Goal: Transaction & Acquisition: Purchase product/service

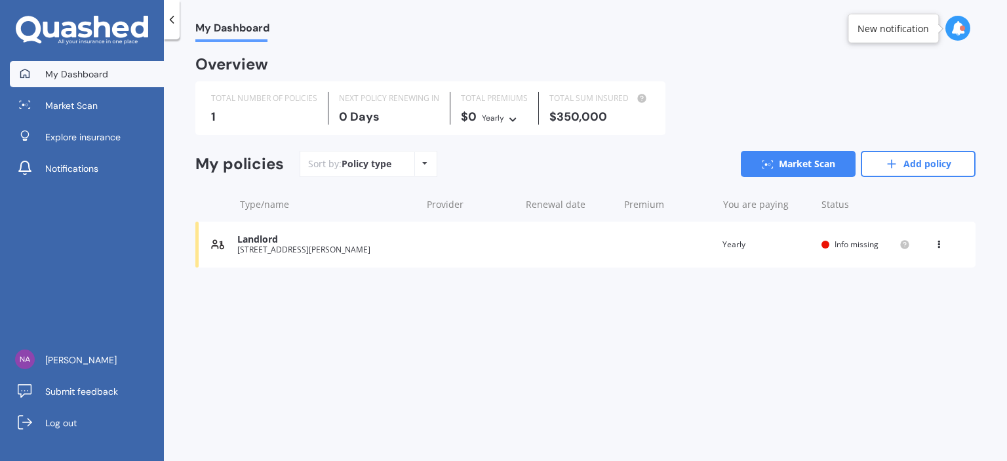
click at [941, 246] on icon at bounding box center [938, 242] width 9 height 8
click at [901, 298] on div "Delete" at bounding box center [910, 296] width 130 height 26
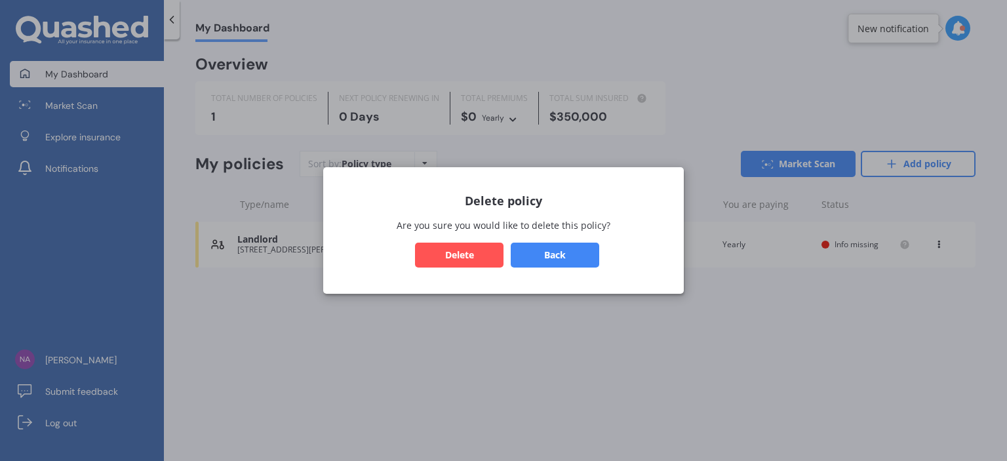
click at [447, 251] on button "Delete" at bounding box center [459, 255] width 89 height 25
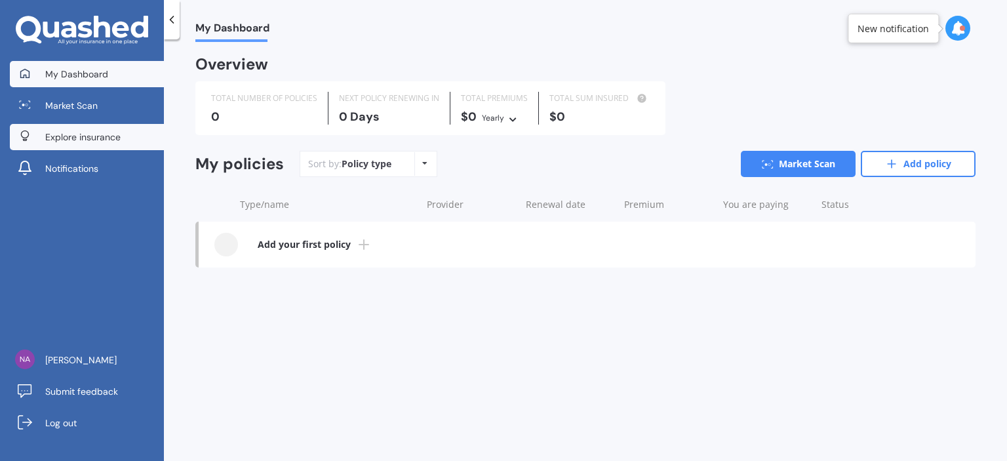
click at [77, 133] on span "Explore insurance" at bounding box center [82, 136] width 75 height 13
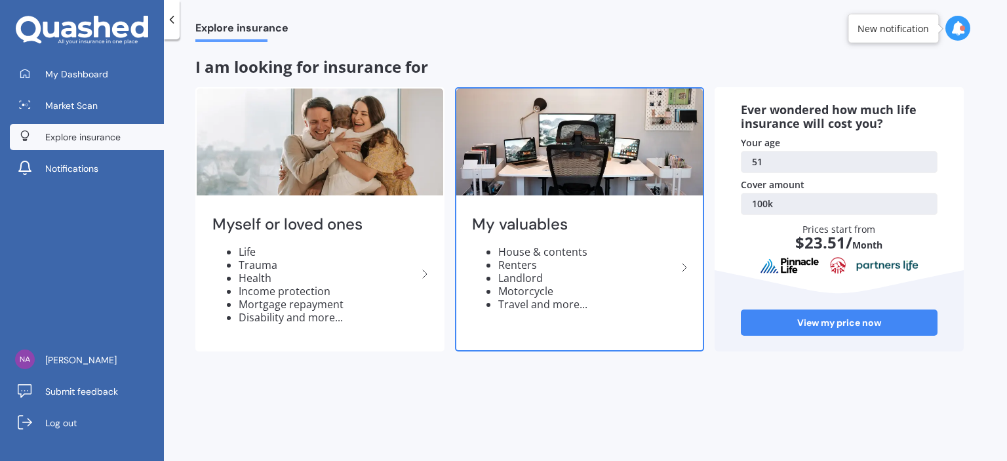
click at [595, 271] on li "Landlord" at bounding box center [587, 277] width 178 height 13
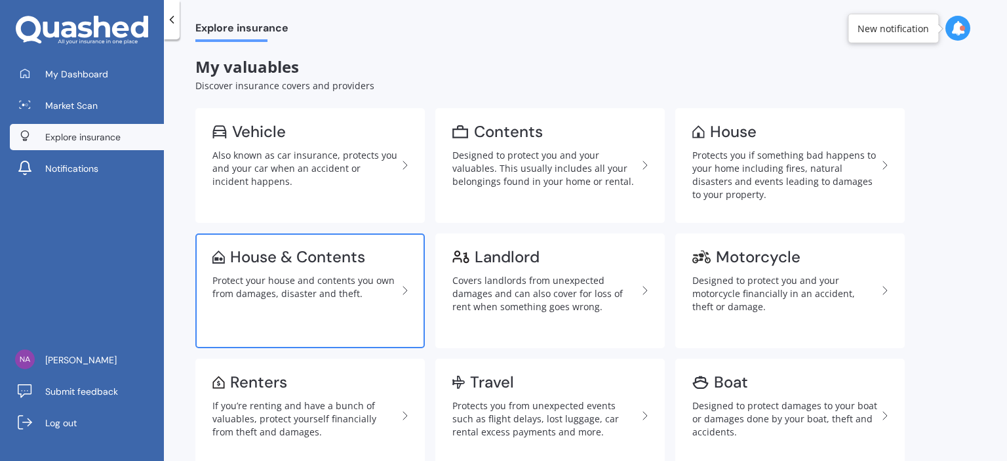
click at [338, 269] on link "House & Contents Protect your house and contents you own from damages, disaster…" at bounding box center [309, 290] width 229 height 115
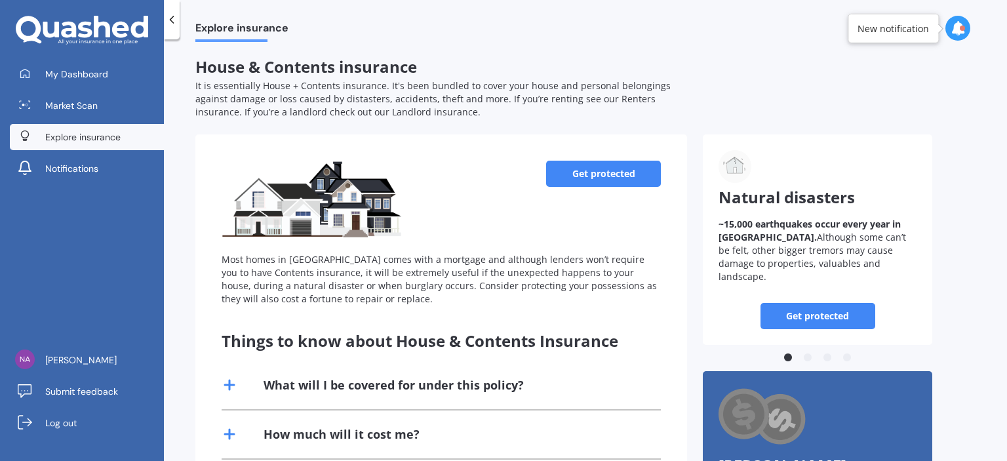
click at [606, 172] on link "Get protected" at bounding box center [603, 174] width 115 height 26
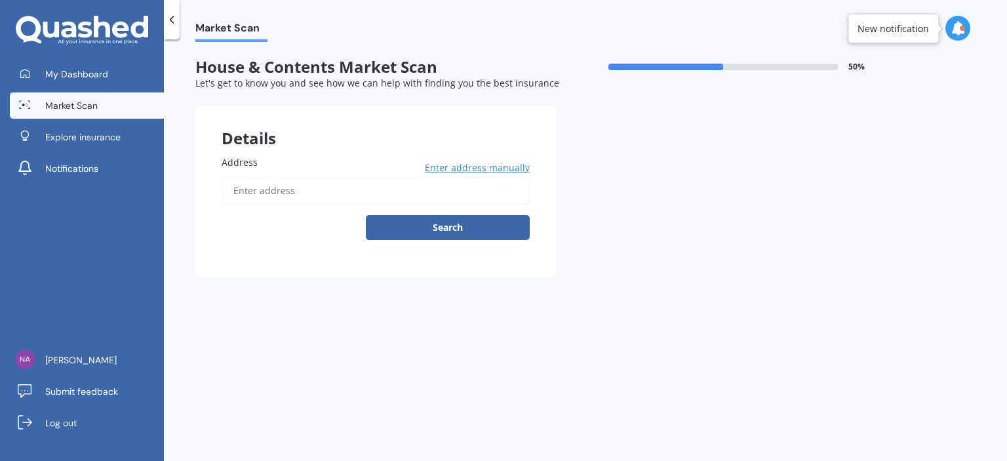
click at [260, 198] on input "Address" at bounding box center [376, 191] width 308 height 28
type input "[STREET_ADDRESS]"
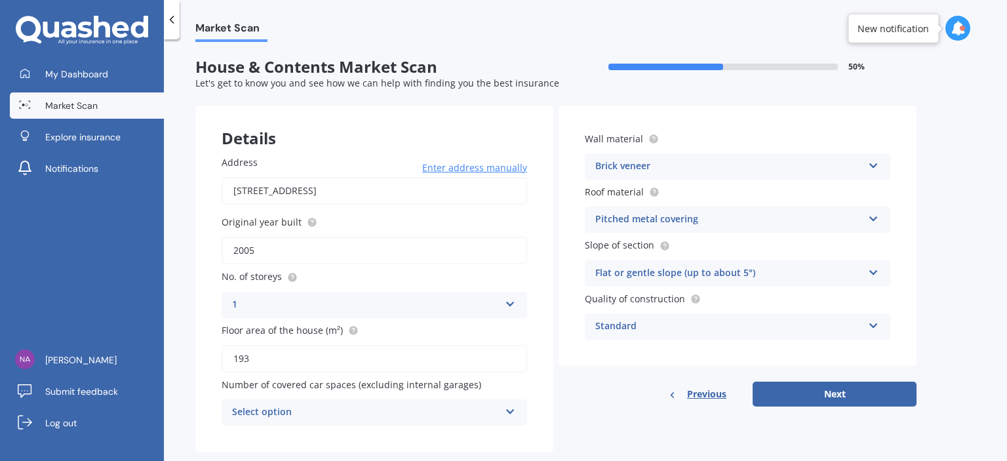
scroll to position [24, 0]
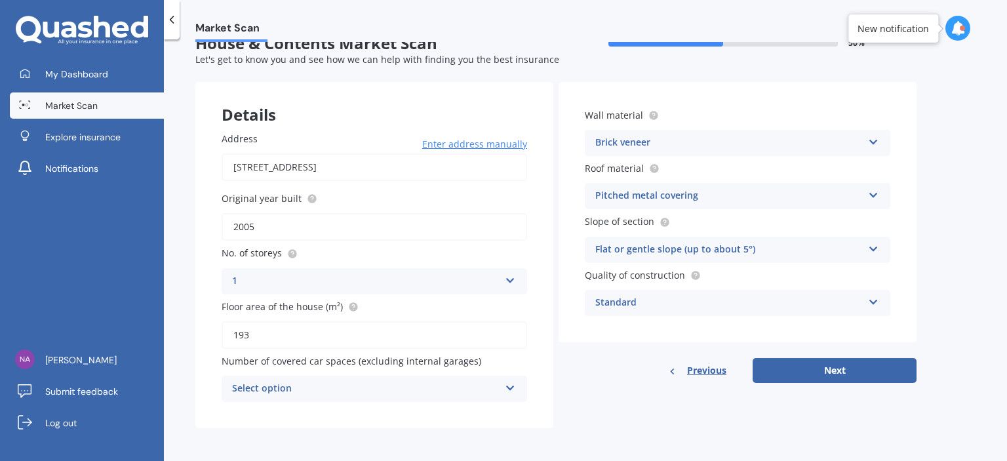
click at [511, 387] on icon at bounding box center [510, 385] width 11 height 9
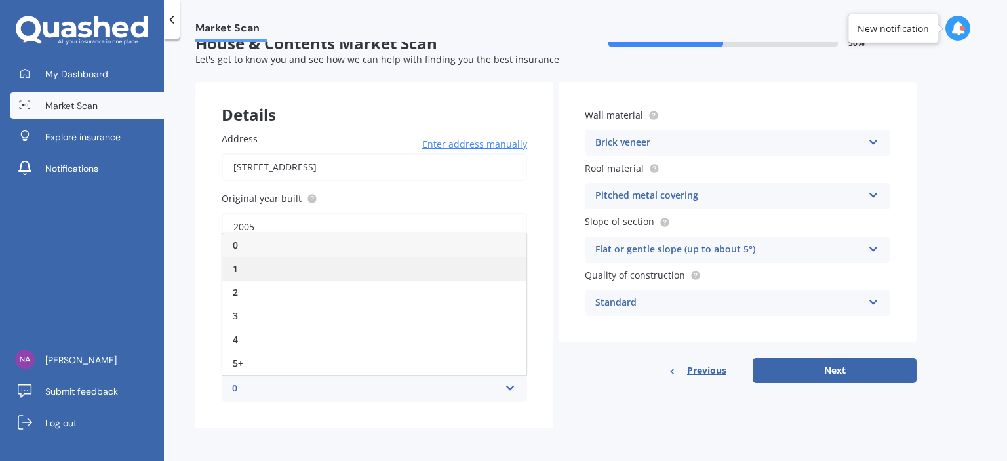
click at [246, 267] on div "1" at bounding box center [374, 269] width 304 height 24
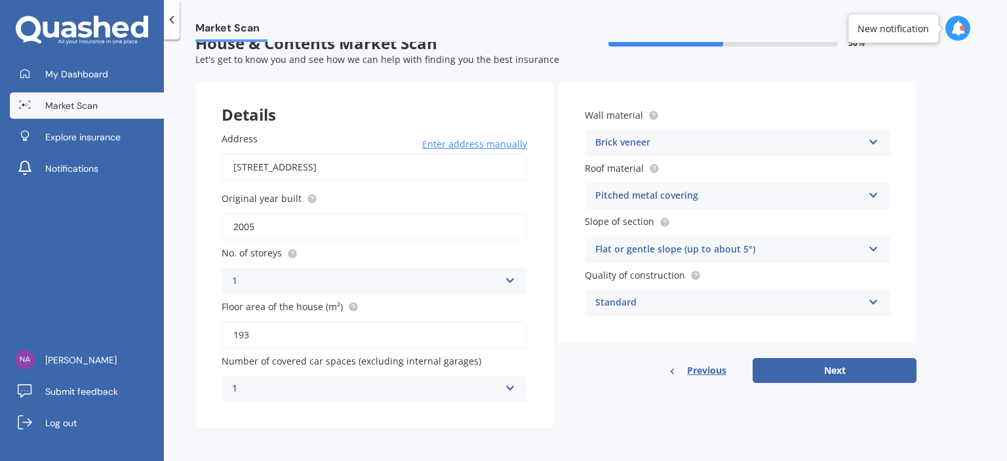
click at [510, 384] on icon at bounding box center [510, 385] width 11 height 9
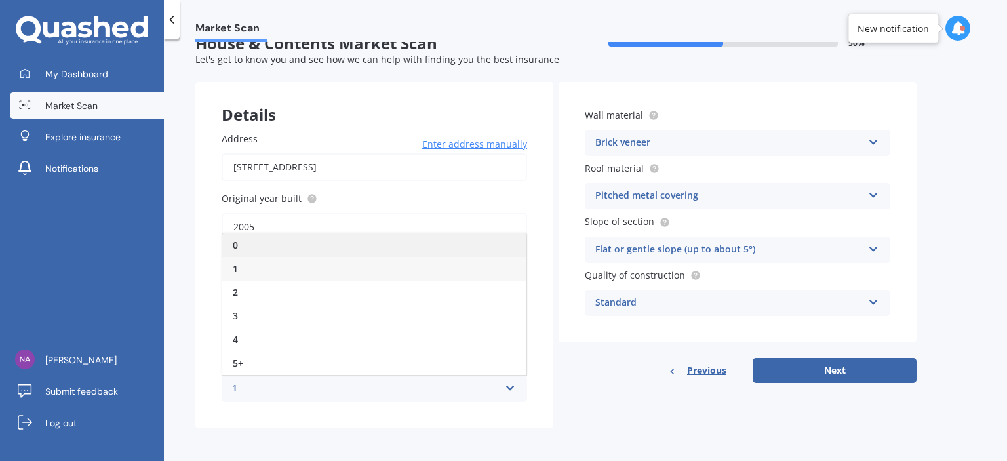
click at [250, 241] on div "0" at bounding box center [374, 245] width 304 height 24
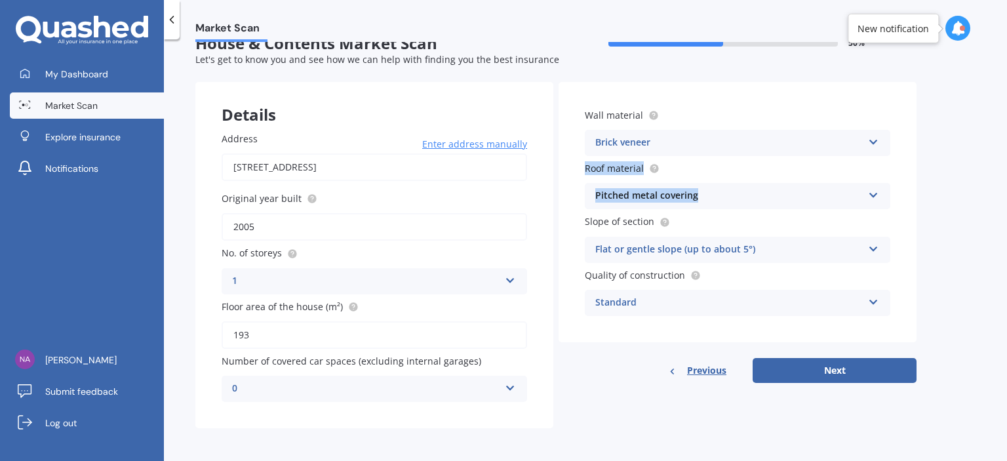
drag, startPoint x: 1006, startPoint y: 95, endPoint x: 1006, endPoint y: 178, distance: 82.6
click at [1006, 178] on div "Market Scan House & Contents Market Scan 50 % Let's get to know you and see how…" at bounding box center [585, 253] width 843 height 422
click at [880, 193] on div "Pitched metal covering Flat fibre cement Flat membrane Flat metal covering Pitc…" at bounding box center [737, 196] width 305 height 26
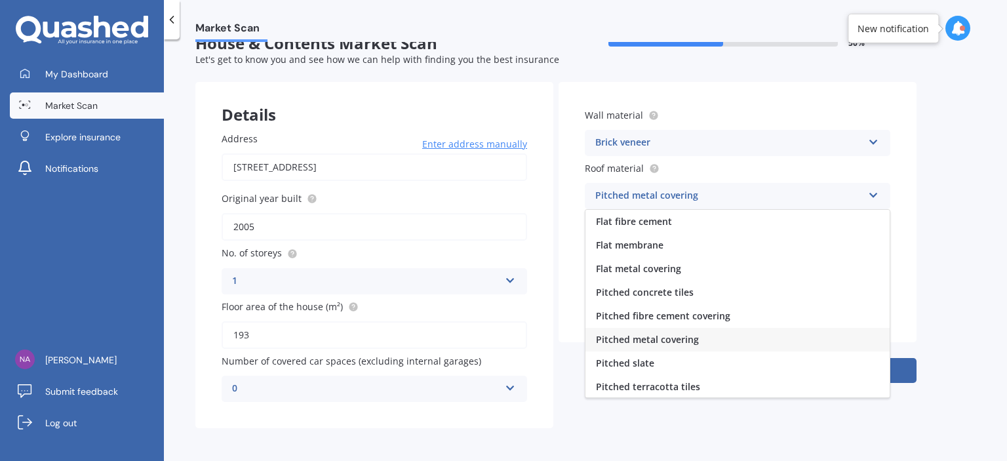
click at [880, 193] on div "Pitched metal covering Flat fibre cement Flat membrane Flat metal covering Pitc…" at bounding box center [737, 196] width 305 height 26
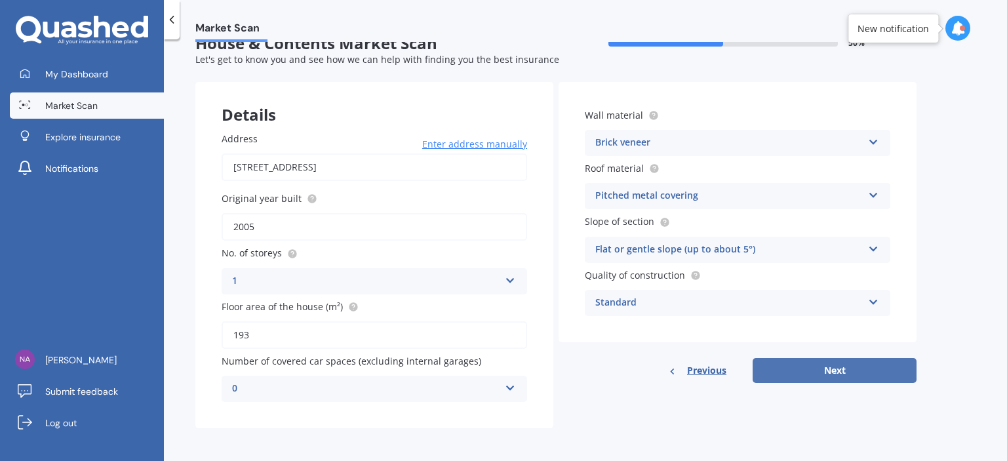
click at [825, 363] on button "Next" at bounding box center [835, 370] width 164 height 25
select select "17"
select select "06"
select select "1974"
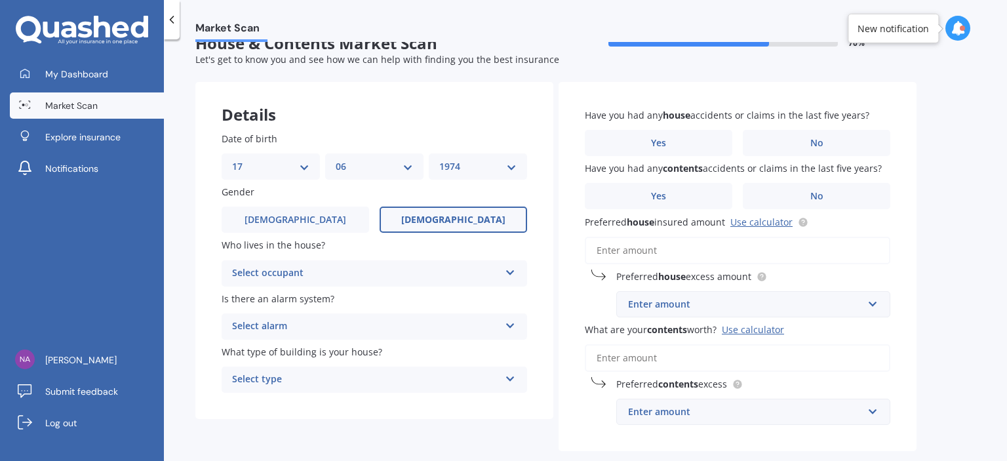
scroll to position [0, 0]
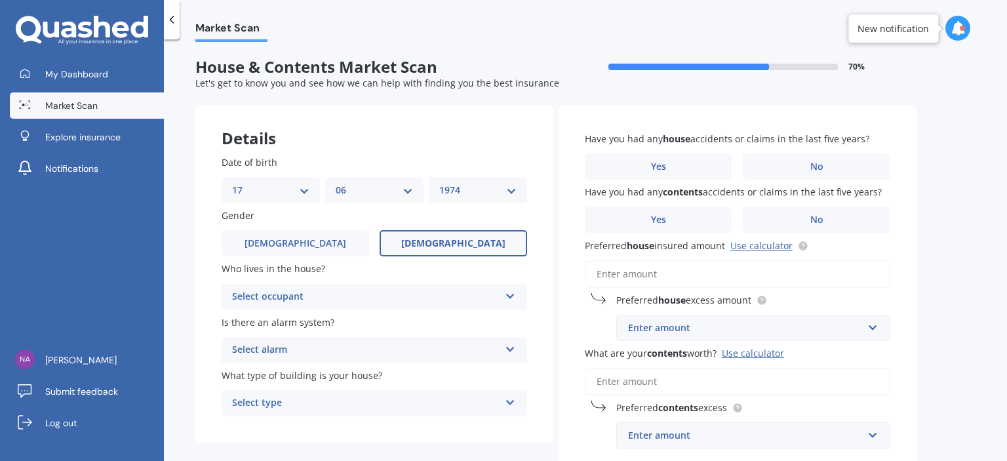
click at [306, 192] on select "DD 01 02 03 04 05 06 07 08 09 10 11 12 13 14 15 16 17 18 19 20 21 22 23 24 25 2…" at bounding box center [270, 190] width 77 height 14
select select "21"
click at [232, 183] on select "DD 01 02 03 04 05 06 07 08 09 10 11 12 13 14 15 16 17 18 19 20 21 22 23 24 25 2…" at bounding box center [270, 190] width 77 height 14
click at [403, 190] on select "MM 01 02 03 04 05 06 07 08 09 10 11 12" at bounding box center [374, 190] width 77 height 14
select select "11"
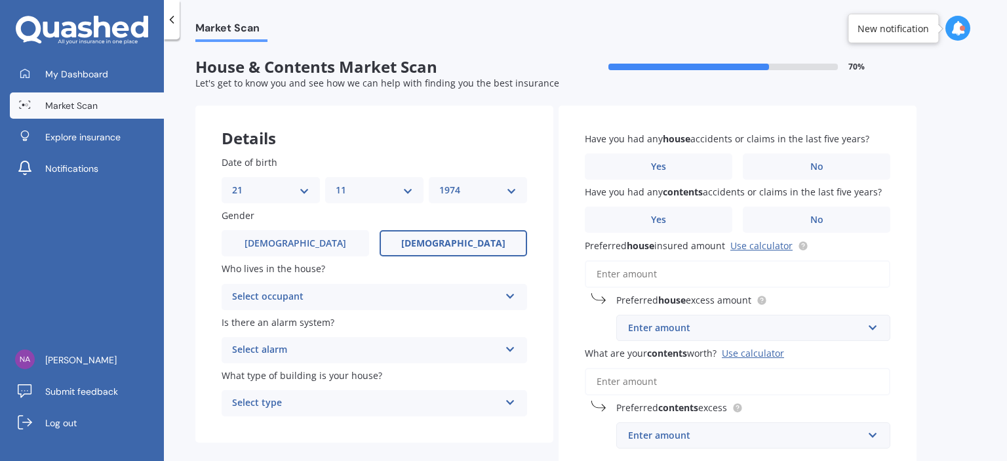
click at [336, 183] on select "MM 01 02 03 04 05 06 07 08 09 10 11 12" at bounding box center [374, 190] width 77 height 14
click at [517, 189] on div "YYYY 2009 2008 2007 2006 2005 2004 2003 2002 2001 2000 1999 1998 1997 1996 1995…" at bounding box center [478, 190] width 98 height 26
click at [513, 189] on select "YYYY 2009 2008 2007 2006 2005 2004 2003 2002 2001 2000 1999 1998 1997 1996 1995…" at bounding box center [477, 190] width 77 height 14
select select "1970"
click at [439, 183] on select "YYYY 2009 2008 2007 2006 2005 2004 2003 2002 2001 2000 1999 1998 1997 1996 1995…" at bounding box center [477, 190] width 77 height 14
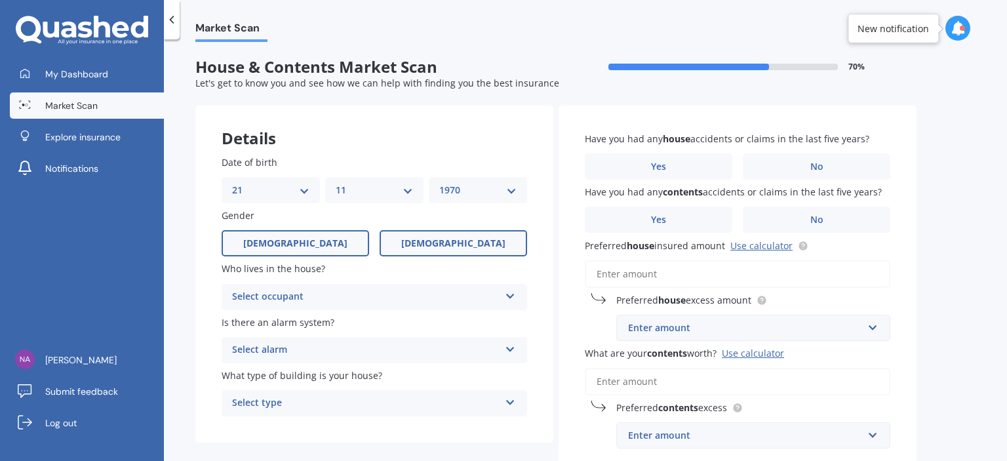
click at [308, 241] on label "[DEMOGRAPHIC_DATA]" at bounding box center [296, 243] width 148 height 26
click at [0, 0] on input "[DEMOGRAPHIC_DATA]" at bounding box center [0, 0] width 0 height 0
click at [427, 296] on div "Select occupant" at bounding box center [365, 297] width 267 height 16
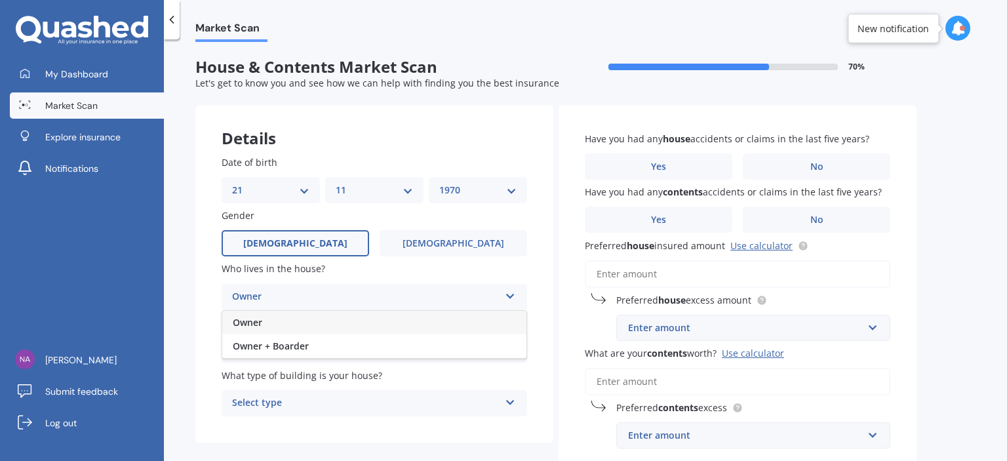
click at [273, 321] on div "Owner" at bounding box center [374, 323] width 304 height 24
click at [510, 347] on icon at bounding box center [510, 346] width 11 height 9
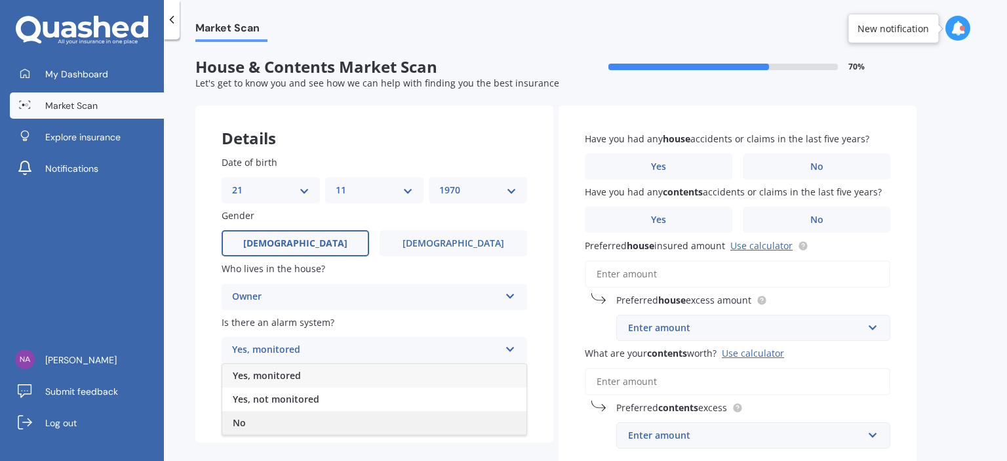
click at [272, 418] on div "No" at bounding box center [374, 423] width 304 height 24
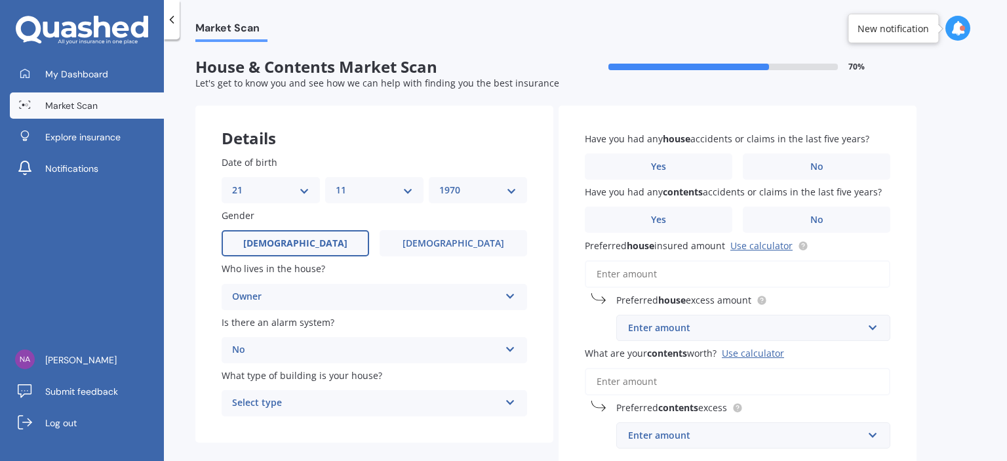
click at [510, 404] on icon at bounding box center [510, 399] width 11 height 9
click at [309, 330] on div "Freestanding" at bounding box center [374, 331] width 304 height 24
click at [662, 165] on span "Yes" at bounding box center [659, 166] width 16 height 11
click at [0, 0] on input "Yes" at bounding box center [0, 0] width 0 height 0
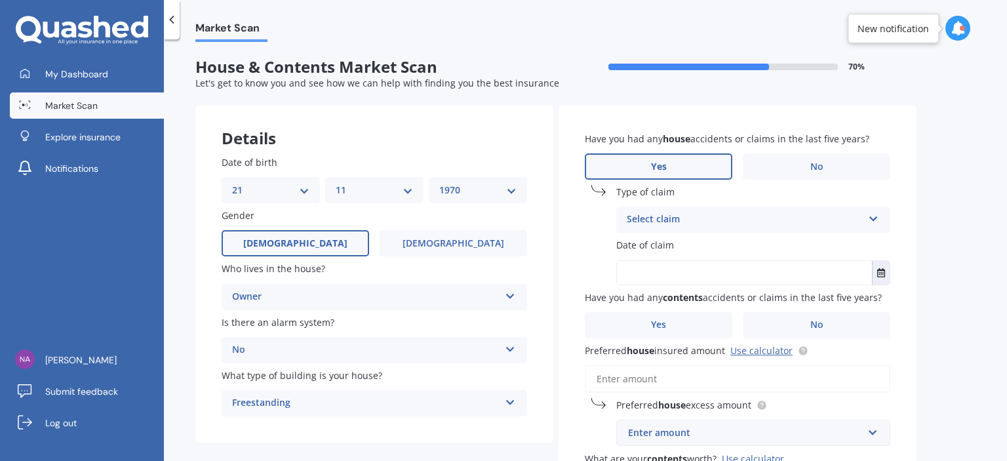
click at [732, 211] on div "Select claim Accidental damage Broken glass Burglary or theft Earthquake Fire F…" at bounding box center [753, 220] width 274 height 26
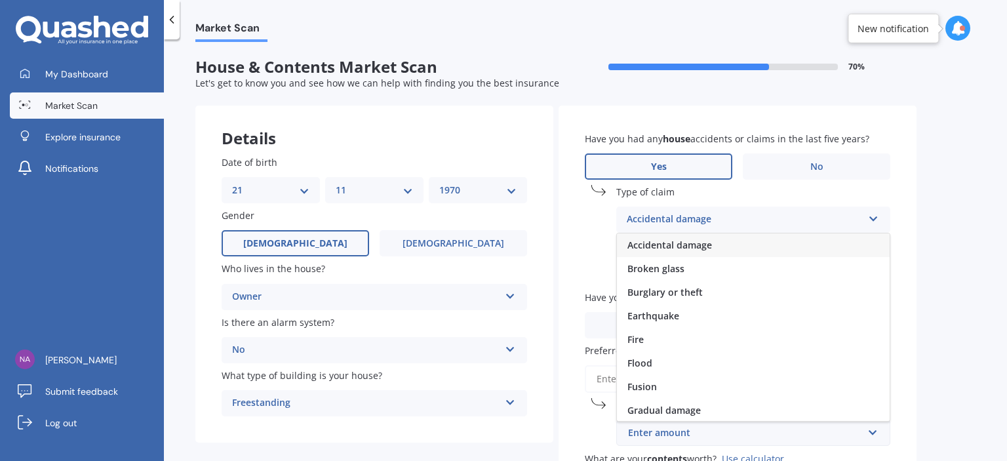
click at [703, 245] on span "Accidental damage" at bounding box center [669, 245] width 85 height 12
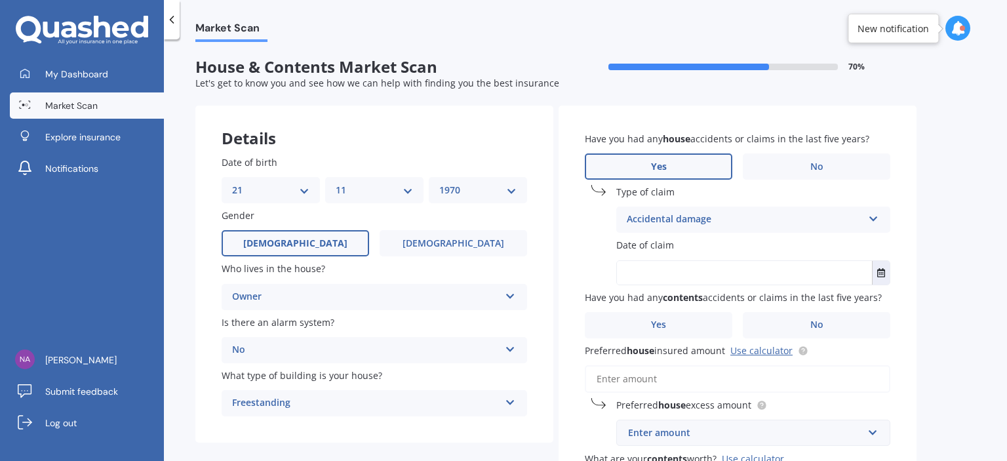
click at [711, 269] on input "text" at bounding box center [744, 273] width 255 height 24
click at [878, 269] on icon "Select date" at bounding box center [881, 272] width 8 height 9
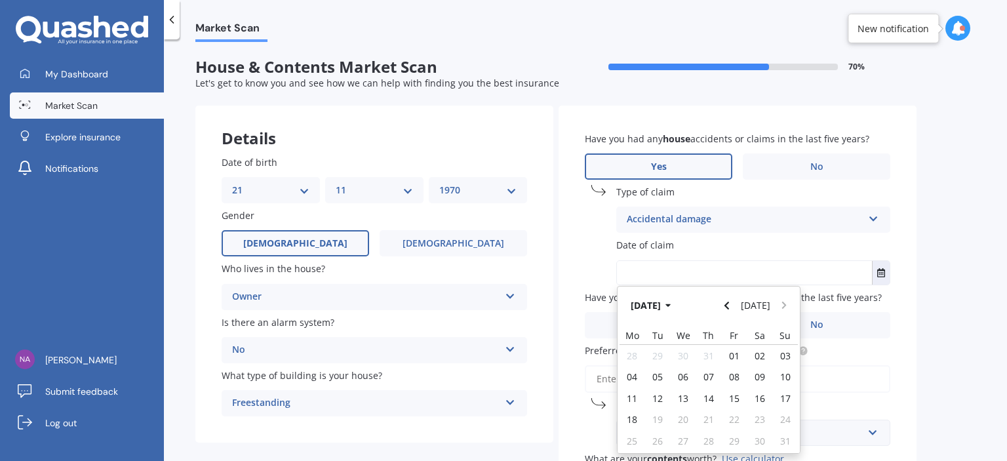
click at [766, 219] on div "Accidental damage" at bounding box center [745, 220] width 236 height 16
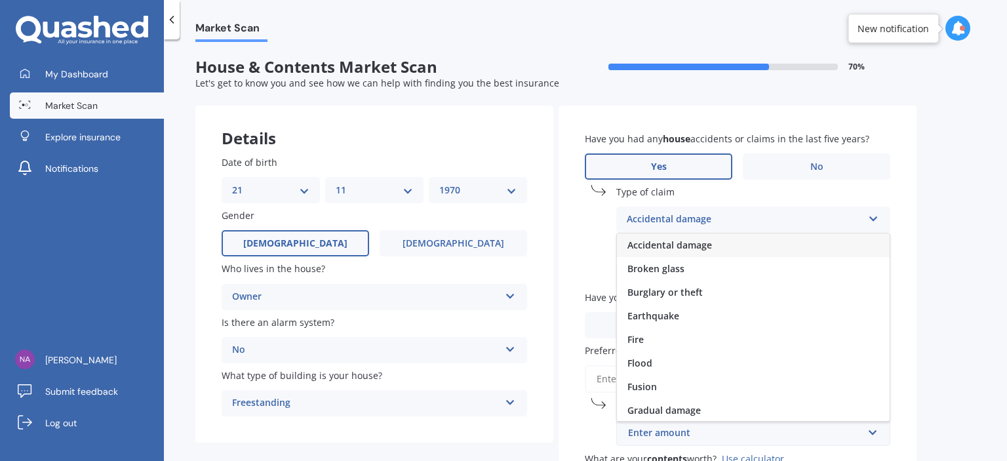
click at [766, 219] on div "Accidental damage" at bounding box center [745, 220] width 236 height 16
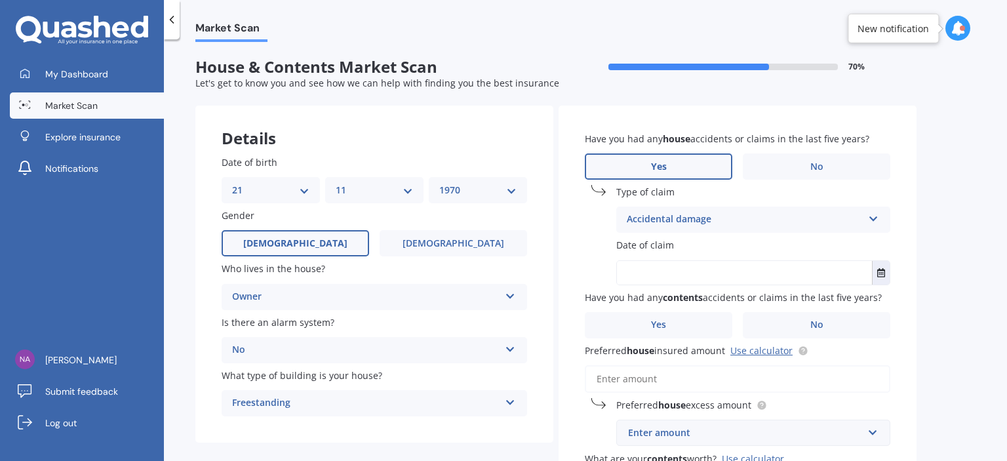
click at [766, 219] on div "Accidental damage" at bounding box center [745, 220] width 236 height 16
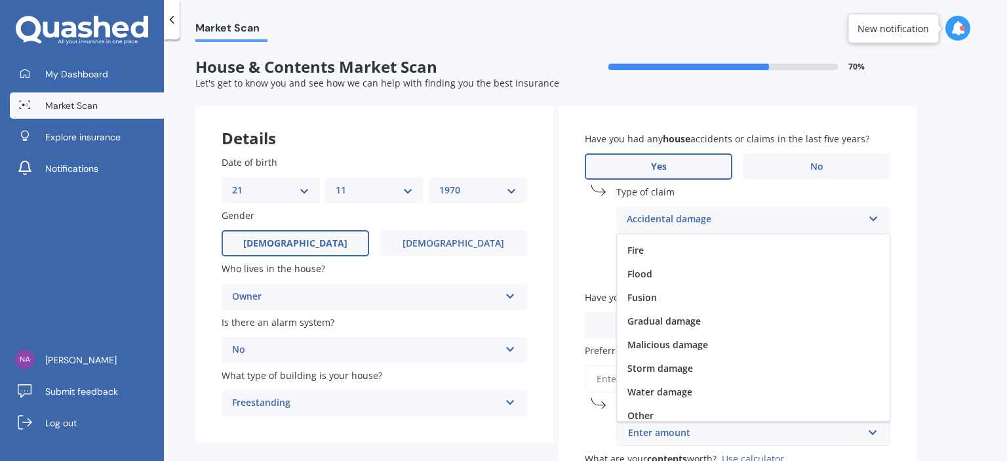
scroll to position [95, 0]
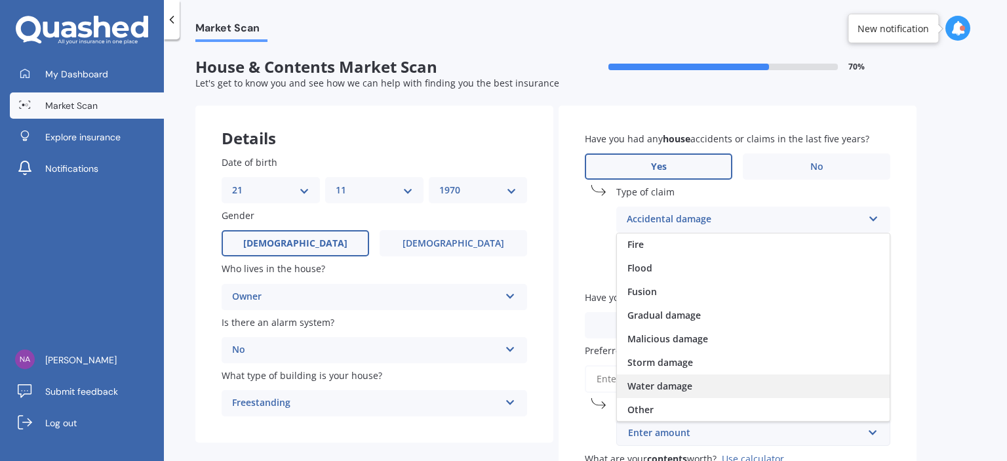
click at [699, 389] on div "Water damage" at bounding box center [753, 386] width 273 height 24
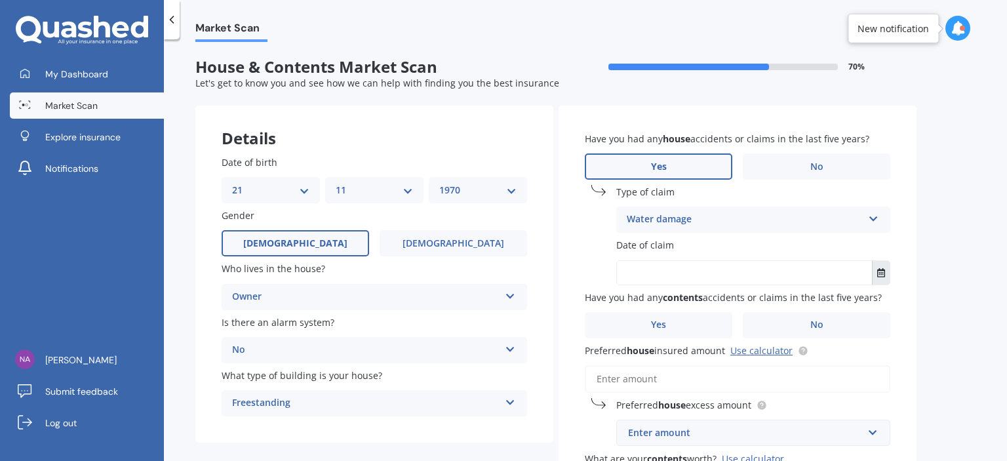
click at [878, 269] on icon "Select date" at bounding box center [881, 272] width 8 height 9
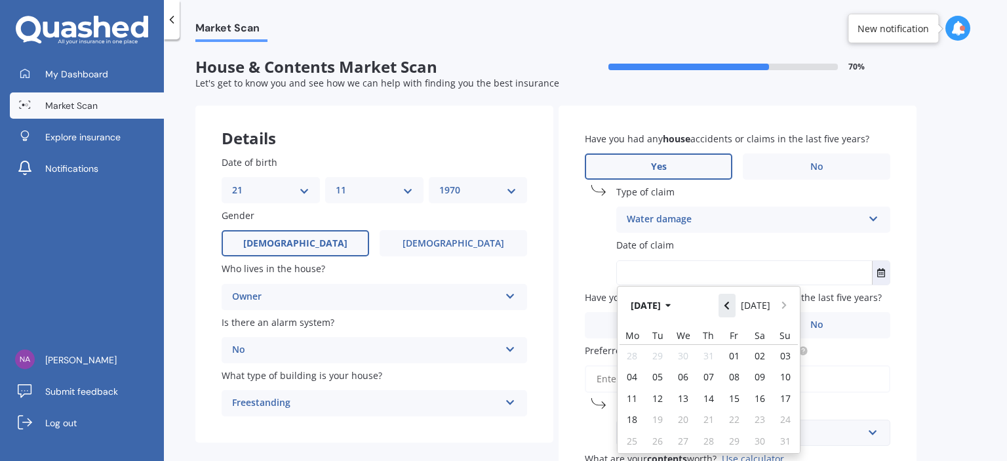
click at [730, 298] on button "Navigate back" at bounding box center [727, 306] width 17 height 24
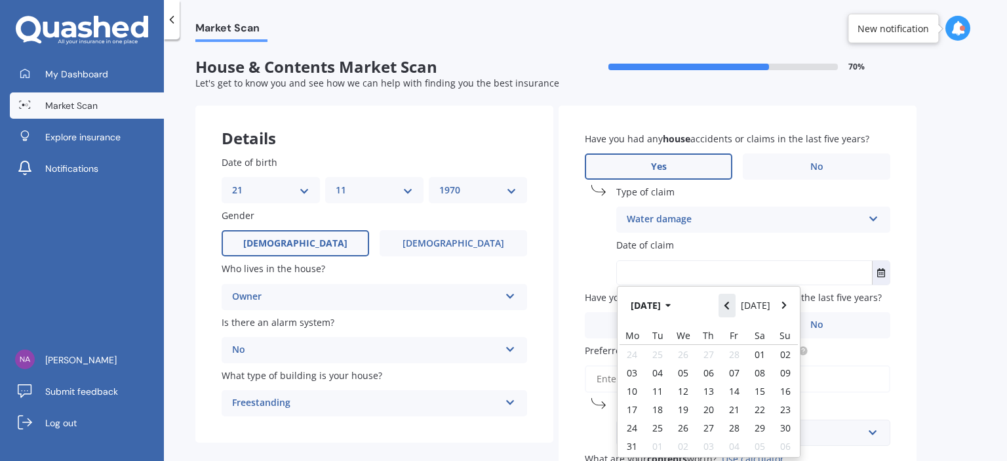
click at [730, 298] on button "Navigate back" at bounding box center [727, 306] width 17 height 24
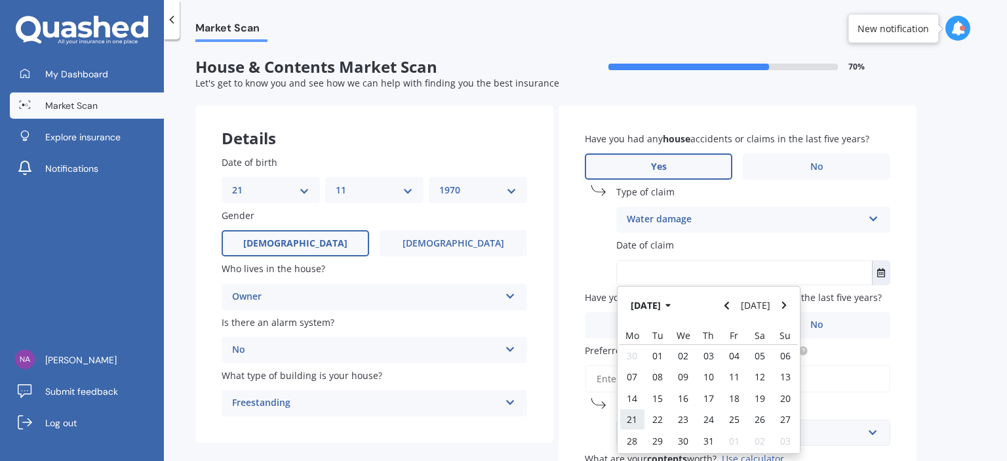
click at [632, 419] on span "21" at bounding box center [632, 419] width 10 height 12
type input "[DATE]"
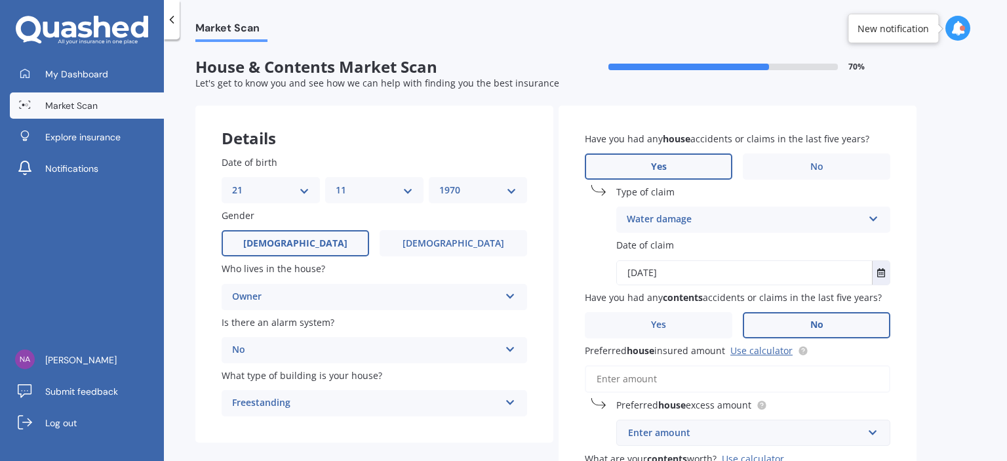
click at [789, 332] on label "No" at bounding box center [817, 325] width 148 height 26
click at [0, 0] on input "No" at bounding box center [0, 0] width 0 height 0
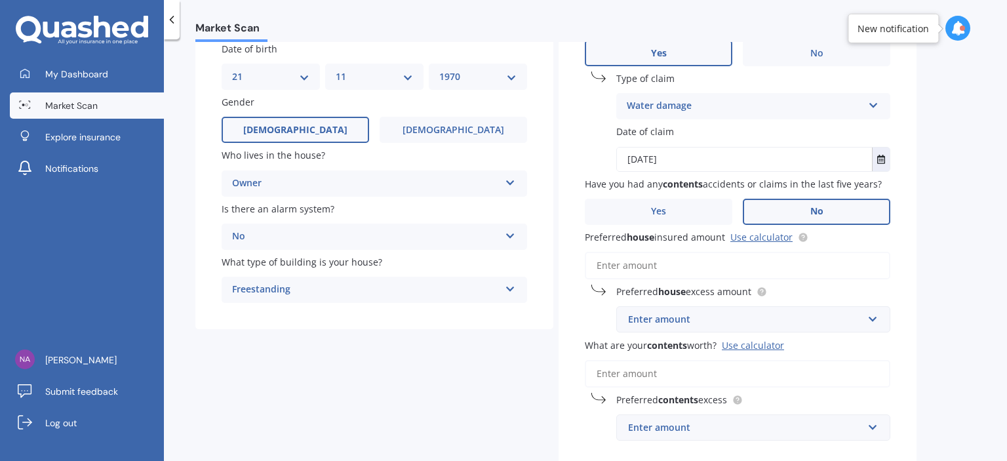
scroll to position [117, 0]
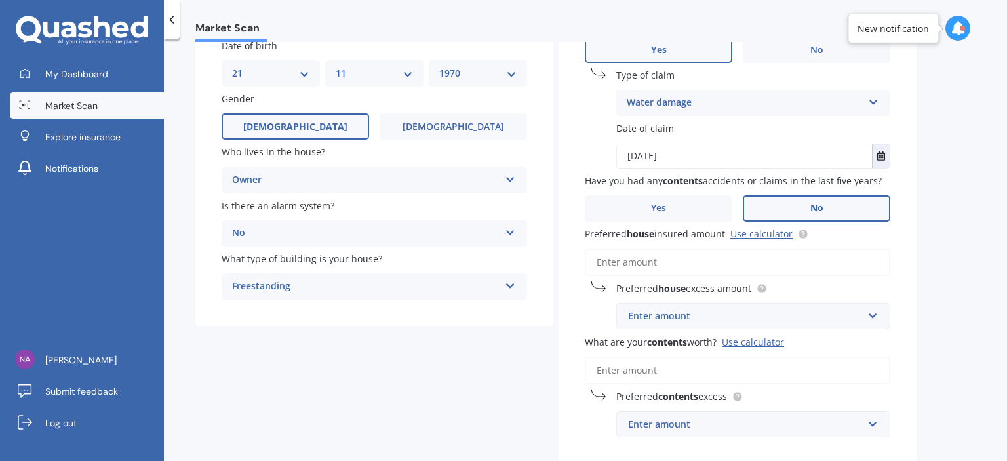
click at [670, 259] on input "Preferred house insured amount Use calculator" at bounding box center [737, 262] width 305 height 28
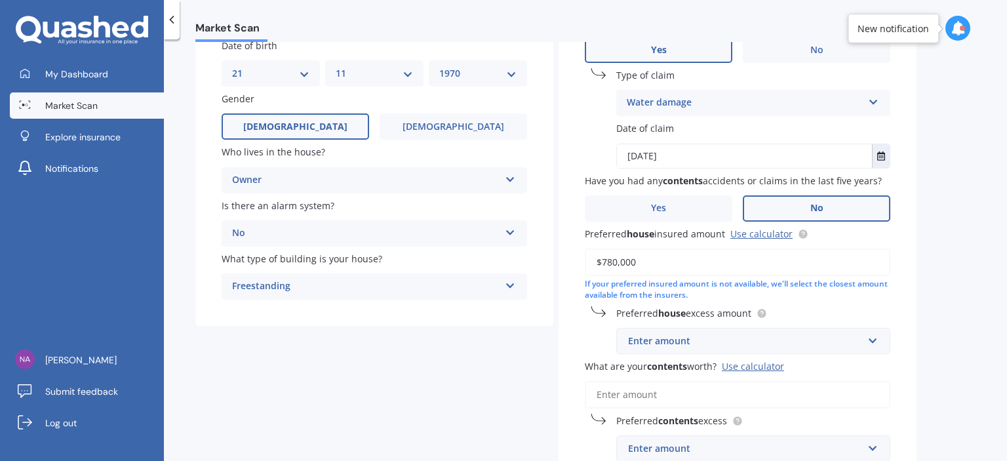
type input "$780,000"
click at [797, 335] on div "Enter amount" at bounding box center [745, 341] width 235 height 14
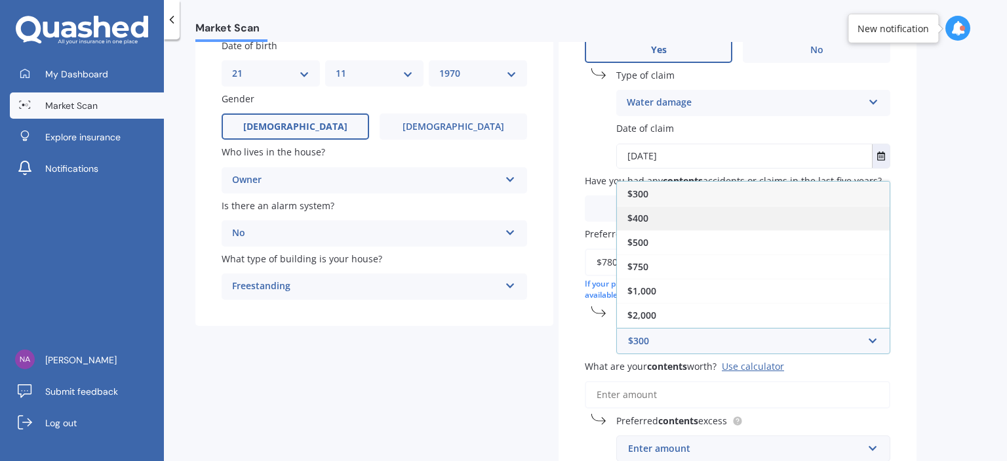
click at [663, 214] on div "$400" at bounding box center [753, 218] width 273 height 24
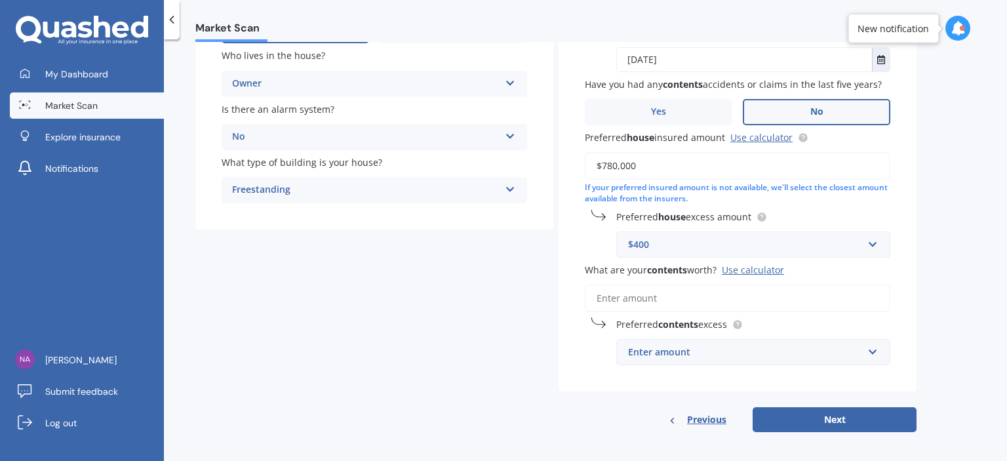
scroll to position [215, 0]
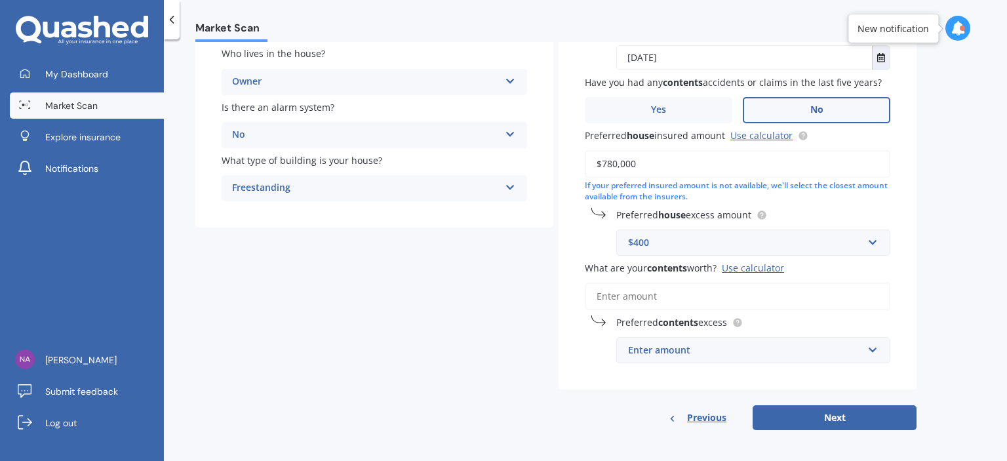
click at [690, 292] on input "What are your contents worth? Use calculator" at bounding box center [737, 297] width 305 height 28
click at [918, 311] on div "Market Scan House & Contents Market Scan 70 % Let's get to know you and see how…" at bounding box center [585, 253] width 843 height 422
click at [676, 298] on input "What are your contents worth? Use calculator" at bounding box center [737, 297] width 305 height 28
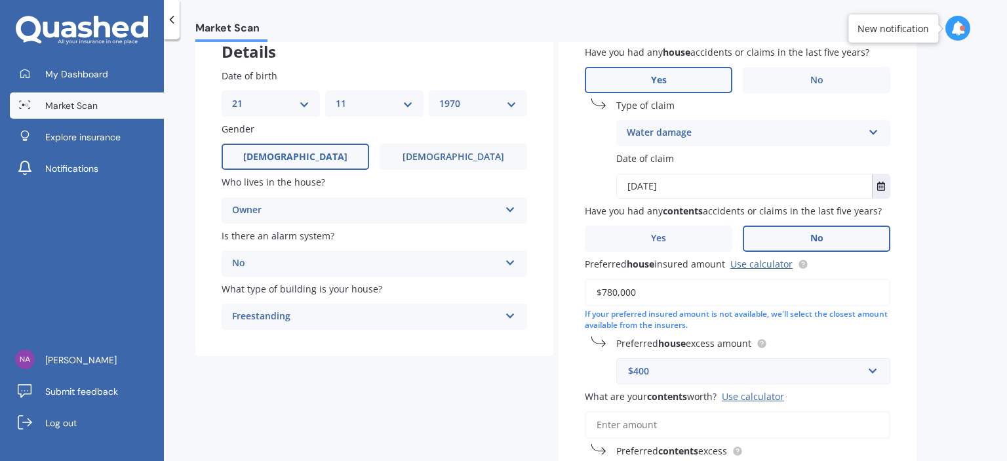
scroll to position [88, 0]
drag, startPoint x: 1006, startPoint y: 187, endPoint x: 1006, endPoint y: 154, distance: 33.4
click at [1006, 154] on div "Market Scan House & Contents Market Scan 70 % Let's get to know you and see how…" at bounding box center [585, 253] width 843 height 422
click at [880, 180] on icon "Select date" at bounding box center [881, 184] width 8 height 9
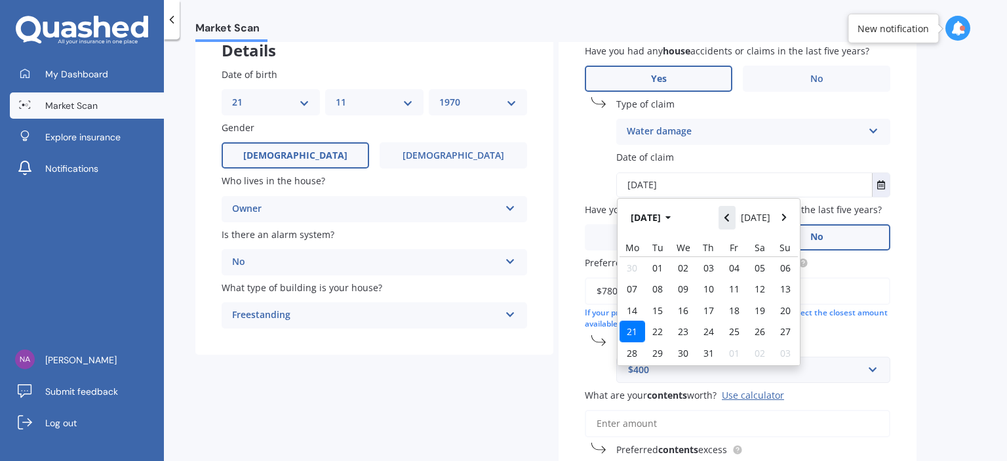
click at [729, 216] on icon "Navigate back" at bounding box center [727, 217] width 6 height 9
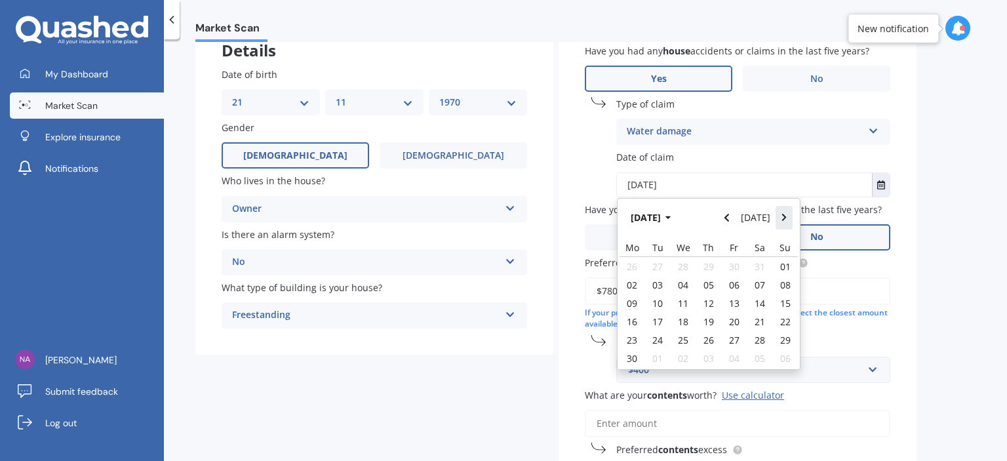
click at [783, 215] on icon "Navigate forward" at bounding box center [783, 218] width 5 height 8
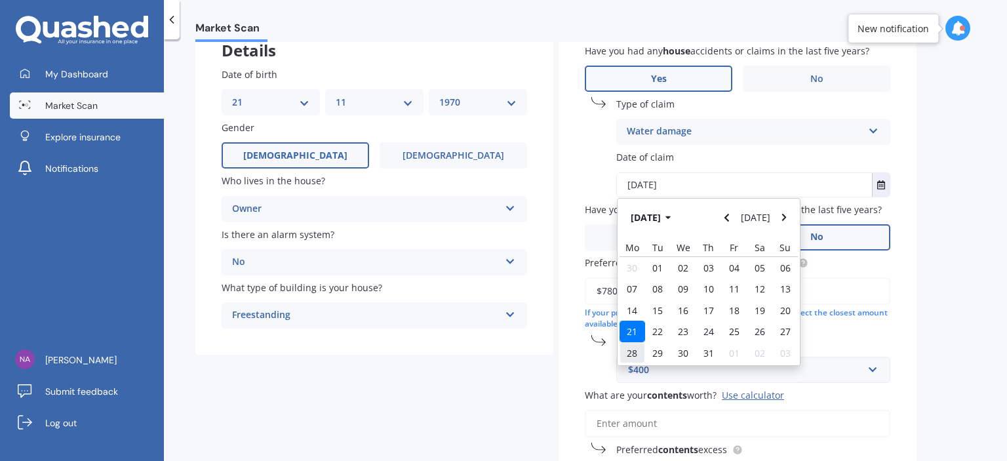
click at [635, 349] on span "28" at bounding box center [632, 353] width 10 height 12
type input "[DATE]"
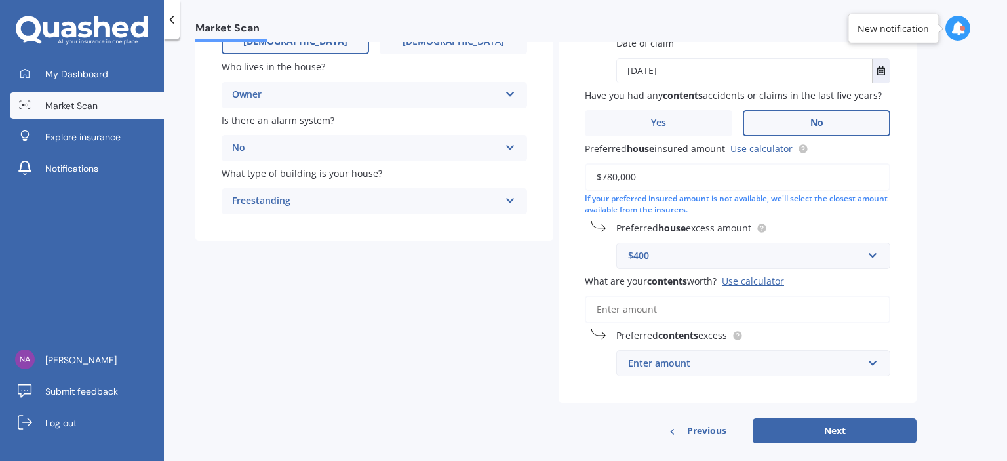
scroll to position [218, 0]
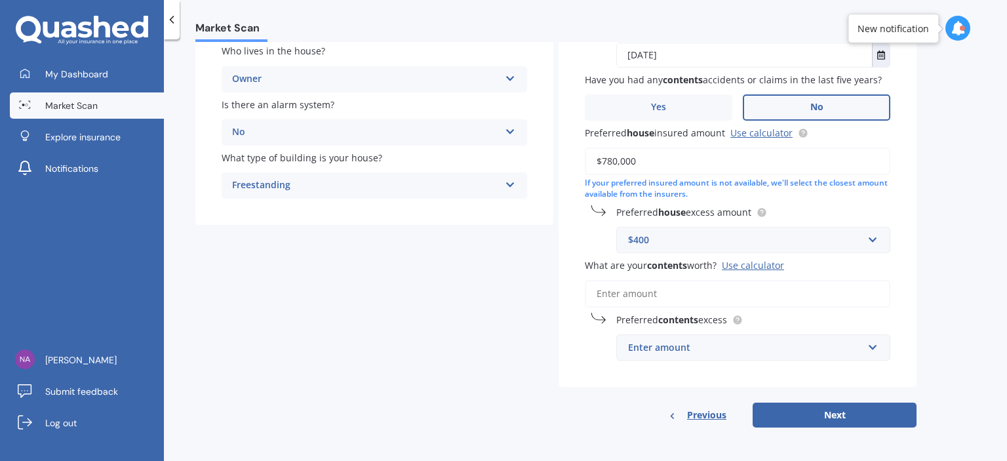
click at [753, 264] on div "Use calculator" at bounding box center [753, 265] width 62 height 12
click at [753, 280] on input "What are your contents worth? Use calculator" at bounding box center [737, 294] width 305 height 28
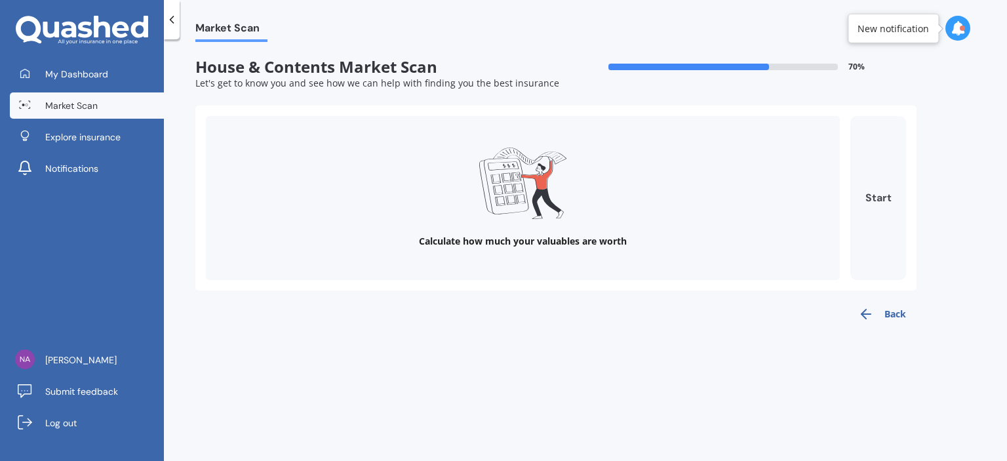
click at [876, 193] on button "Start" at bounding box center [878, 198] width 56 height 164
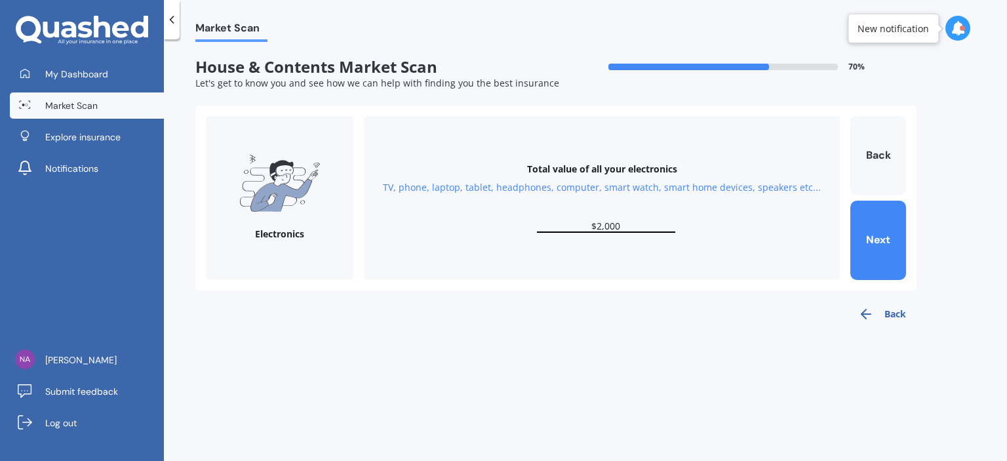
click at [884, 313] on button "Back" at bounding box center [882, 314] width 69 height 26
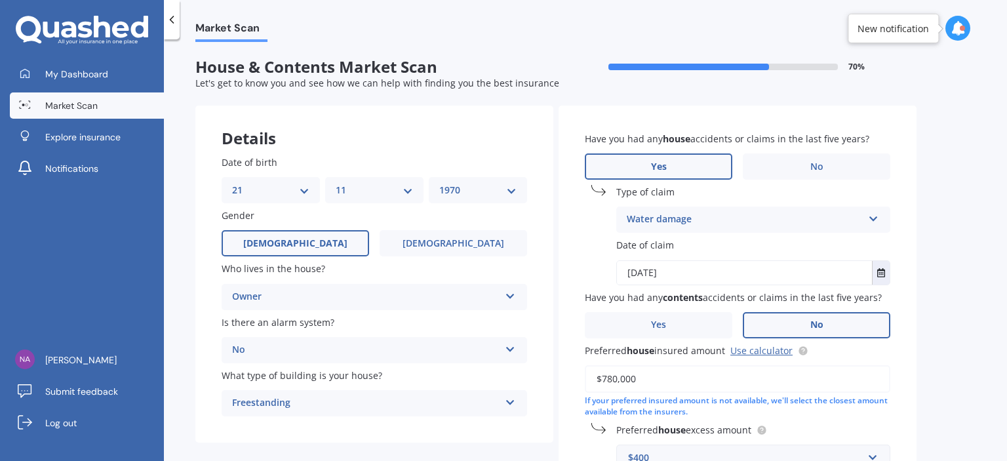
click at [643, 380] on input "$780,000" at bounding box center [737, 379] width 305 height 28
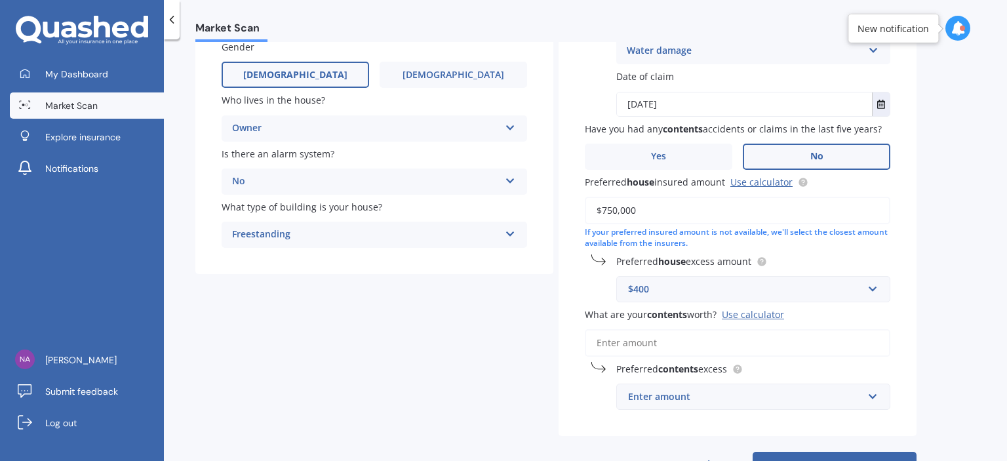
scroll to position [170, 0]
type input "$750,000"
click at [714, 339] on input "What are your contents worth? Use calculator" at bounding box center [737, 342] width 305 height 28
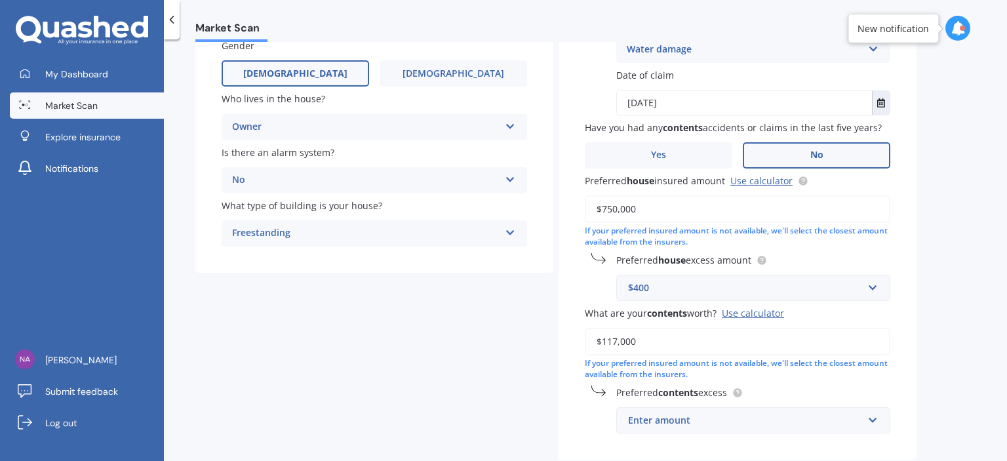
type input "$117,000"
click at [760, 419] on div "Enter amount" at bounding box center [745, 420] width 235 height 14
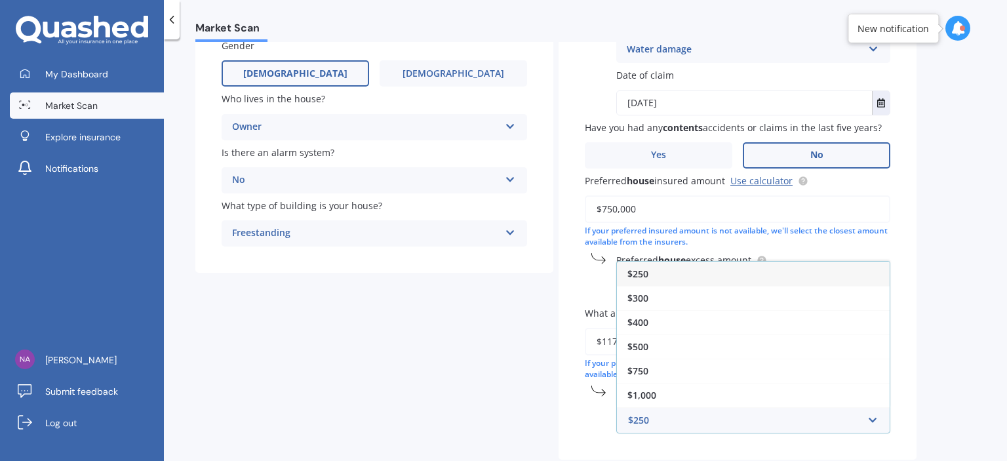
click at [688, 273] on div "$250" at bounding box center [753, 274] width 273 height 24
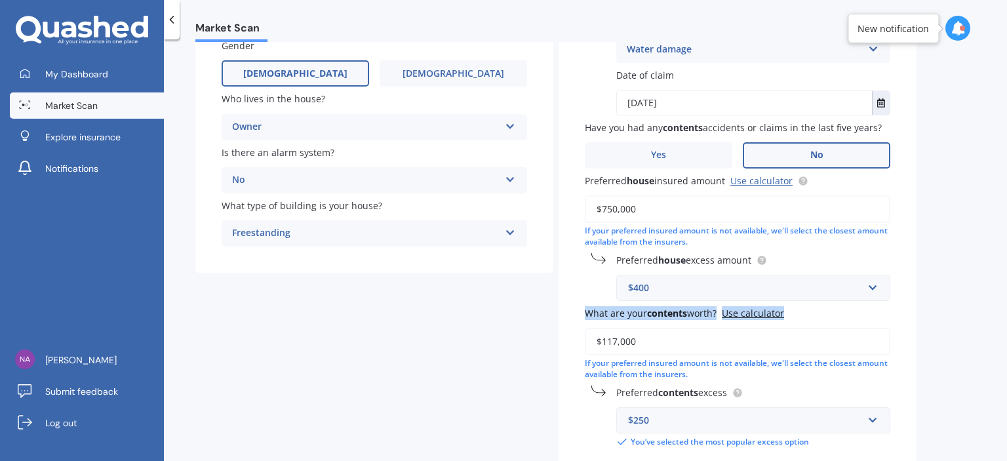
drag, startPoint x: 1006, startPoint y: 267, endPoint x: 990, endPoint y: 353, distance: 88.1
click at [990, 353] on div "Market Scan House & Contents Market Scan 70 % Let's get to know you and see how…" at bounding box center [585, 253] width 843 height 422
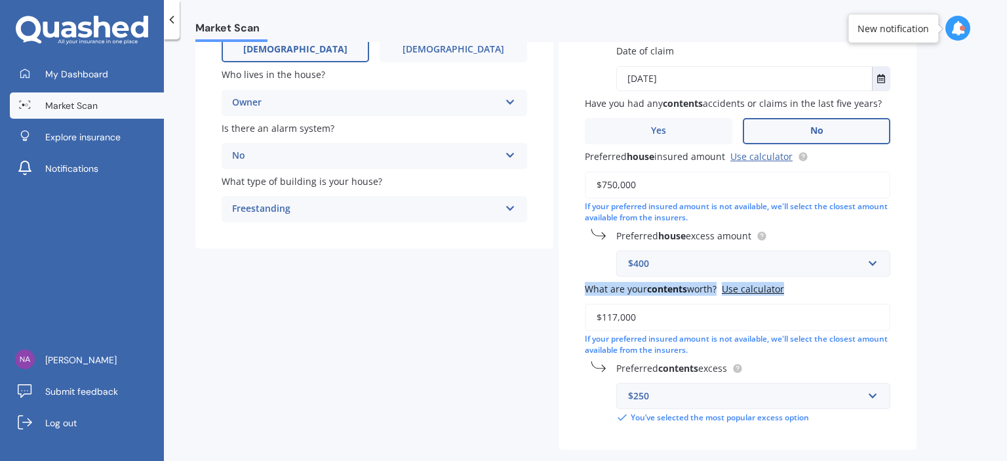
scroll to position [137, 0]
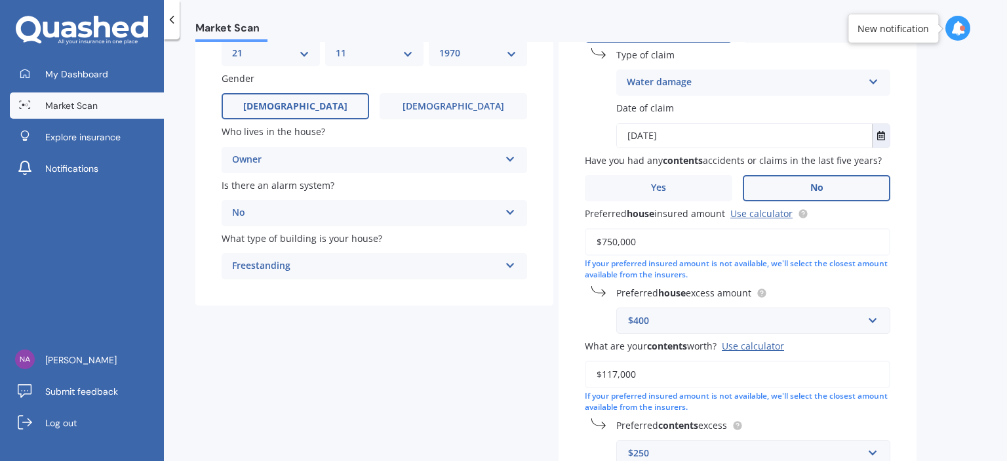
click at [610, 241] on input "$750,000" at bounding box center [737, 242] width 305 height 28
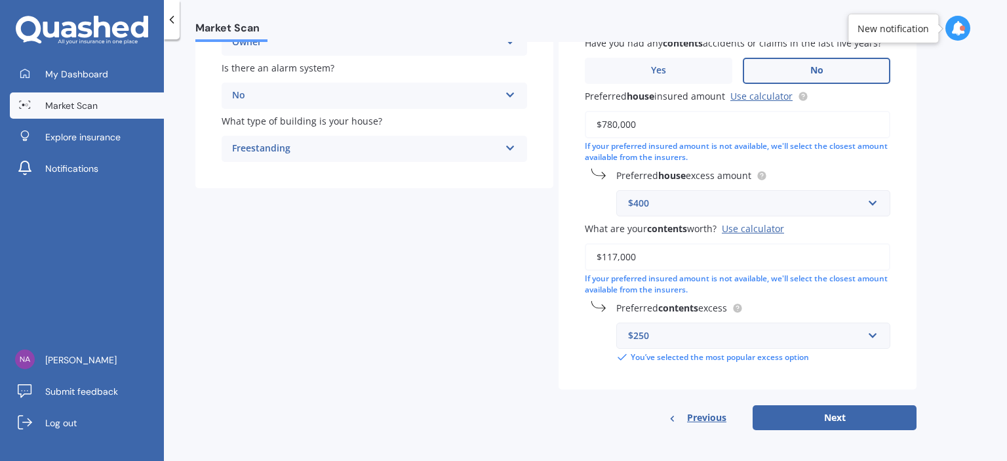
scroll to position [257, 0]
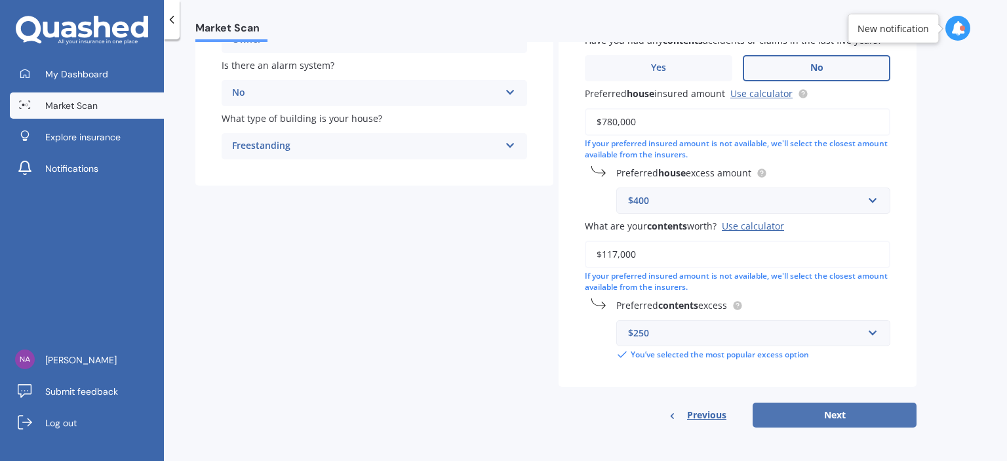
type input "$780,000"
click at [806, 410] on button "Next" at bounding box center [835, 415] width 164 height 25
select select "21"
select select "11"
select select "1970"
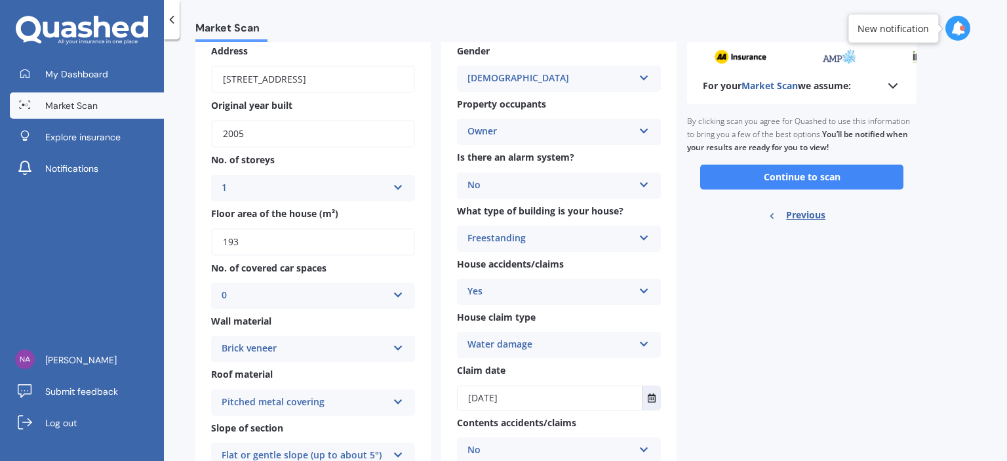
scroll to position [0, 0]
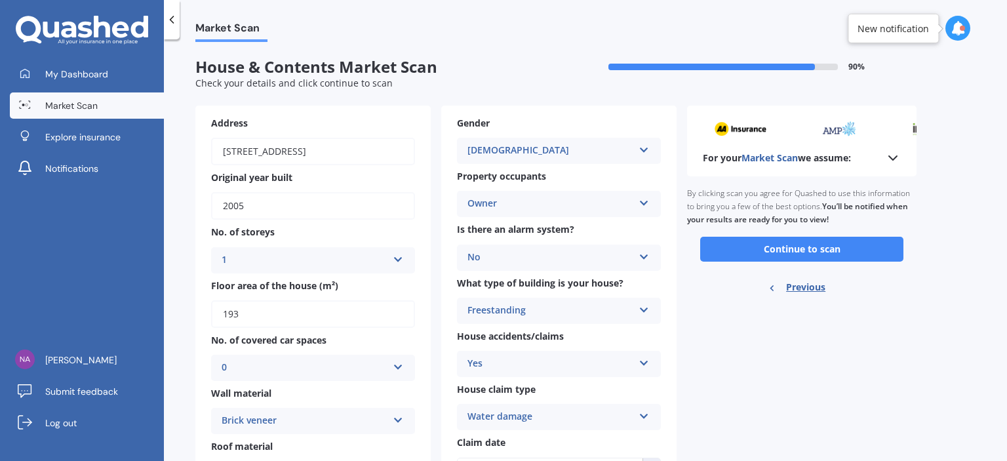
click at [241, 315] on input "193" at bounding box center [313, 314] width 204 height 28
type input "195"
drag, startPoint x: 1006, startPoint y: 104, endPoint x: 1000, endPoint y: 171, distance: 67.2
click at [1000, 171] on div "Market Scan House & Contents Market Scan 90 % Check your details and click cont…" at bounding box center [585, 253] width 843 height 422
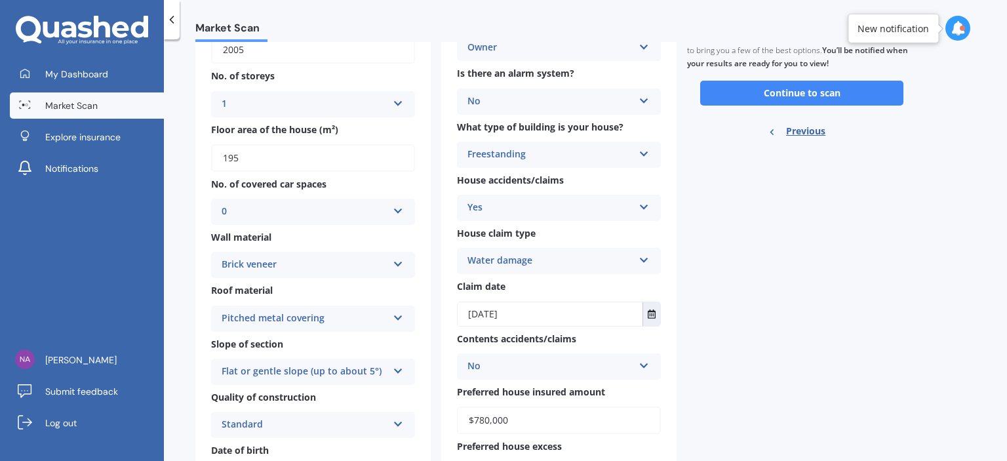
scroll to position [157, 0]
click at [399, 315] on icon at bounding box center [398, 313] width 11 height 9
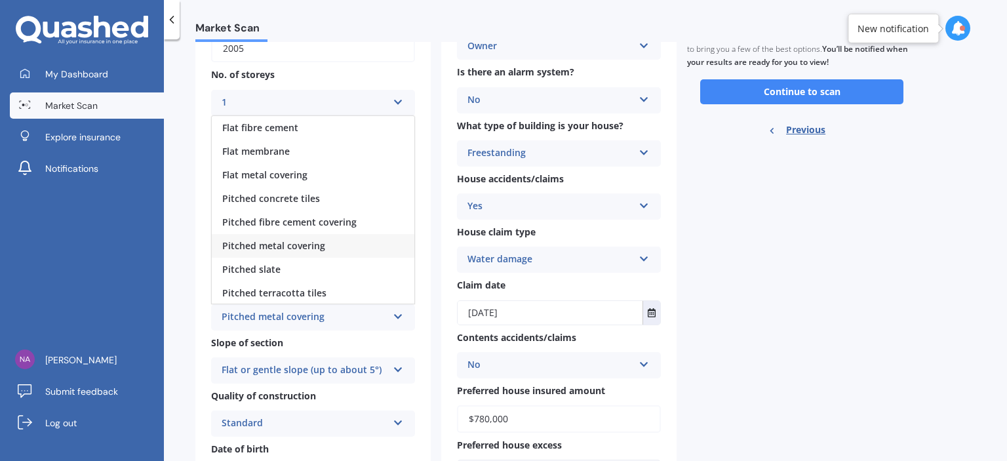
click at [399, 315] on icon at bounding box center [398, 313] width 11 height 9
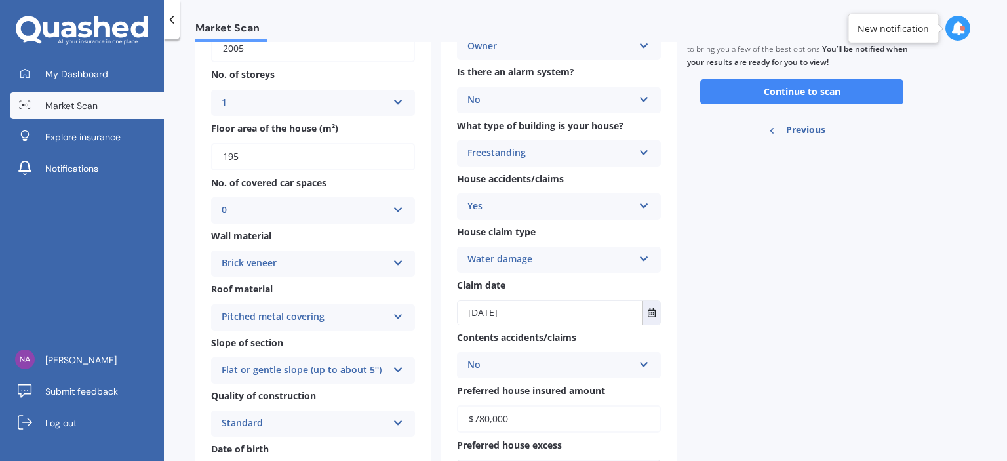
drag, startPoint x: 1006, startPoint y: 142, endPoint x: 1006, endPoint y: 182, distance: 40.0
click at [1006, 182] on div "Market Scan House & Contents Market Scan 90 % Check your details and click cont…" at bounding box center [585, 253] width 843 height 422
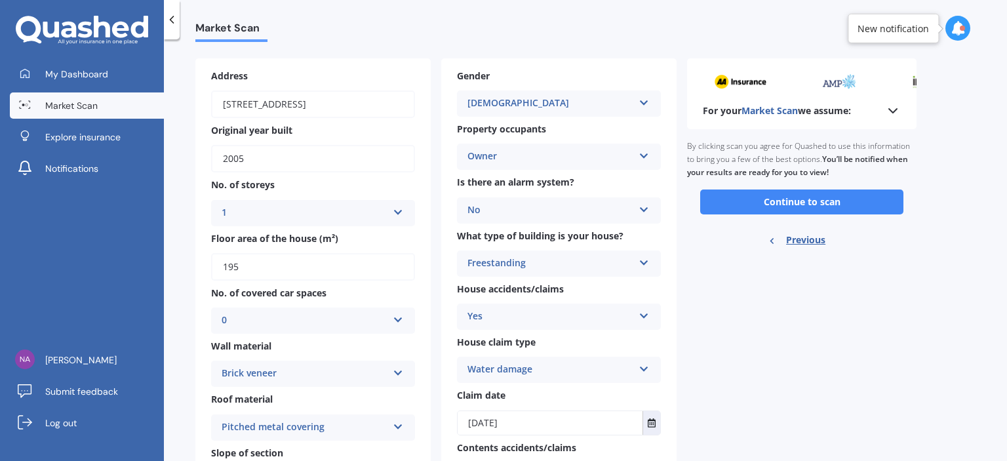
scroll to position [0, 0]
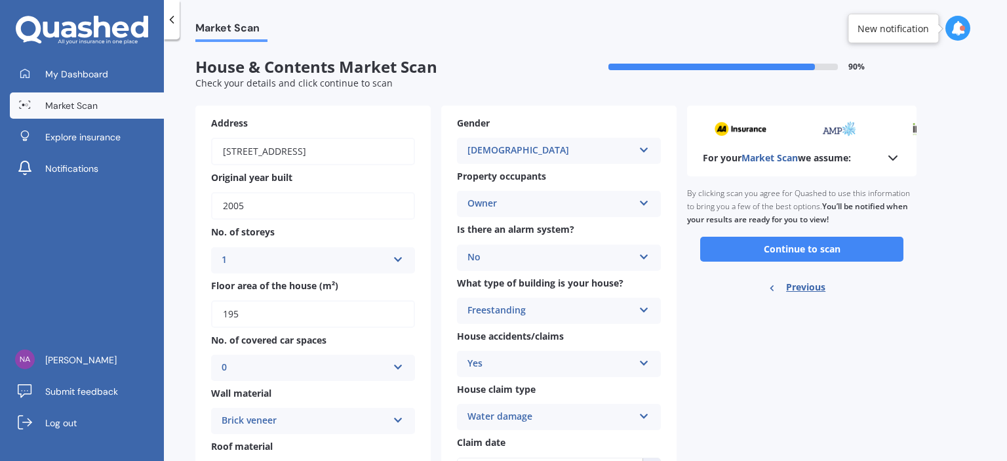
click at [889, 159] on icon at bounding box center [893, 158] width 16 height 16
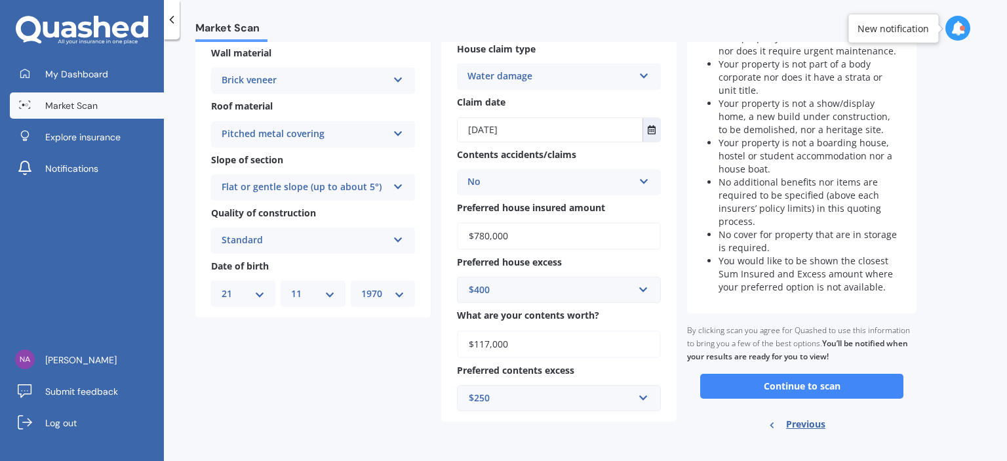
scroll to position [357, 0]
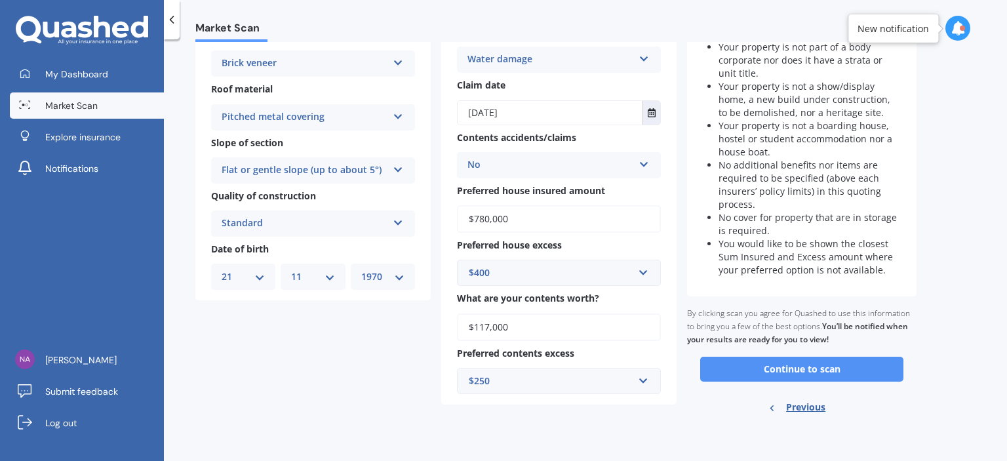
click at [766, 367] on button "Continue to scan" at bounding box center [801, 369] width 203 height 25
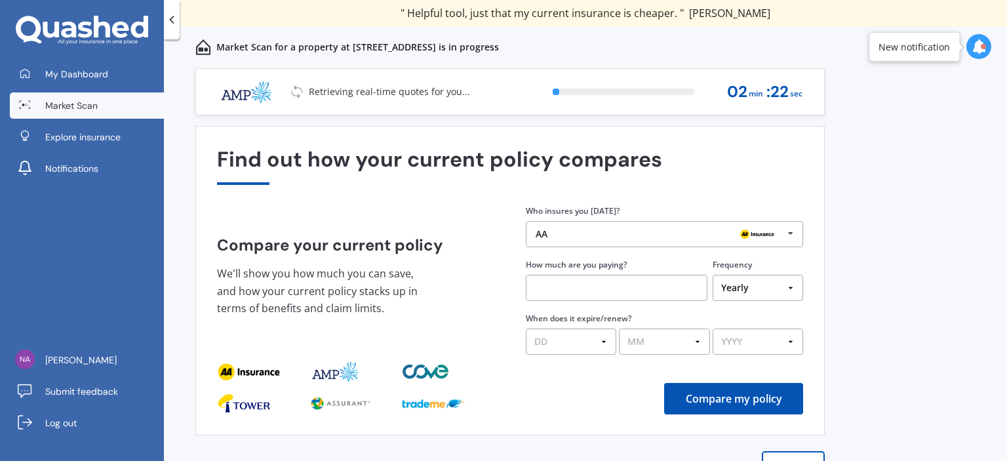
click at [698, 229] on div "AA" at bounding box center [660, 234] width 248 height 10
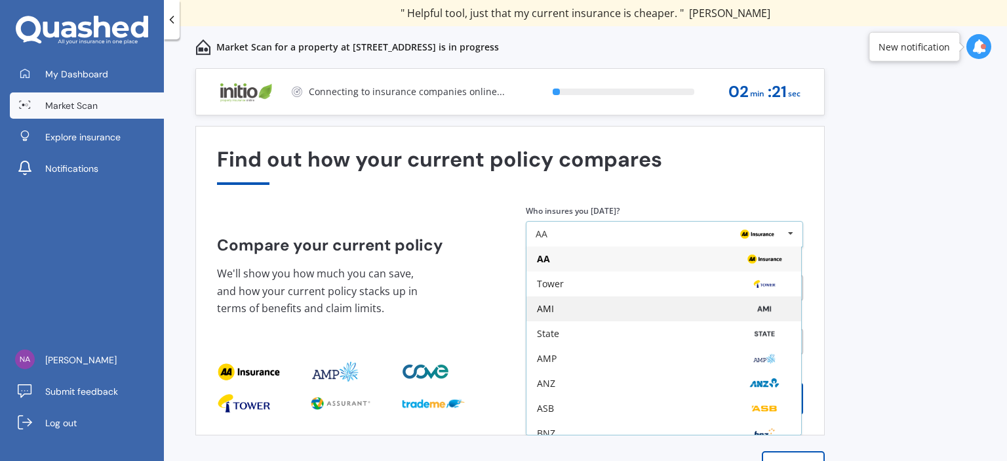
click at [576, 309] on div "AMI" at bounding box center [664, 309] width 254 height 10
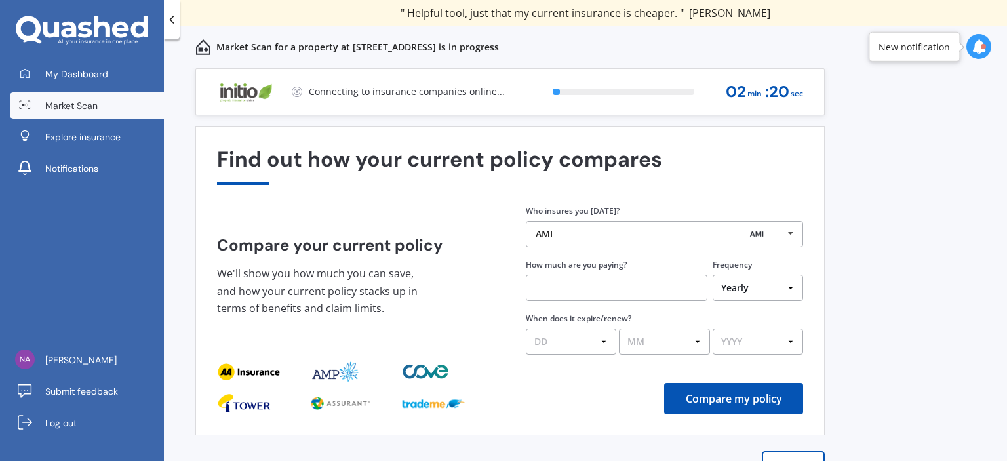
click at [582, 288] on input "text" at bounding box center [617, 288] width 182 height 26
type input "$2,931.00"
click at [605, 342] on select "DD 01 02 03 04 05 06 07 08 09 10 11 12 13 14 15 16 17 18 19 20 21 22 23 24 25 2…" at bounding box center [571, 341] width 90 height 26
select select "20"
click at [526, 328] on select "DD 01 02 03 04 05 06 07 08 09 10 11 12 13 14 15 16 17 18 19 20 21 22 23 24 25 2…" at bounding box center [571, 341] width 90 height 26
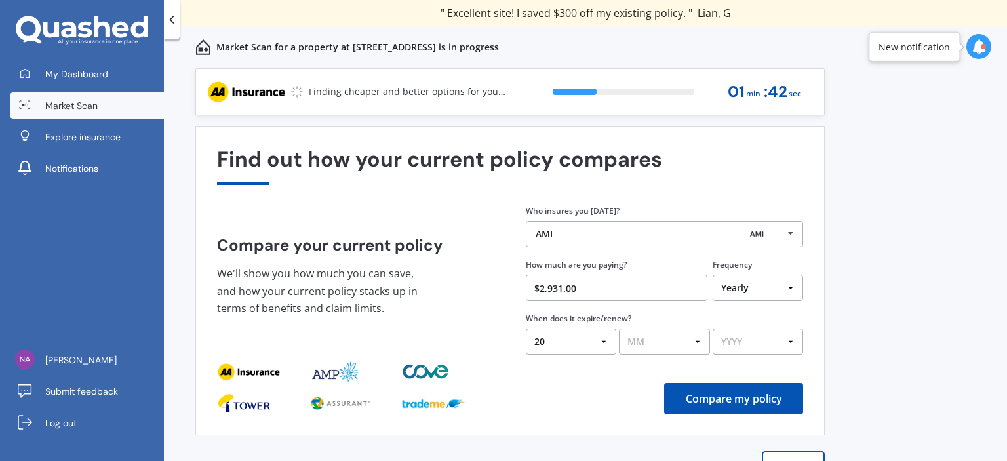
click at [698, 343] on select "MM 01 02 03 04 05 06 07 08 09 10 11 12" at bounding box center [664, 341] width 90 height 26
select select "10"
click at [619, 328] on select "MM 01 02 03 04 05 06 07 08 09 10 11 12" at bounding box center [664, 341] width 90 height 26
click at [772, 344] on select "YYYY 2026 2025 2024" at bounding box center [758, 341] width 90 height 26
select select "2026"
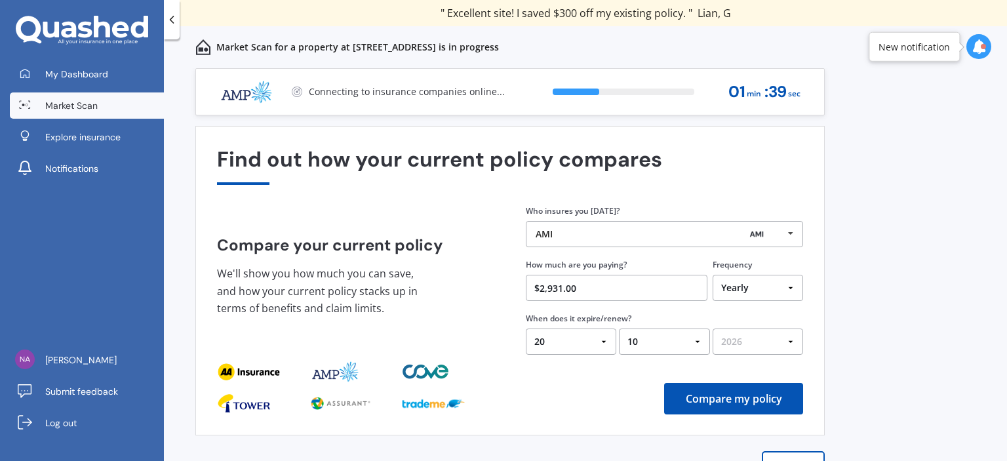
click at [713, 328] on select "YYYY 2026 2025 2024" at bounding box center [758, 341] width 90 height 26
click at [716, 399] on button "Compare my policy" at bounding box center [733, 398] width 139 height 31
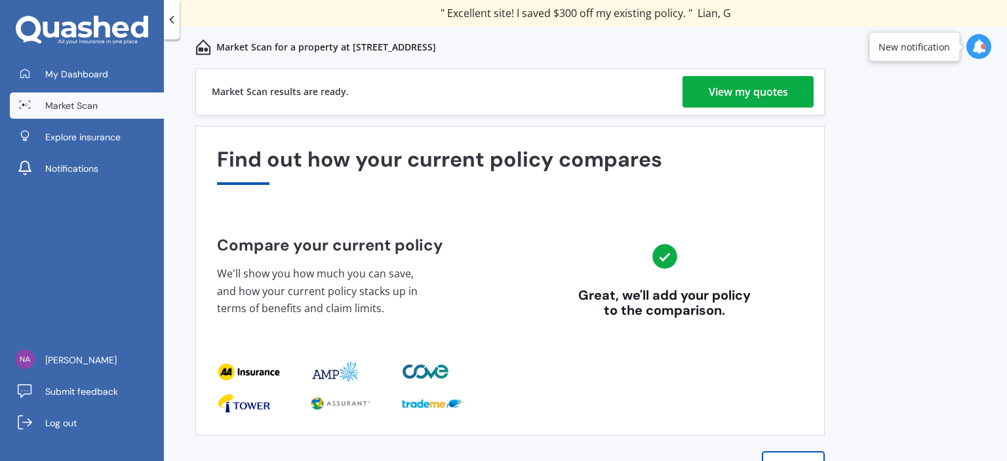
click at [742, 89] on div "View my quotes" at bounding box center [748, 91] width 79 height 31
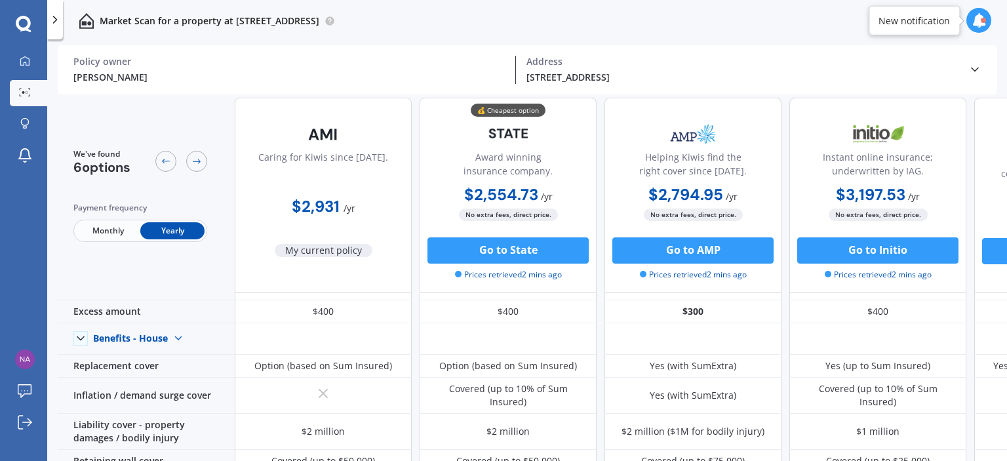
scroll to position [34, 0]
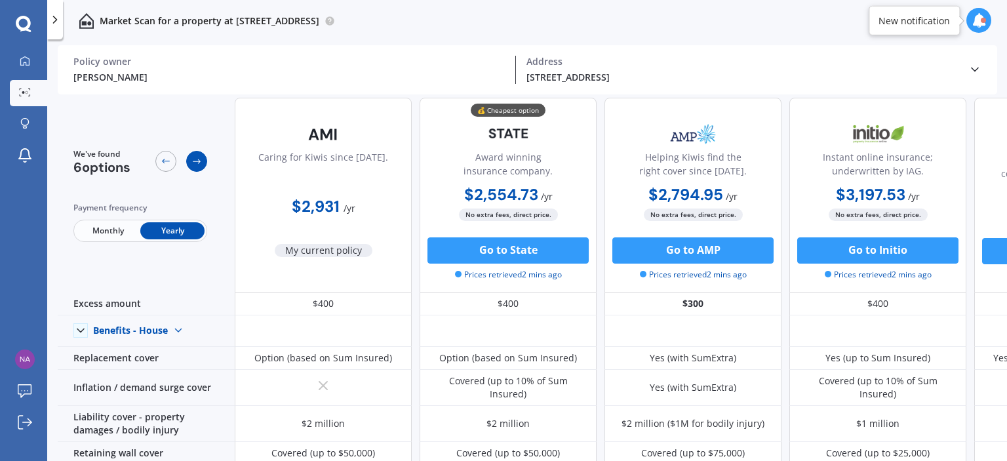
click at [195, 165] on icon at bounding box center [196, 161] width 10 height 10
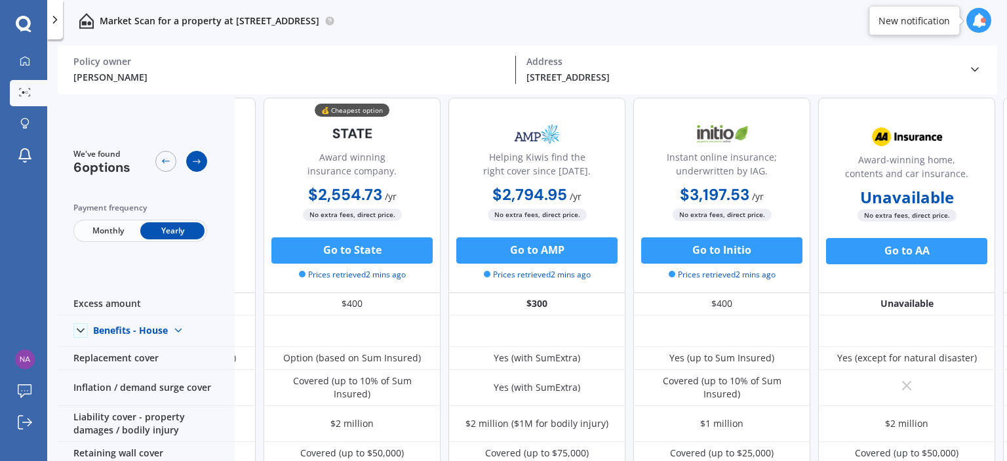
scroll to position [34, 177]
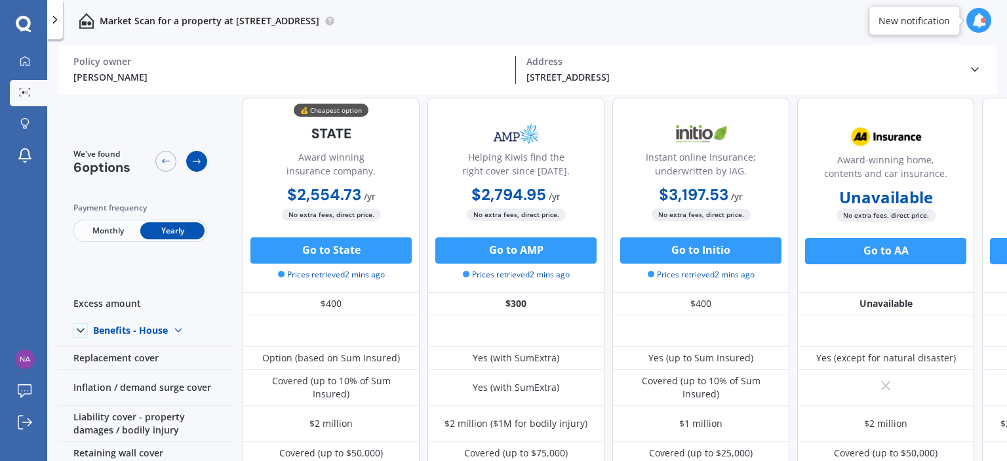
click at [195, 165] on icon at bounding box center [196, 161] width 10 height 10
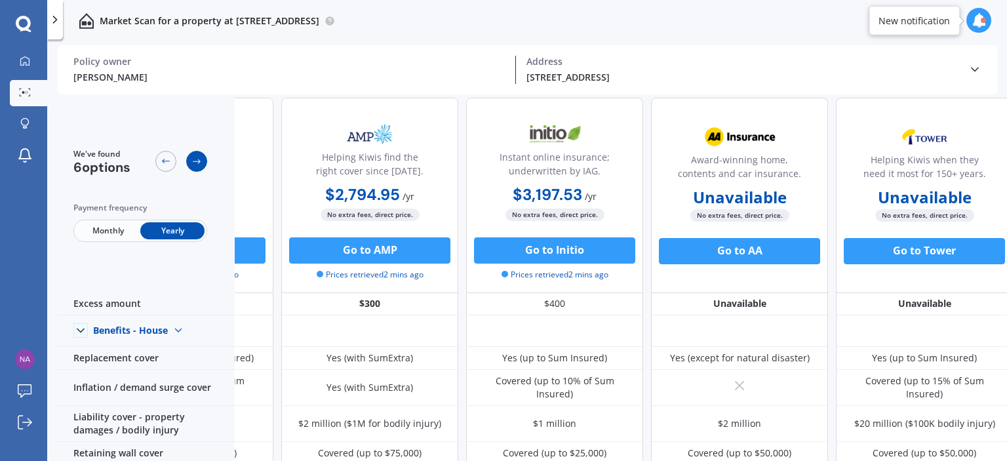
scroll to position [34, 336]
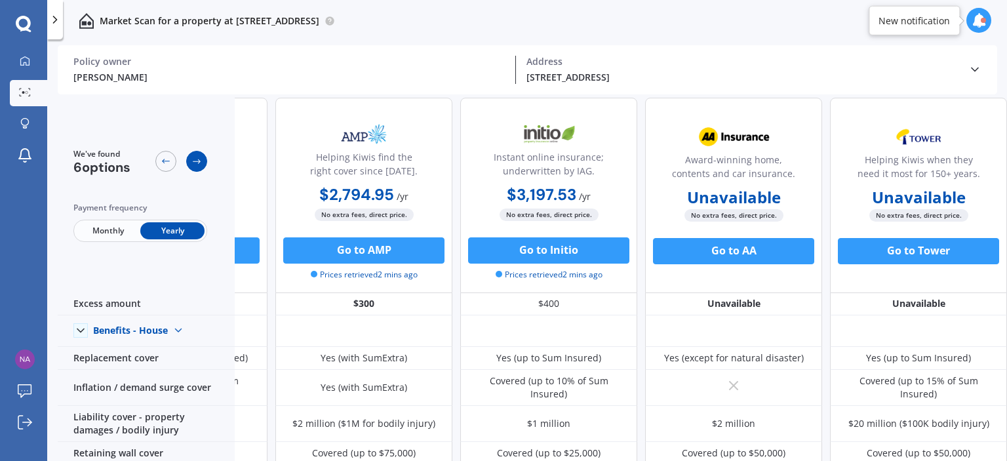
click at [195, 165] on icon at bounding box center [196, 161] width 10 height 10
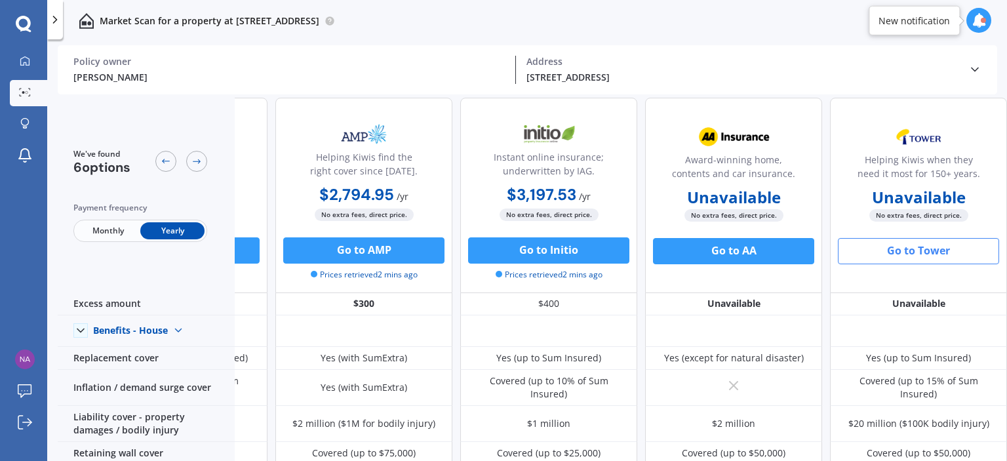
click at [912, 248] on button "Go to Tower" at bounding box center [918, 251] width 161 height 26
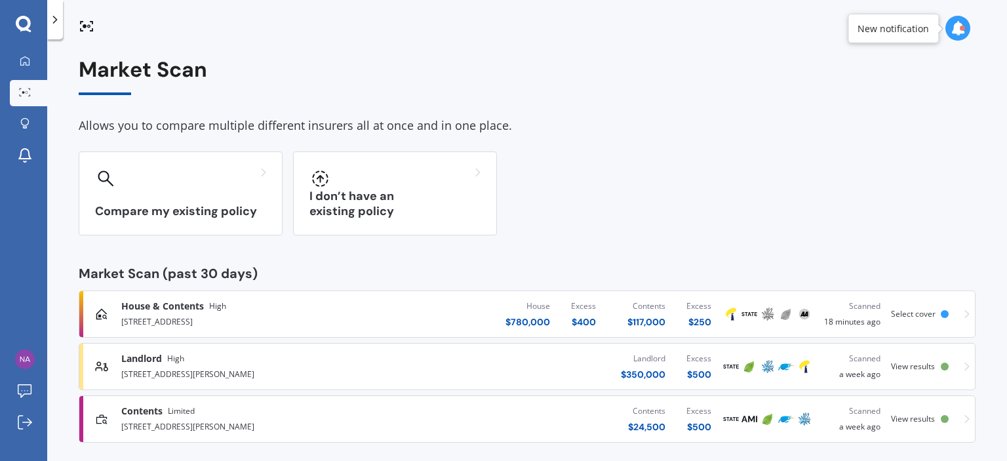
scroll to position [10, 0]
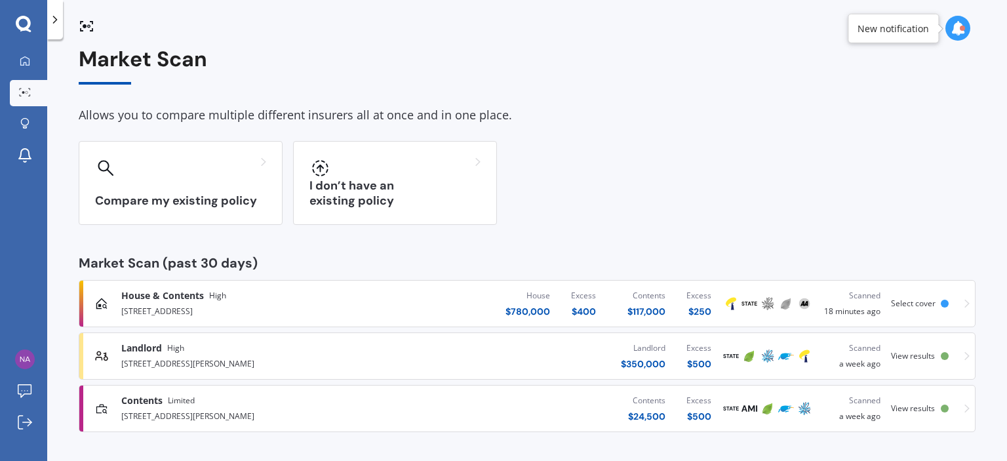
click at [964, 355] on icon at bounding box center [966, 355] width 5 height 9
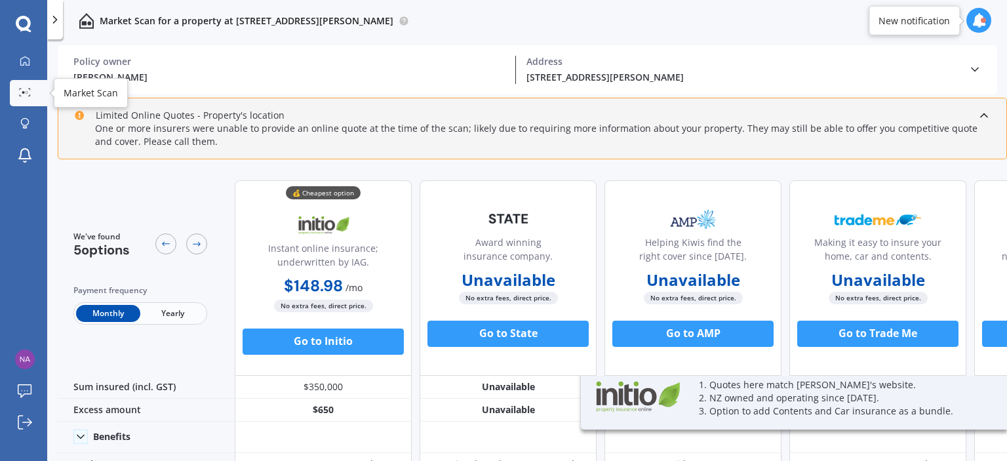
click at [19, 92] on icon at bounding box center [25, 92] width 12 height 9
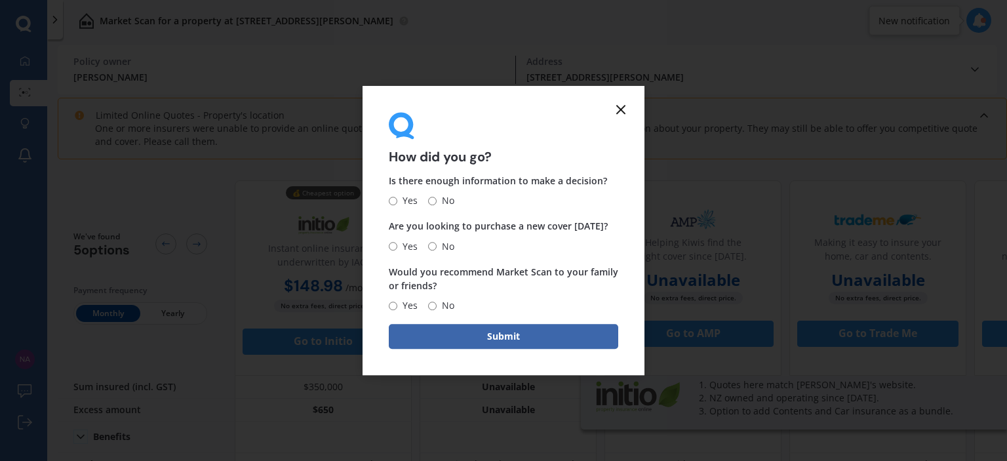
click at [620, 107] on icon at bounding box center [621, 110] width 16 height 16
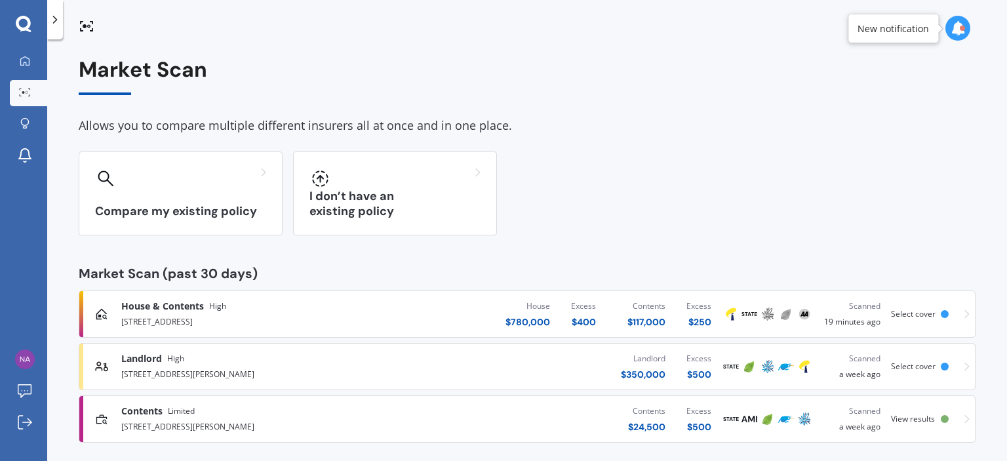
click at [184, 309] on span "House & Contents" at bounding box center [162, 306] width 83 height 13
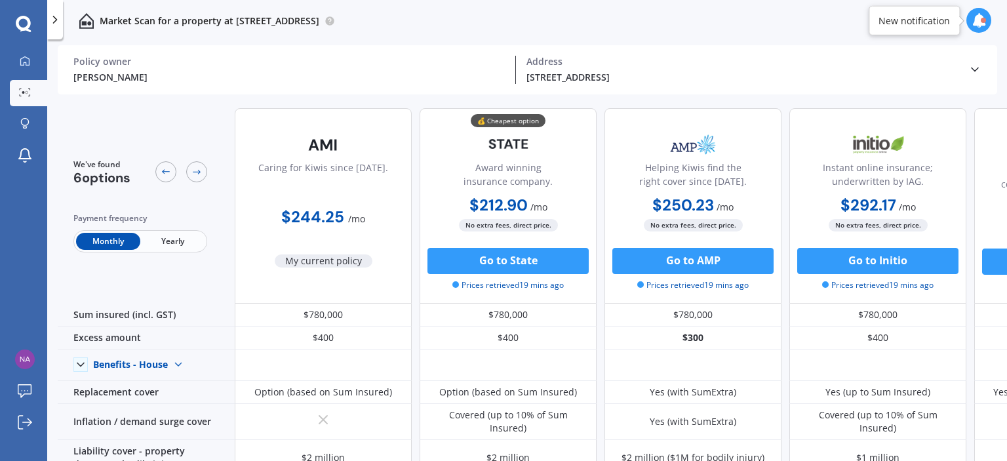
click at [172, 238] on span "Yearly" at bounding box center [172, 241] width 64 height 17
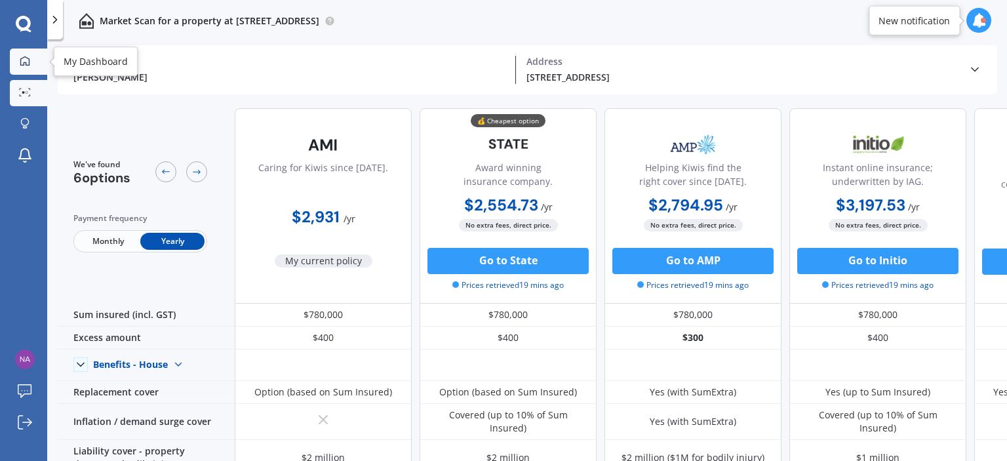
click at [25, 63] on icon at bounding box center [25, 61] width 10 height 10
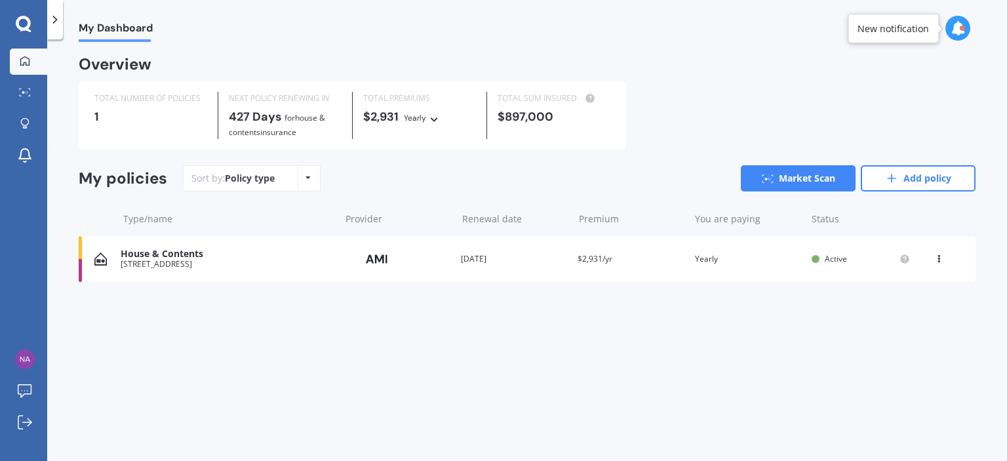
click at [152, 254] on div "House & Contents" at bounding box center [227, 253] width 213 height 11
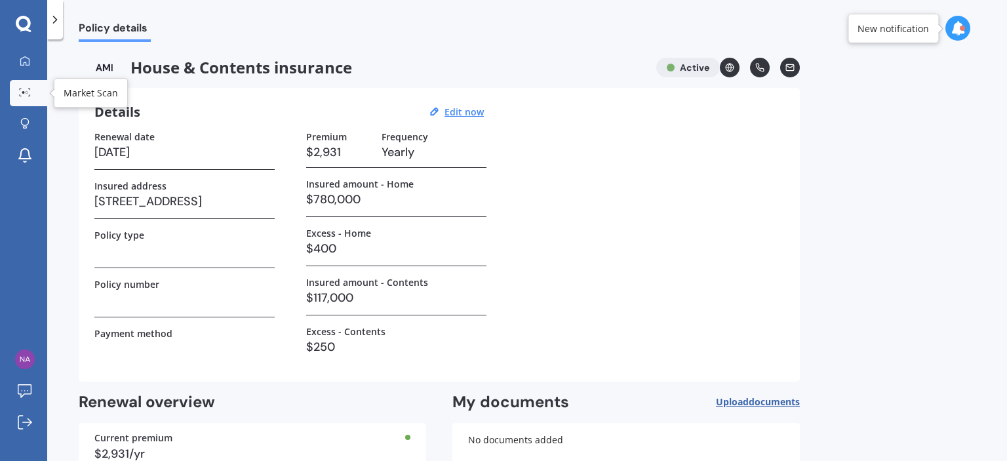
click at [24, 96] on icon at bounding box center [25, 92] width 12 height 9
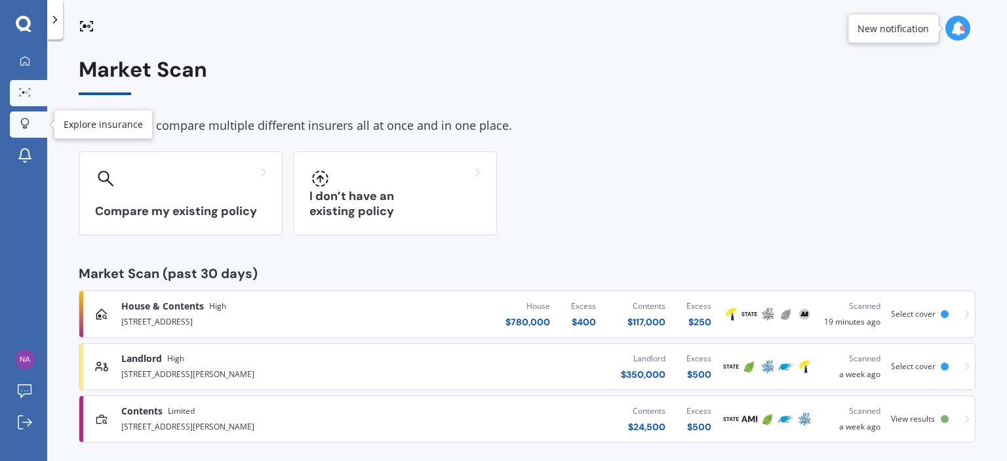
click at [29, 121] on icon at bounding box center [24, 123] width 9 height 11
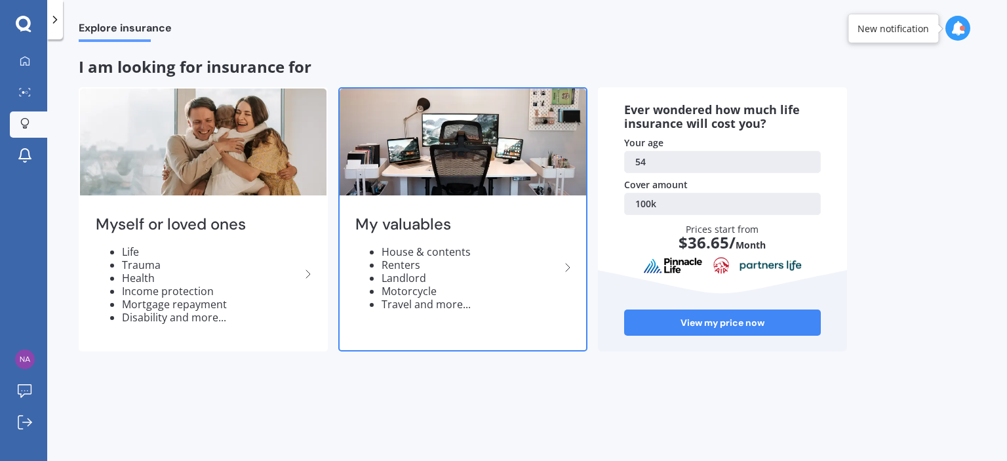
click at [422, 242] on div "My valuables House & contents Renters Landlord Motorcycle Travel and more..." at bounding box center [463, 268] width 246 height 138
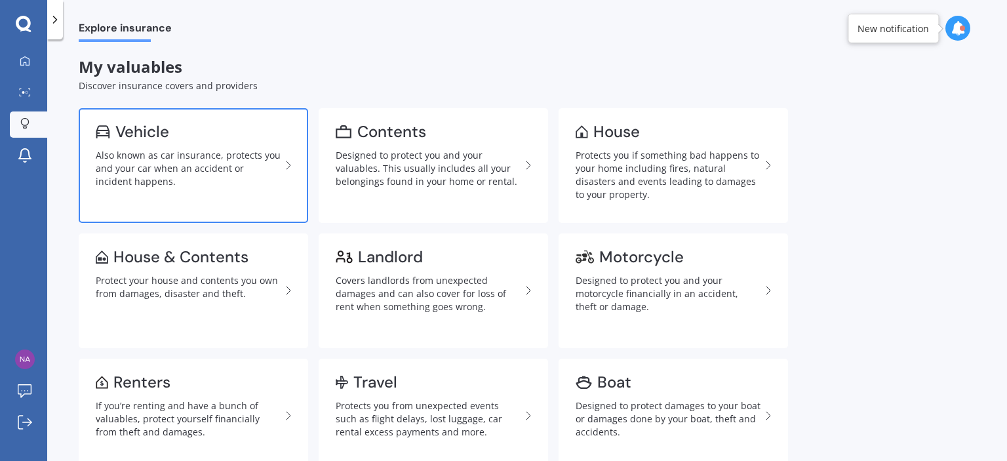
click at [186, 159] on div "Also known as car insurance, protects you and your car when an accident or inci…" at bounding box center [188, 168] width 185 height 39
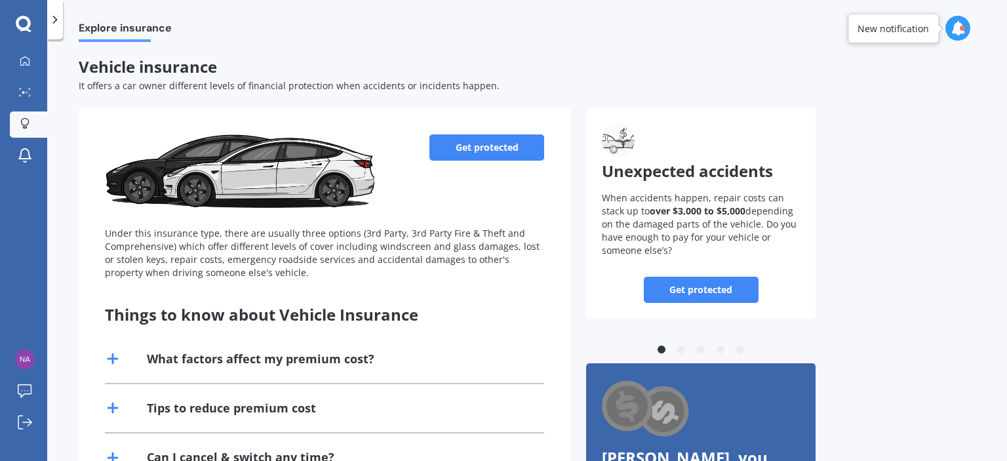
click at [477, 149] on link "Get protected" at bounding box center [486, 147] width 115 height 26
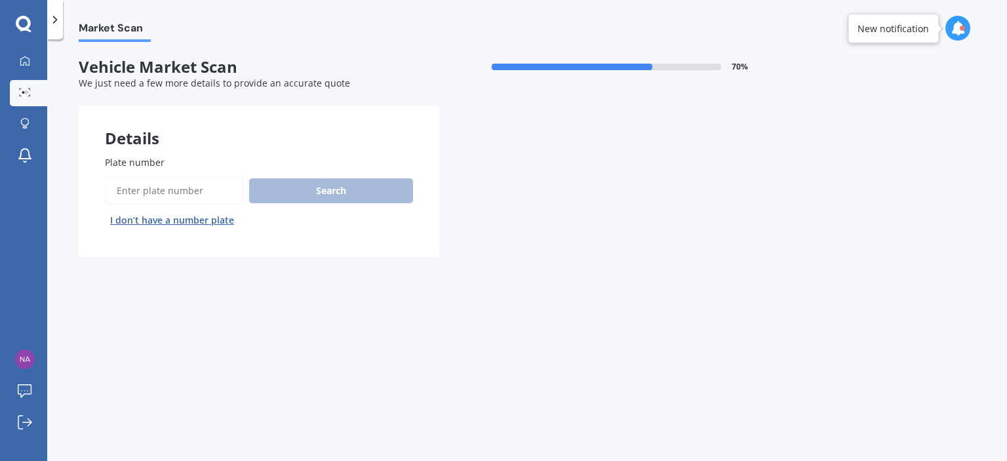
click at [211, 189] on input "Plate number" at bounding box center [174, 191] width 139 height 28
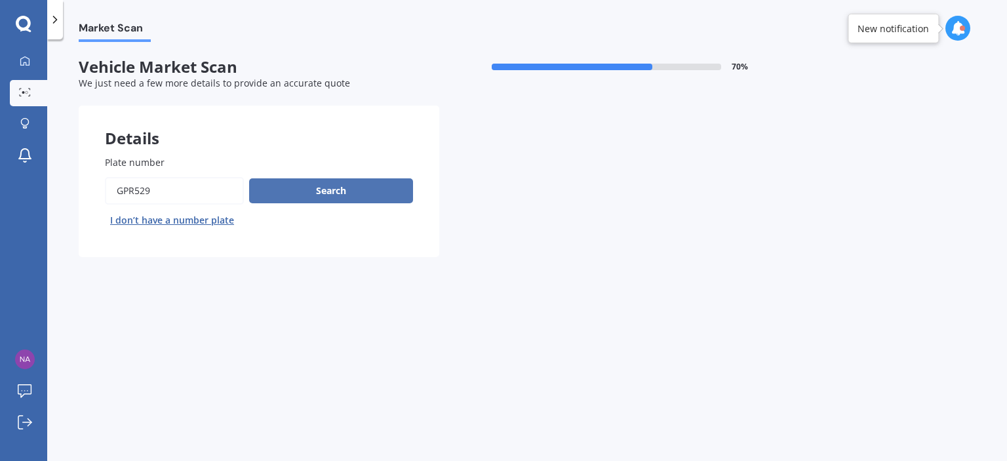
type input "gpr529"
click at [359, 186] on button "Search" at bounding box center [331, 190] width 164 height 25
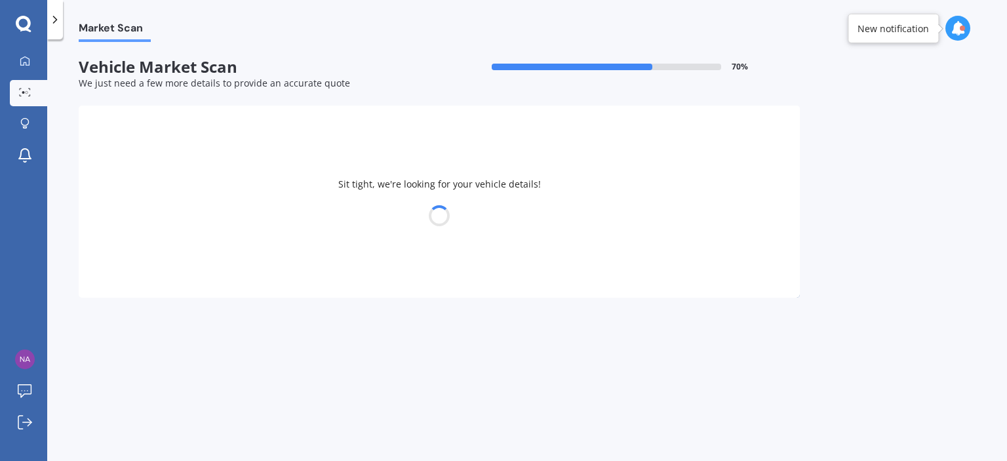
select select "MAZDA"
select select "21"
select select "11"
select select "1970"
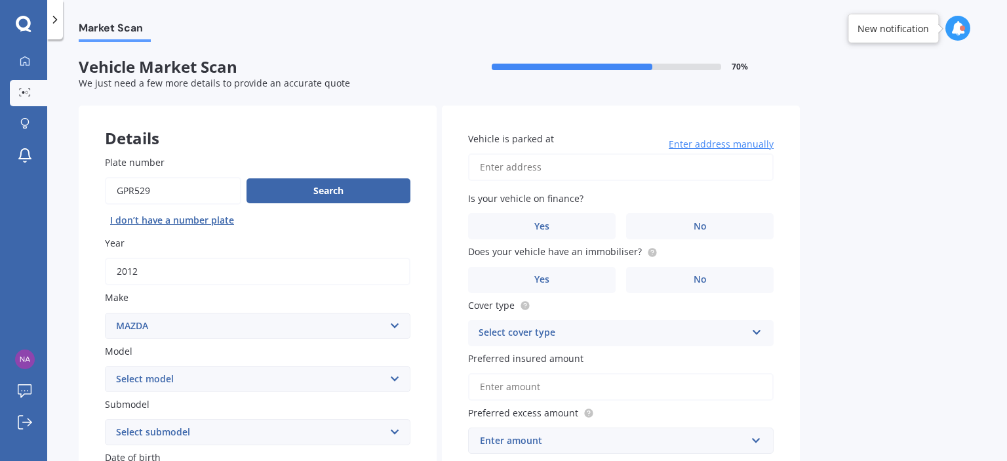
click at [397, 377] on select "Select model 121 2 3 323 323 / Familia 6 626 929 Atenza Autozam Axela AZ3 B2000…" at bounding box center [257, 379] width 305 height 26
click at [105, 366] on select "Select model 121 2 3 323 323 / Familia 6 626 929 Atenza Autozam Axela AZ3 B2000…" at bounding box center [257, 379] width 305 height 26
click at [393, 382] on select "Select model 121 2 3 323 323 / Familia 6 626 929 Atenza Autozam Axela AZ3 B2000…" at bounding box center [257, 379] width 305 height 26
select select "BT50"
click at [105, 366] on select "Select model 121 2 3 323 323 / Familia 6 626 929 Atenza Autozam Axela AZ3 B2000…" at bounding box center [257, 379] width 305 height 26
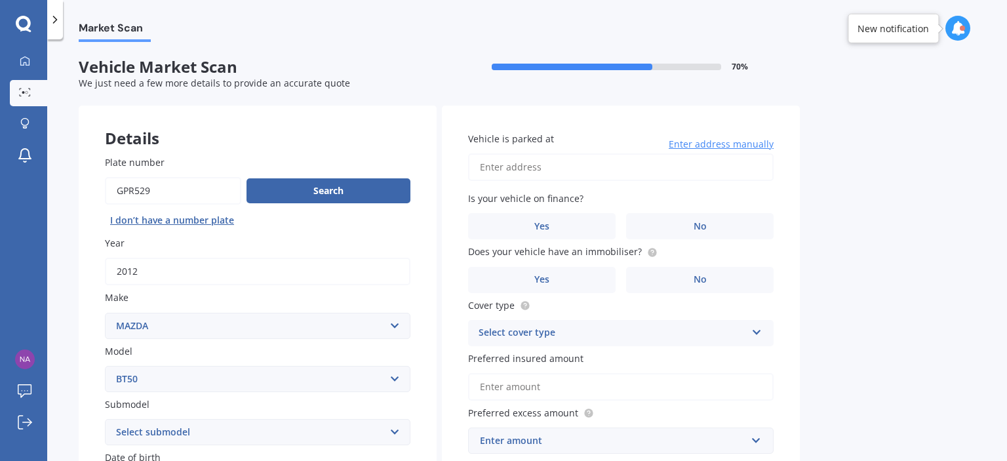
click at [397, 431] on select "Select submodel GLX turbo diesel 4WD GSX turbo diesel LTD D/C W/S 3.0DT Turbo D…" at bounding box center [257, 432] width 305 height 26
click at [330, 421] on select "Select submodel GLX turbo diesel 4WD GSX turbo diesel LTD D/C W/S 3.0DT Turbo D…" at bounding box center [257, 432] width 305 height 26
select select "GSX TURBO DIESEL"
click at [105, 419] on select "Select submodel GLX turbo diesel 4WD GSX turbo diesel LTD D/C W/S 3.0DT Turbo D…" at bounding box center [257, 432] width 305 height 26
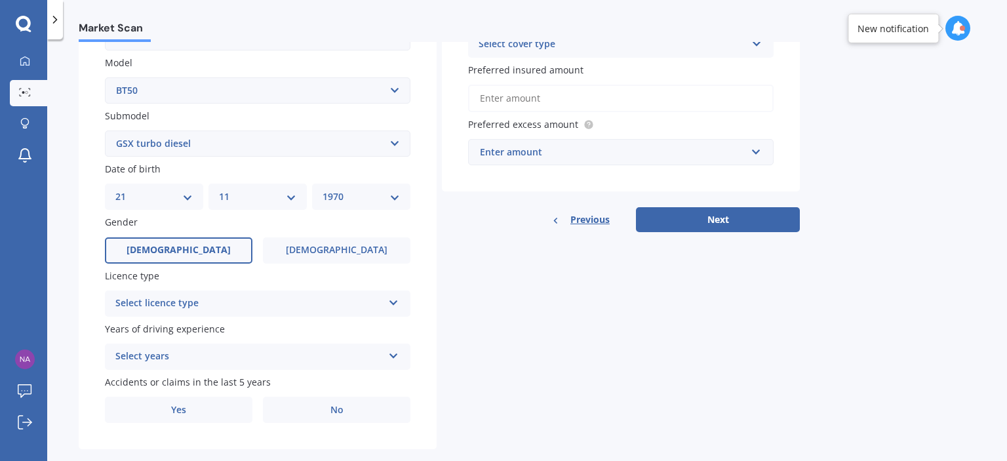
scroll to position [298, 0]
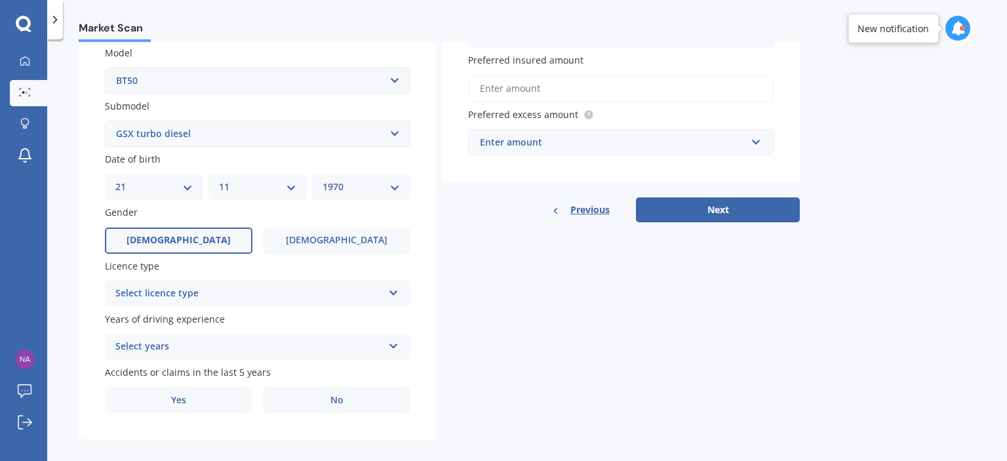
click at [390, 291] on icon at bounding box center [393, 290] width 11 height 9
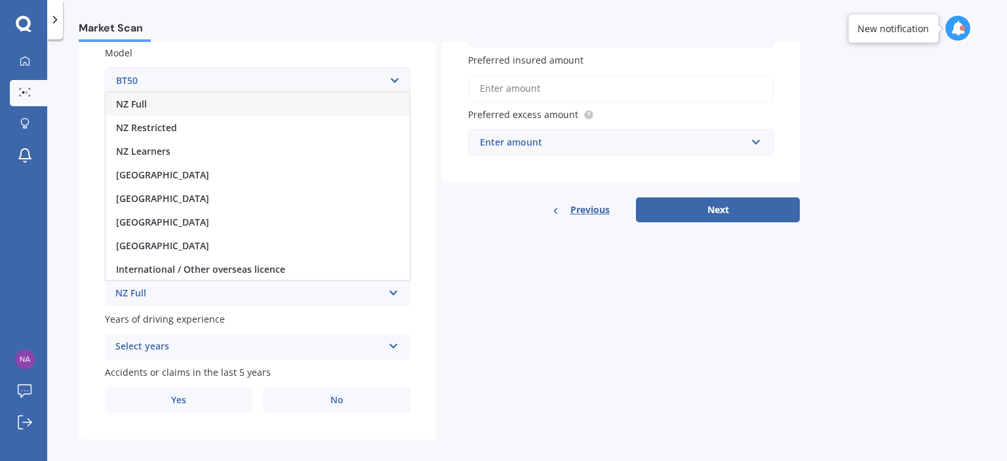
click at [142, 99] on span "NZ Full" at bounding box center [131, 104] width 31 height 12
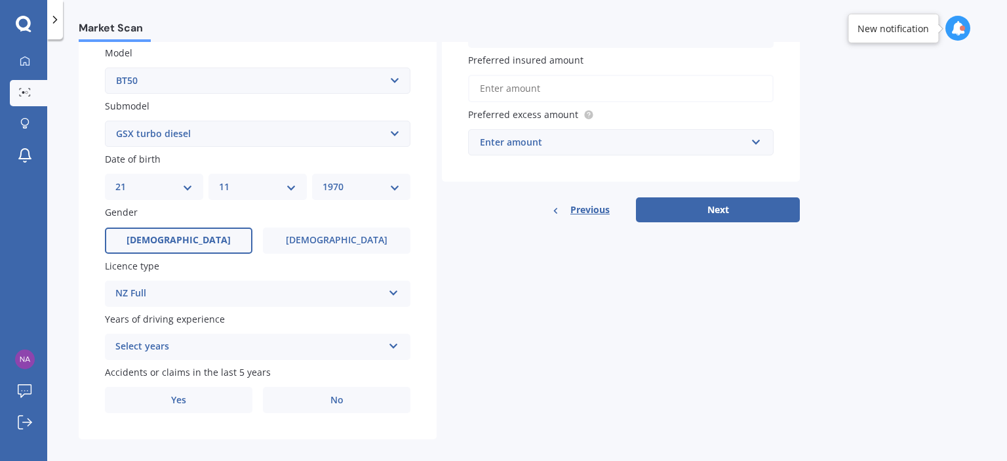
click at [393, 344] on icon at bounding box center [393, 343] width 11 height 9
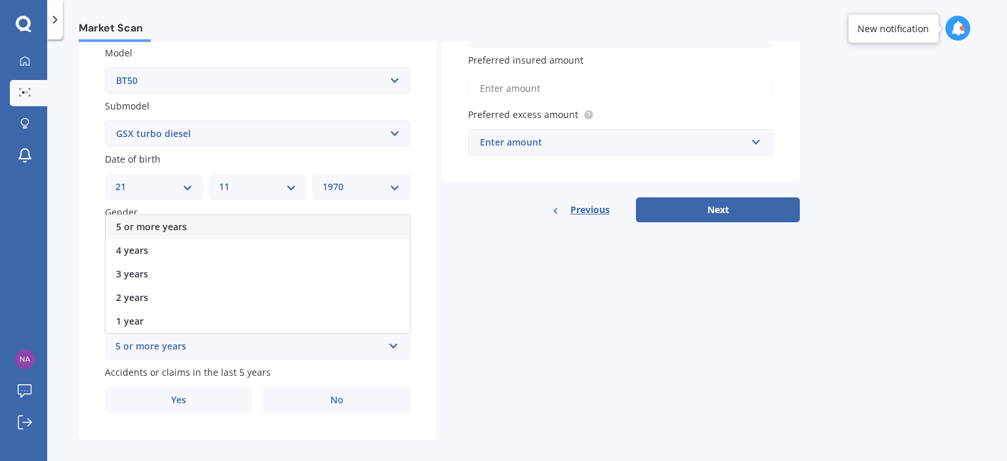
click at [186, 226] on div "5 or more years" at bounding box center [258, 227] width 304 height 24
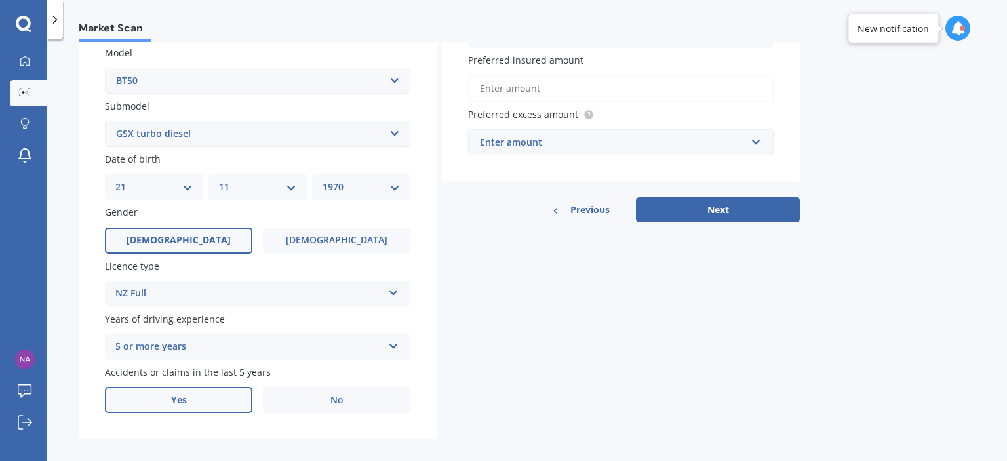
click at [159, 393] on label "Yes" at bounding box center [179, 400] width 148 height 26
click at [0, 0] on input "Yes" at bounding box center [0, 0] width 0 height 0
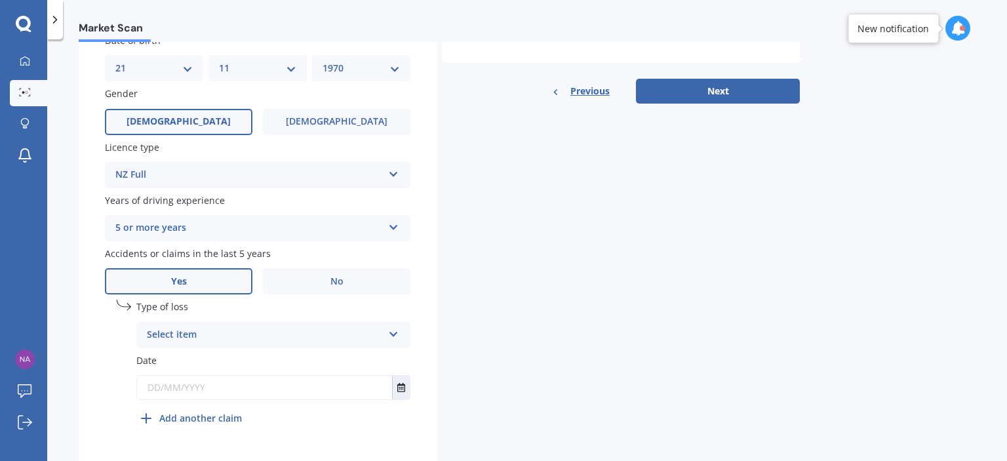
scroll to position [453, 0]
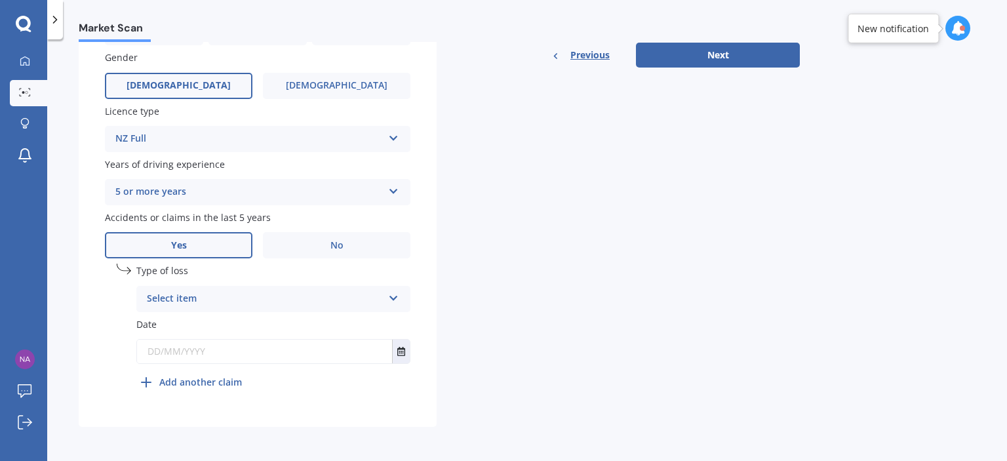
click at [388, 296] on icon at bounding box center [393, 295] width 11 height 9
click at [186, 323] on span "At fault accident" at bounding box center [185, 324] width 74 height 12
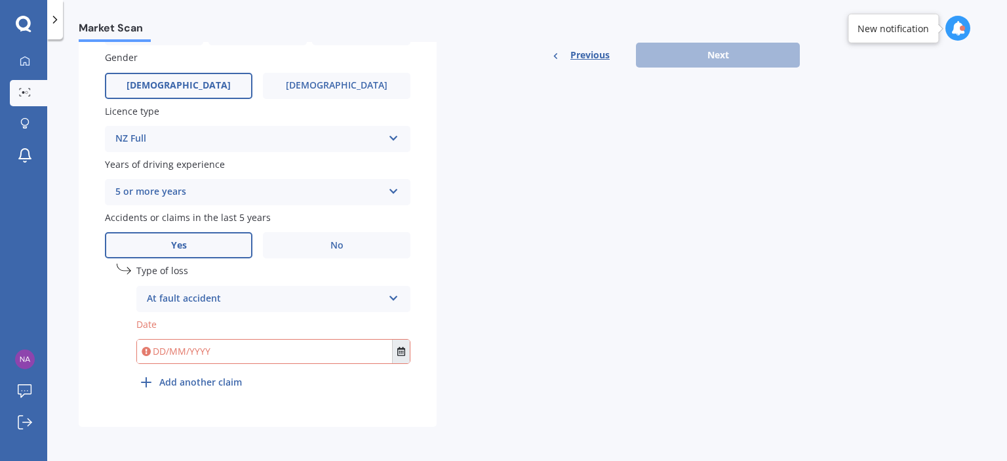
click at [397, 353] on icon "Select date" at bounding box center [401, 351] width 8 height 9
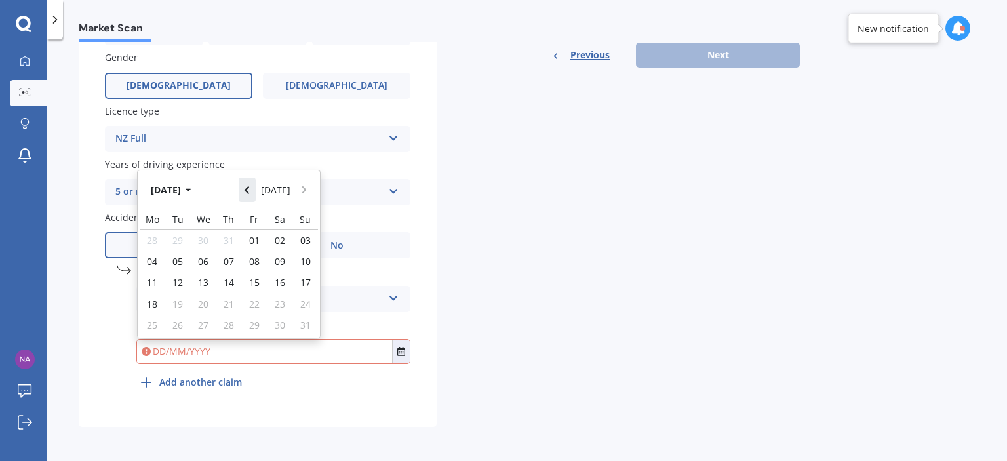
click at [249, 188] on icon "Navigate back" at bounding box center [247, 190] width 5 height 8
click at [191, 183] on icon "button" at bounding box center [189, 186] width 6 height 9
click at [177, 191] on icon "button" at bounding box center [179, 190] width 6 height 9
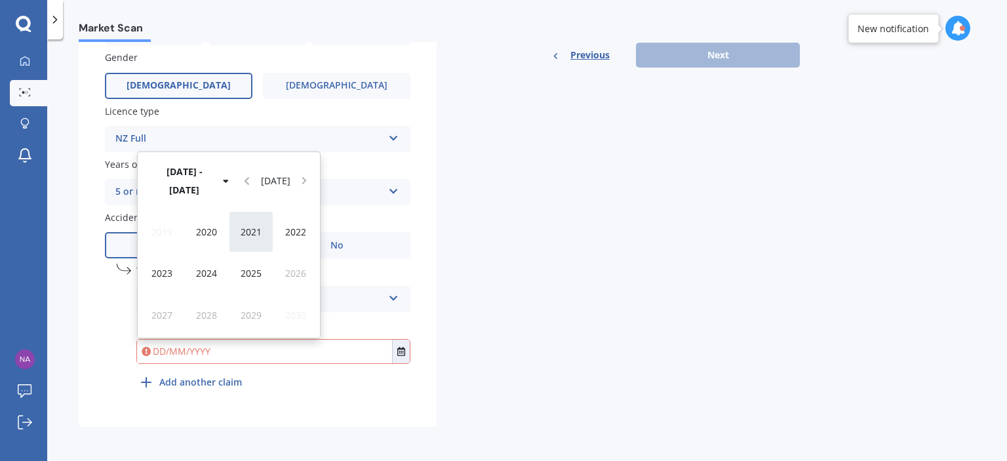
click at [246, 230] on span "2021" at bounding box center [251, 232] width 21 height 12
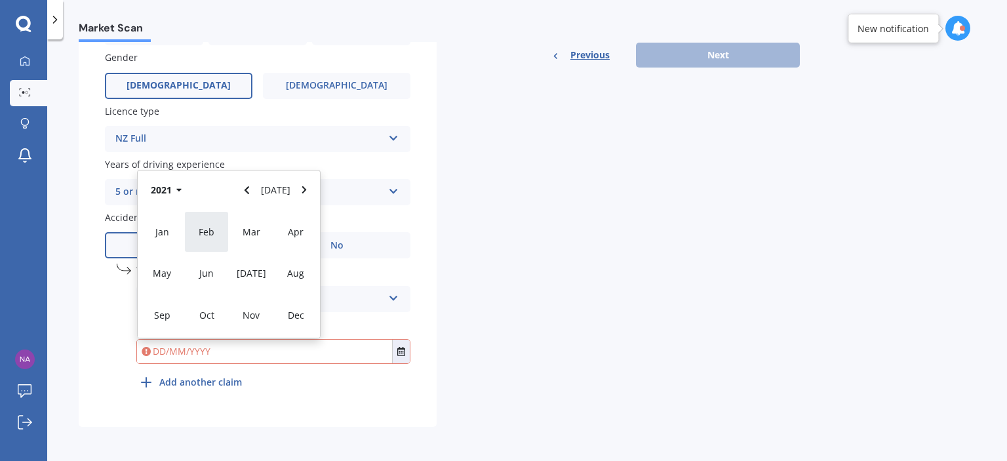
click at [200, 230] on span "Feb" at bounding box center [207, 232] width 16 height 12
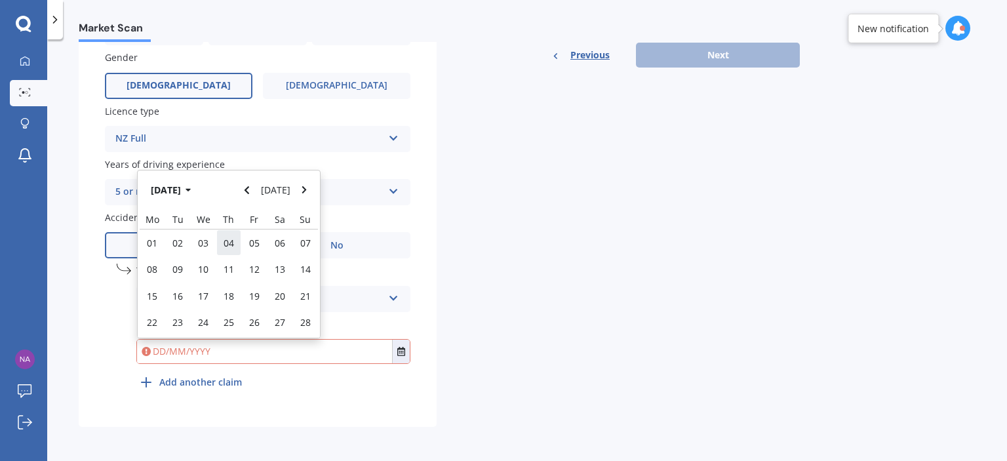
click at [224, 239] on span "04" at bounding box center [229, 243] width 10 height 12
type input "[DATE]"
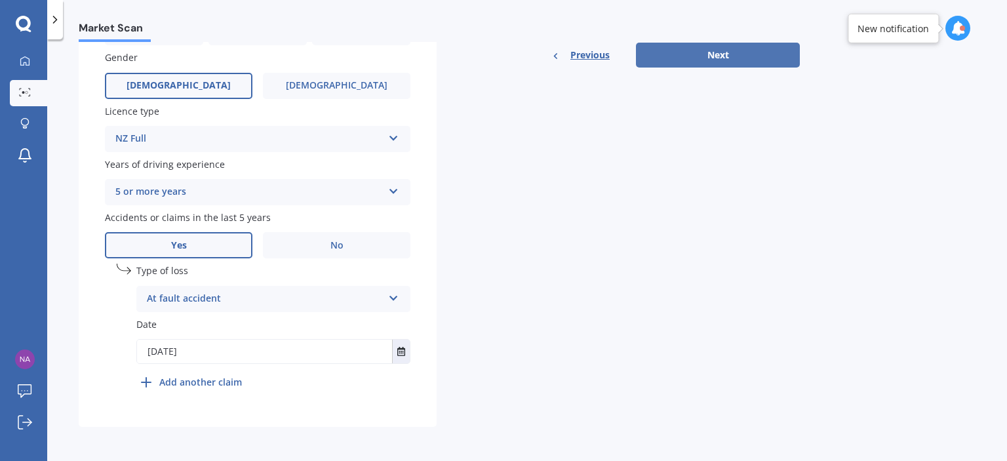
click at [720, 50] on button "Next" at bounding box center [718, 55] width 164 height 25
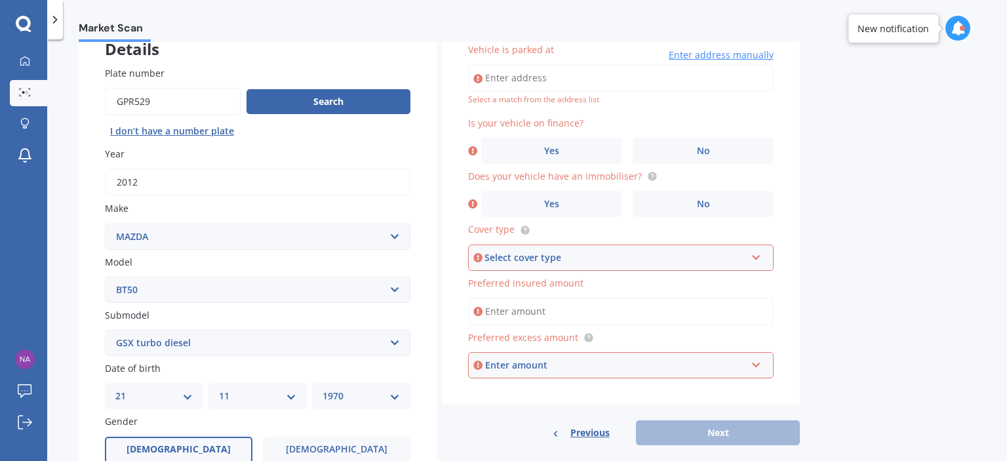
scroll to position [0, 0]
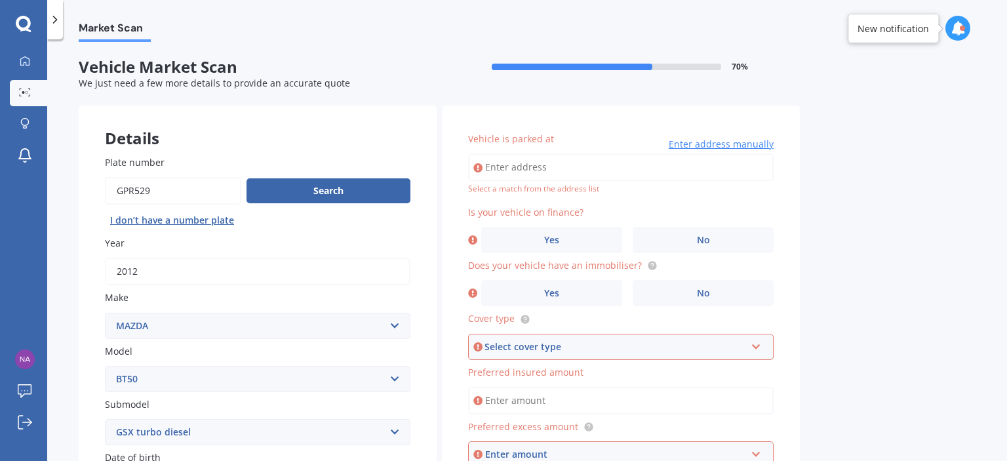
click at [536, 163] on input "Vehicle is parked at" at bounding box center [620, 167] width 305 height 28
type input "[STREET_ADDRESS]"
click at [677, 248] on label "No" at bounding box center [703, 240] width 141 height 26
click at [0, 0] on input "No" at bounding box center [0, 0] width 0 height 0
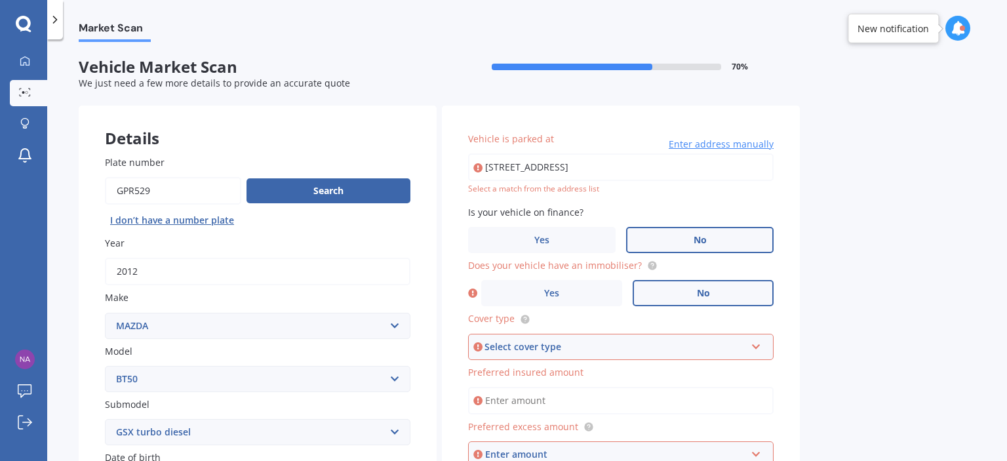
click at [676, 295] on label "No" at bounding box center [703, 293] width 141 height 26
click at [0, 0] on input "No" at bounding box center [0, 0] width 0 height 0
click at [718, 341] on div "Select cover type" at bounding box center [614, 347] width 261 height 14
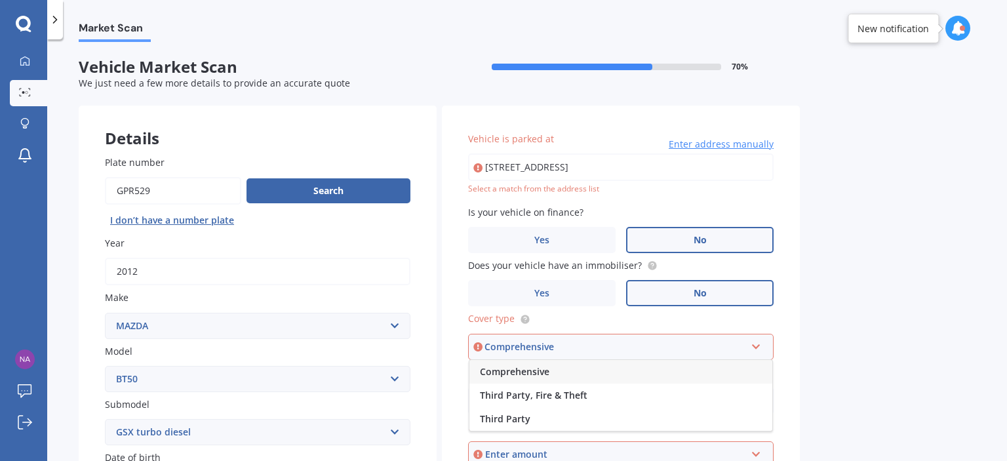
click at [548, 369] on span "Comprehensive" at bounding box center [514, 371] width 69 height 12
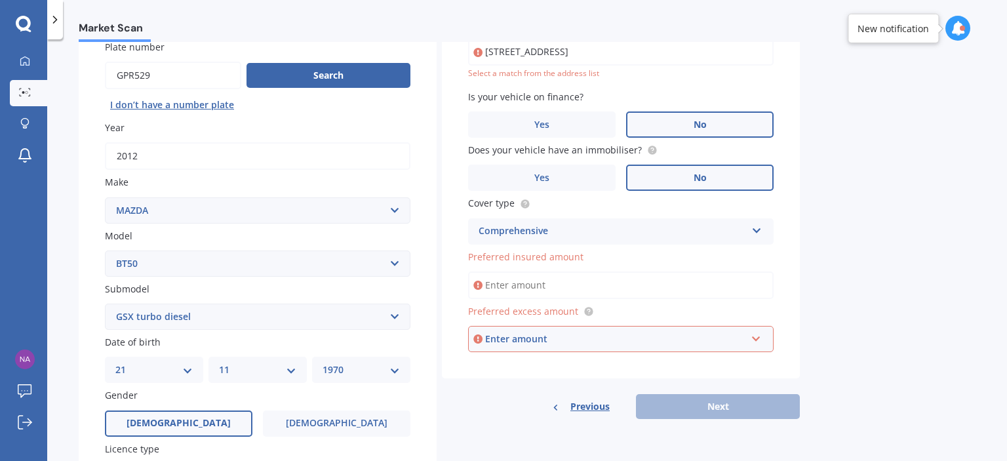
scroll to position [121, 0]
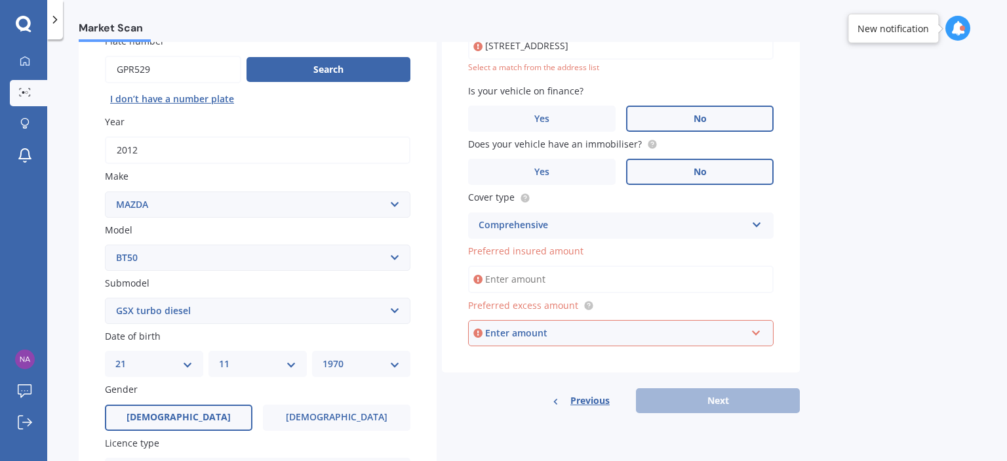
click at [553, 275] on input "Preferred insured amount" at bounding box center [620, 280] width 305 height 28
click at [551, 276] on input "Preferred insured amount" at bounding box center [620, 280] width 305 height 28
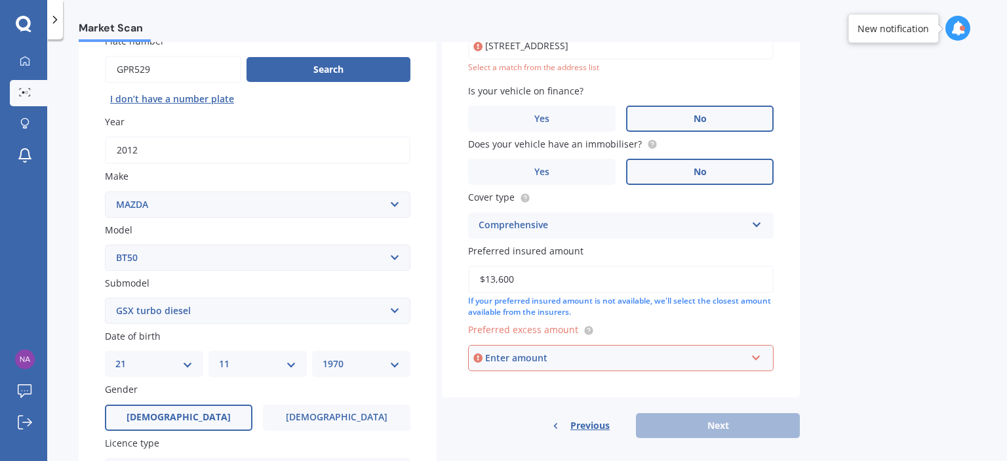
type input "$13,600"
click at [548, 357] on div "Enter amount" at bounding box center [615, 358] width 261 height 14
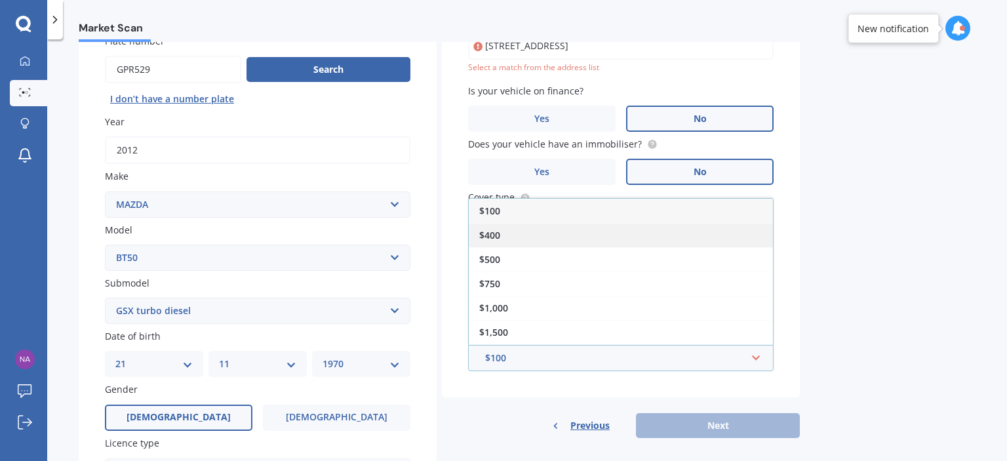
click at [511, 229] on div "$400" at bounding box center [621, 235] width 304 height 24
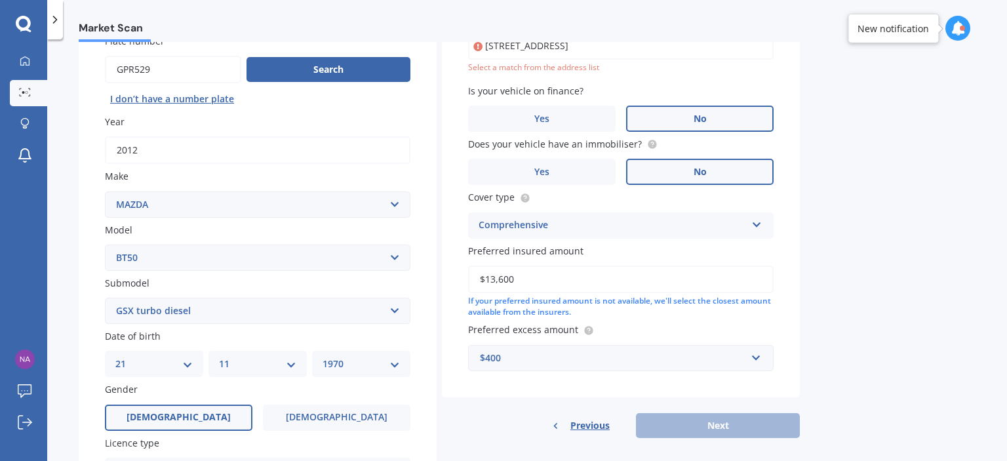
click at [715, 421] on div "Previous Next" at bounding box center [621, 425] width 358 height 25
click at [650, 49] on input "[STREET_ADDRESS]" at bounding box center [620, 46] width 305 height 28
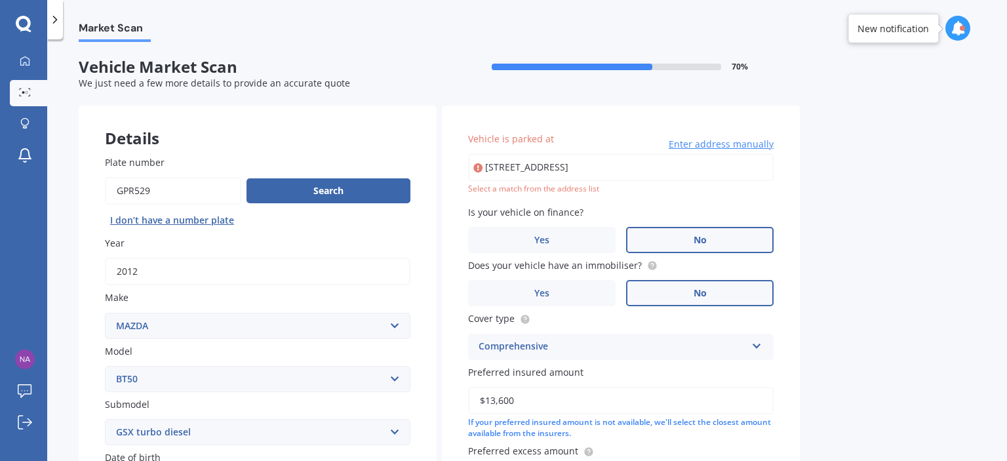
click at [662, 165] on input "[STREET_ADDRESS]" at bounding box center [620, 167] width 305 height 28
click at [568, 164] on input "[STREET_ADDRESS]" at bounding box center [620, 167] width 305 height 28
type input "[STREET_ADDRESS]"
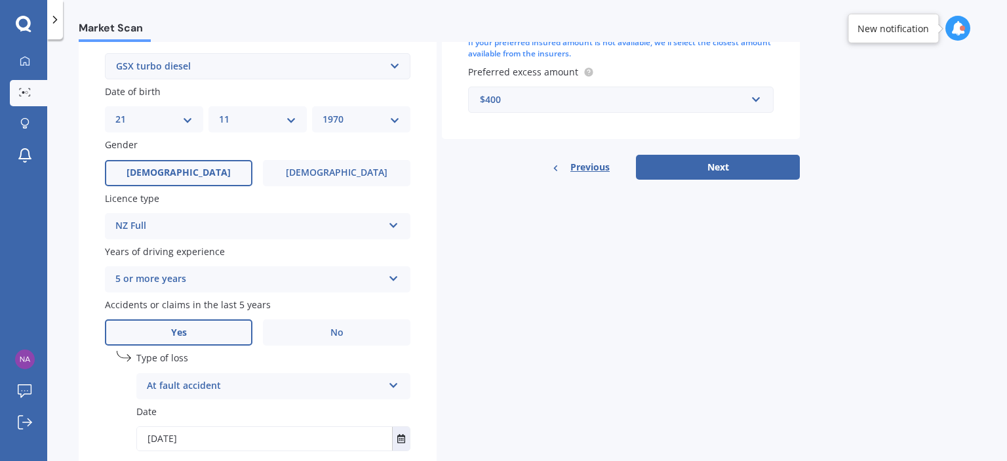
scroll to position [369, 0]
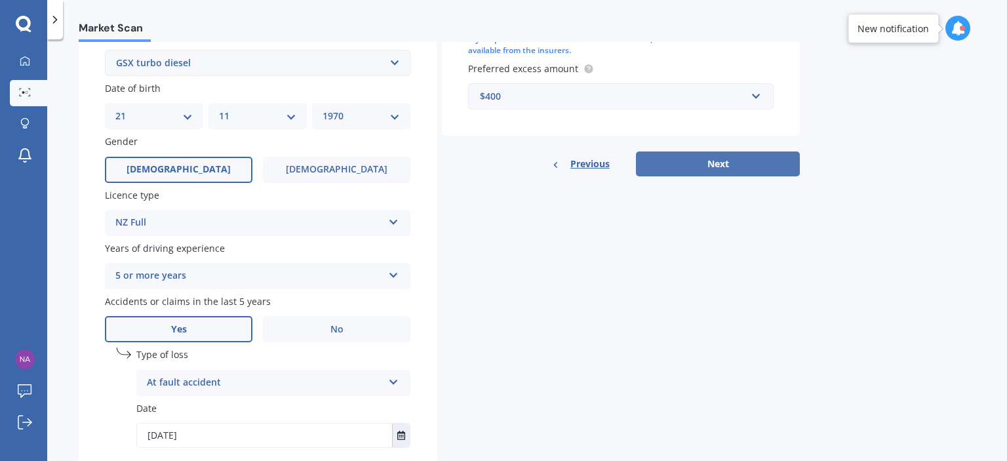
click at [716, 161] on button "Next" at bounding box center [718, 163] width 164 height 25
select select "21"
select select "11"
select select "1970"
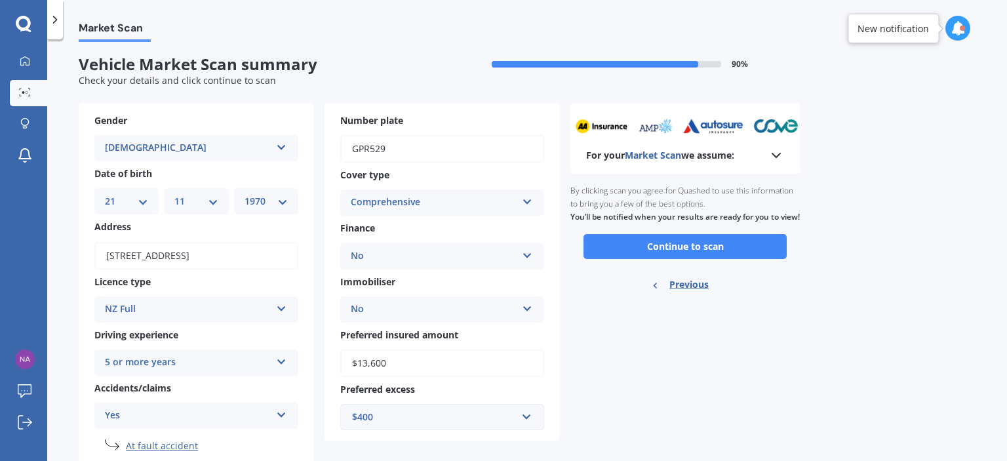
scroll to position [0, 0]
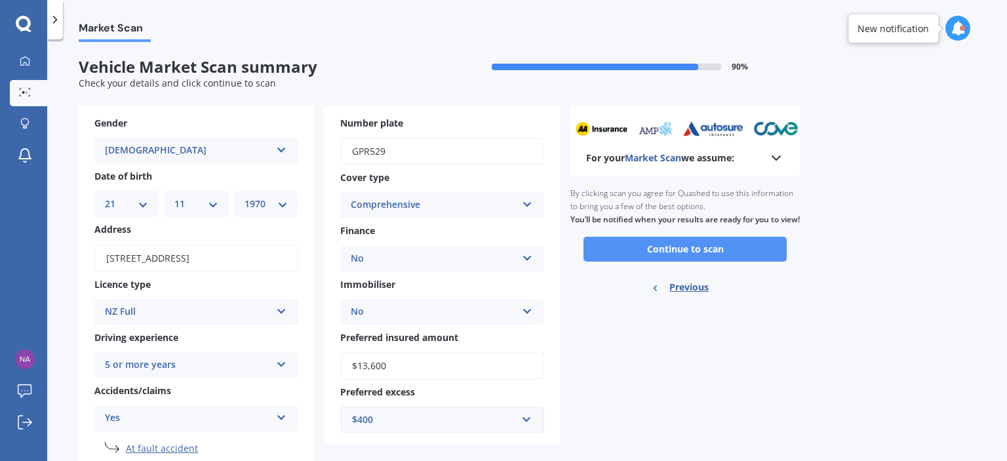
click at [676, 262] on button "Continue to scan" at bounding box center [684, 249] width 203 height 25
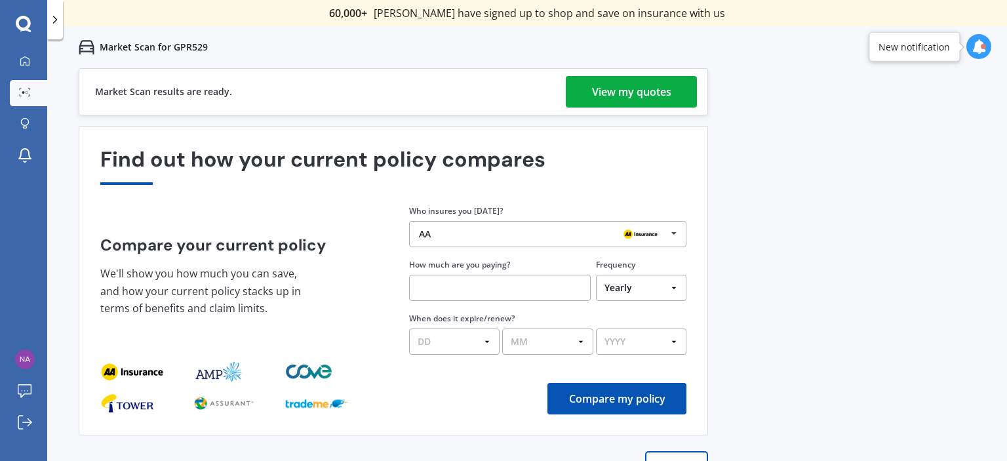
click at [485, 235] on div "AA" at bounding box center [543, 234] width 248 height 10
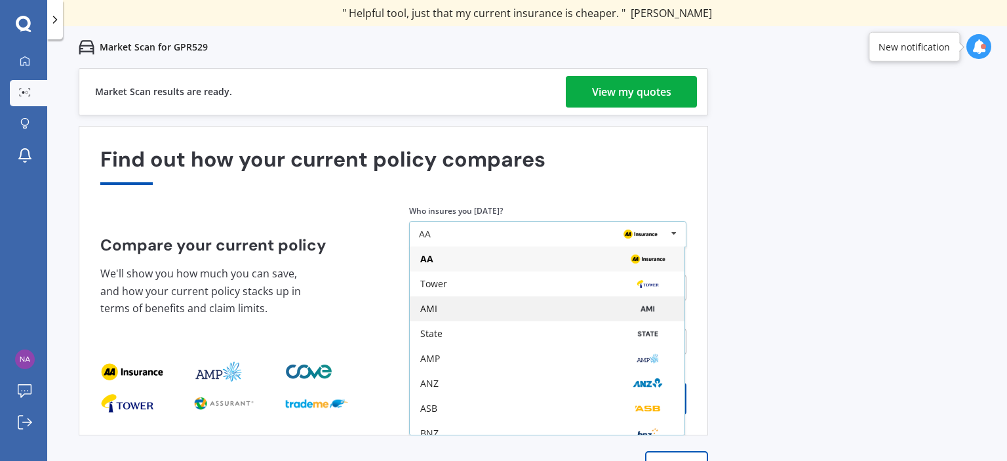
click at [450, 306] on div "AMI" at bounding box center [547, 309] width 254 height 10
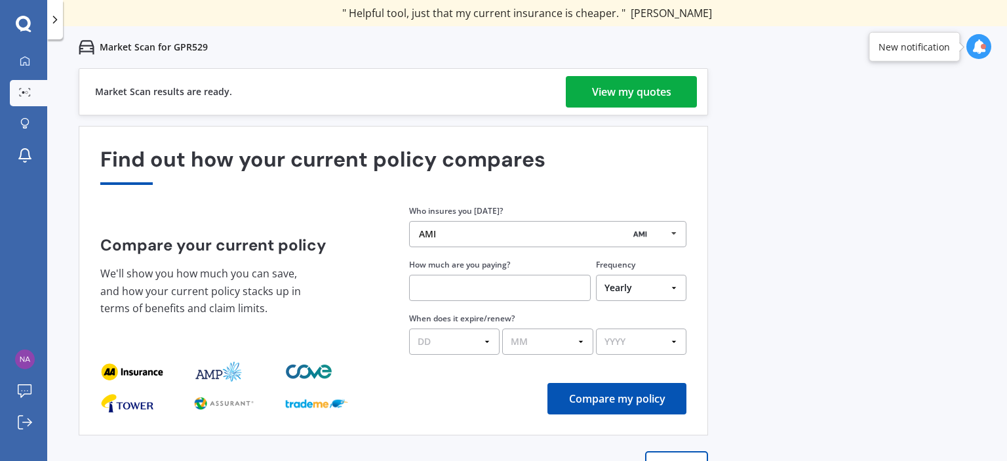
click at [439, 288] on input "text" at bounding box center [500, 288] width 182 height 26
type input "$894.00"
click at [457, 336] on select "DD 01 02 03 04 05 06 07 08 09 10 11 12 13 14 15 16 17 18 19 20 21 22 23 24 25 2…" at bounding box center [454, 341] width 90 height 26
select select "19"
click at [409, 328] on select "DD 01 02 03 04 05 06 07 08 09 10 11 12 13 14 15 16 17 18 19 20 21 22 23 24 25 2…" at bounding box center [454, 341] width 90 height 26
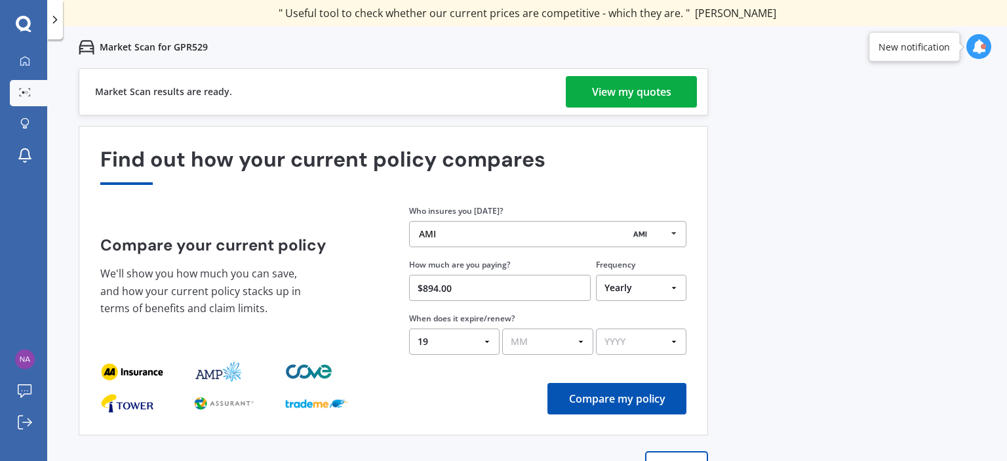
click at [532, 342] on select "MM 01 02 03 04 05 06 07 08 09 10 11 12" at bounding box center [547, 341] width 90 height 26
select select "03"
click at [502, 328] on select "MM 01 02 03 04 05 06 07 08 09 10 11 12" at bounding box center [547, 341] width 90 height 26
click at [649, 348] on select "YYYY 2026 2025 2024" at bounding box center [641, 341] width 90 height 26
select select "2026"
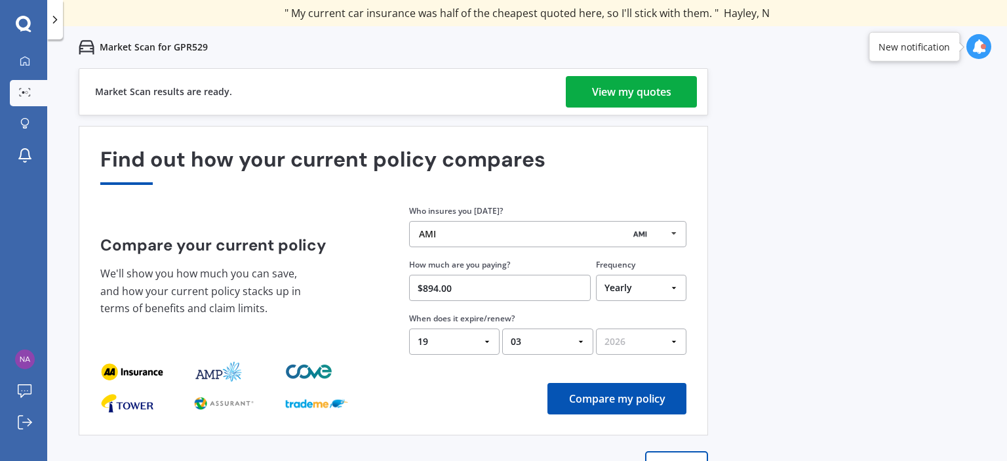
click at [596, 328] on select "YYYY 2026 2025 2024" at bounding box center [641, 341] width 90 height 26
click at [599, 401] on button "Compare my policy" at bounding box center [616, 398] width 139 height 31
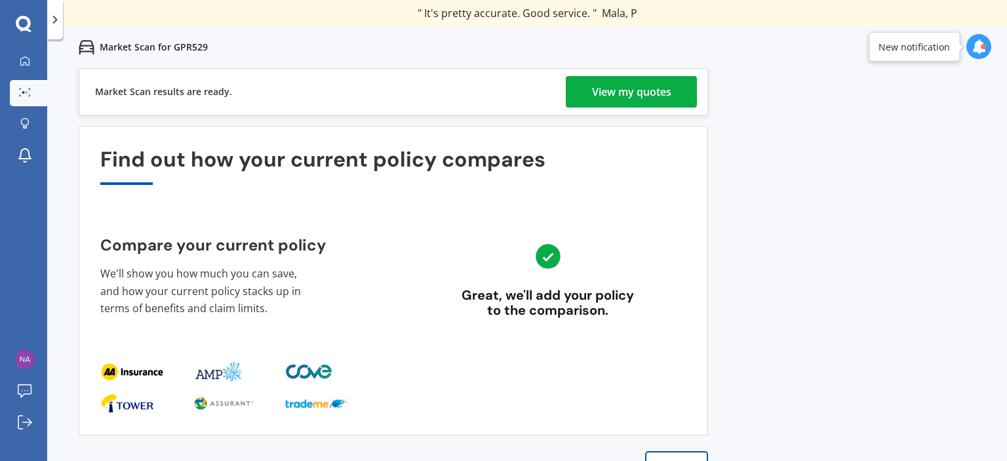
click at [650, 90] on div "View my quotes" at bounding box center [631, 91] width 79 height 31
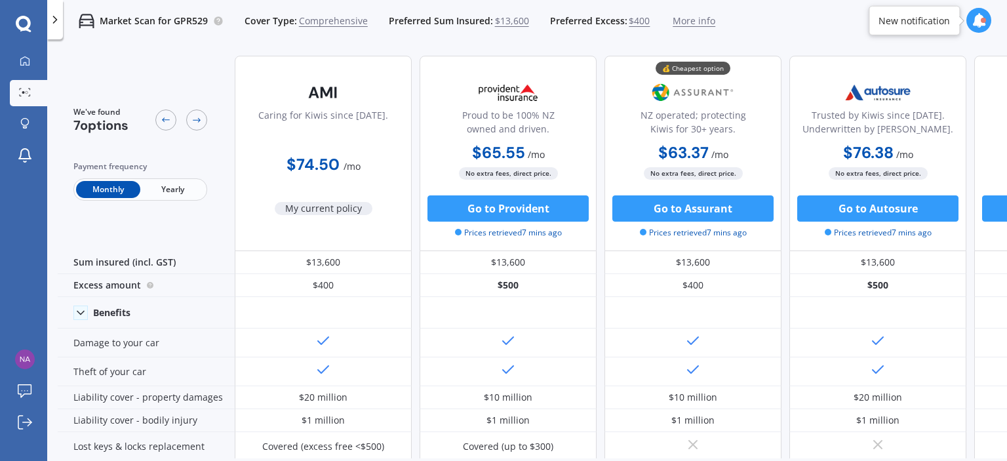
click at [171, 189] on span "Yearly" at bounding box center [172, 189] width 64 height 17
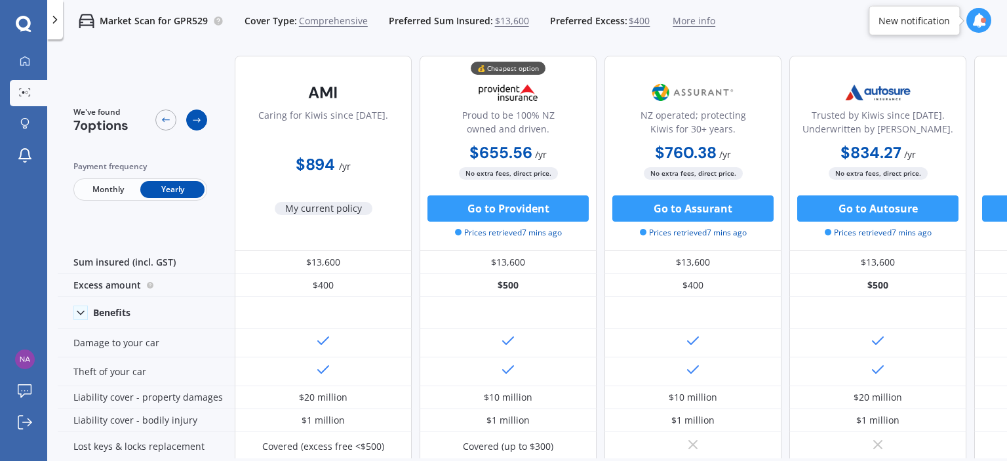
click at [194, 117] on icon at bounding box center [196, 120] width 10 height 10
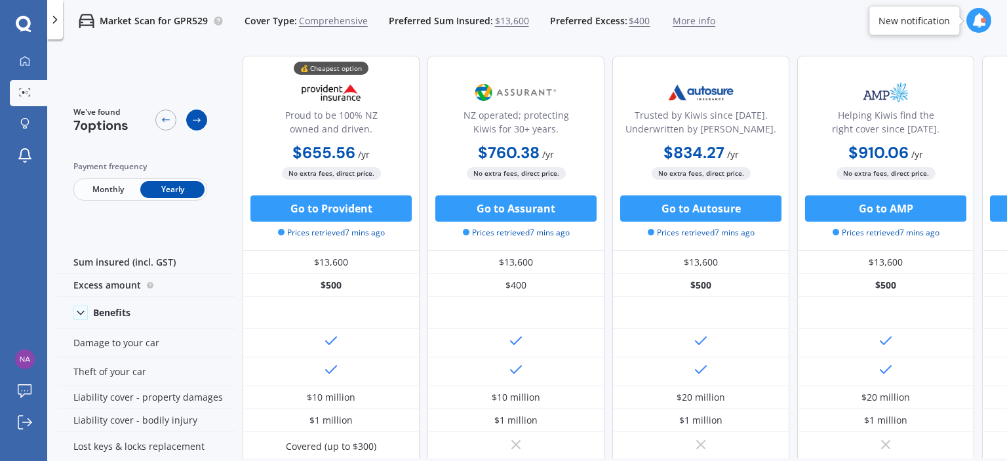
click at [194, 117] on icon at bounding box center [196, 120] width 10 height 10
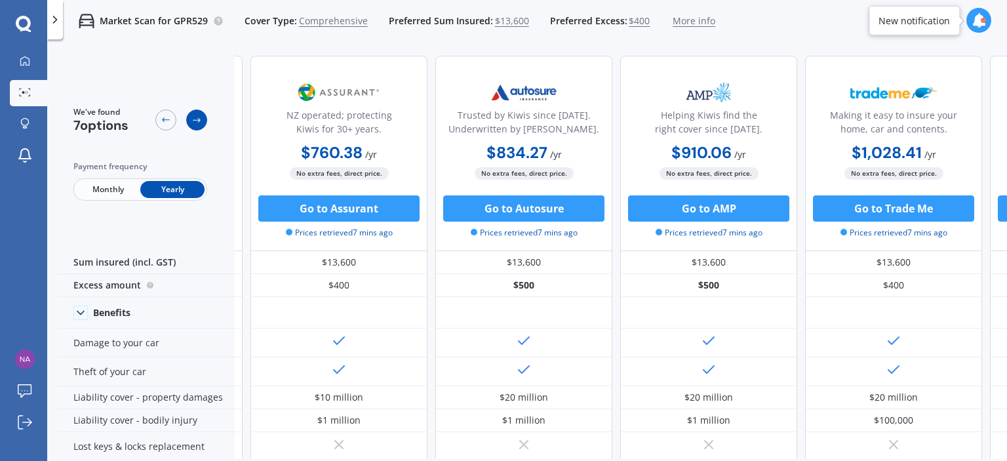
click at [194, 117] on icon at bounding box center [196, 120] width 10 height 10
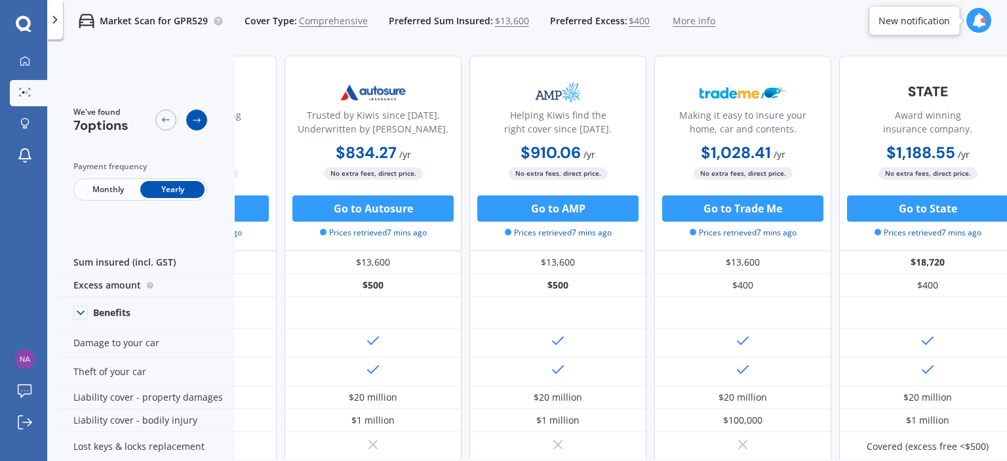
scroll to position [0, 520]
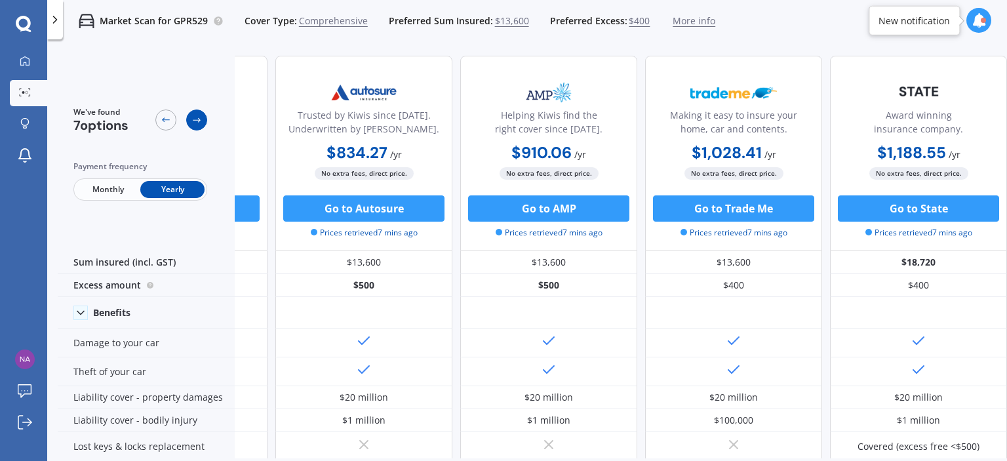
click at [194, 117] on icon at bounding box center [196, 120] width 10 height 10
click at [164, 119] on icon at bounding box center [166, 120] width 10 height 10
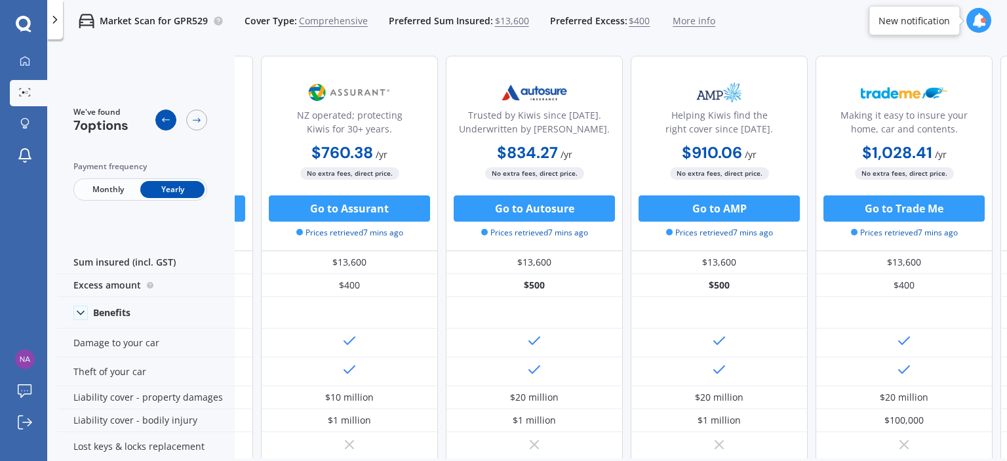
click at [164, 119] on icon at bounding box center [166, 120] width 10 height 10
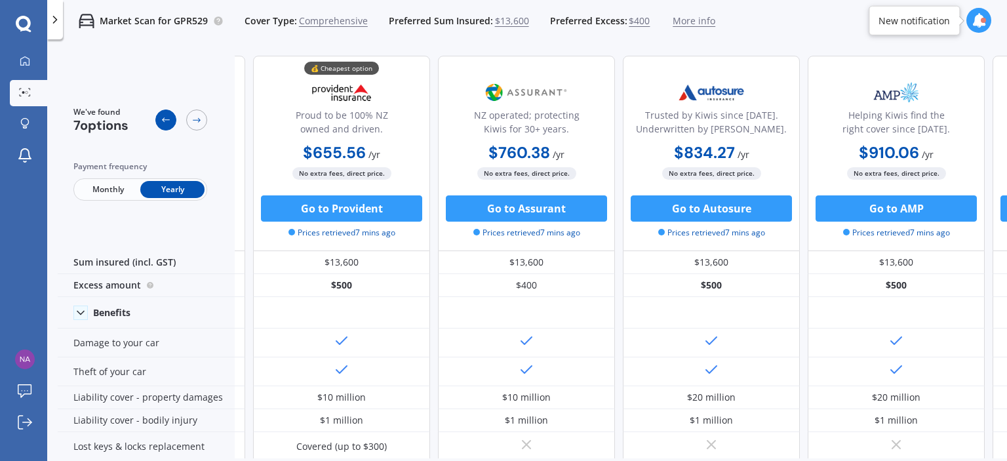
click at [164, 119] on icon at bounding box center [166, 120] width 10 height 10
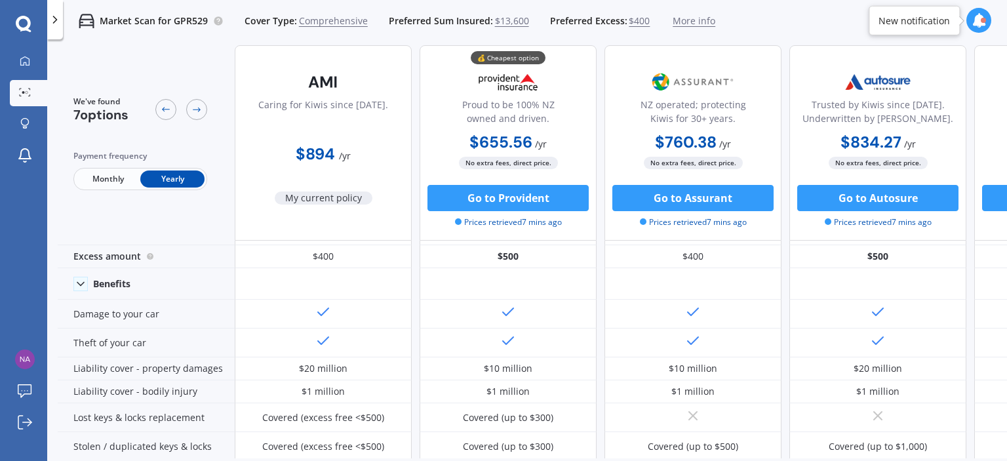
scroll to position [0, 0]
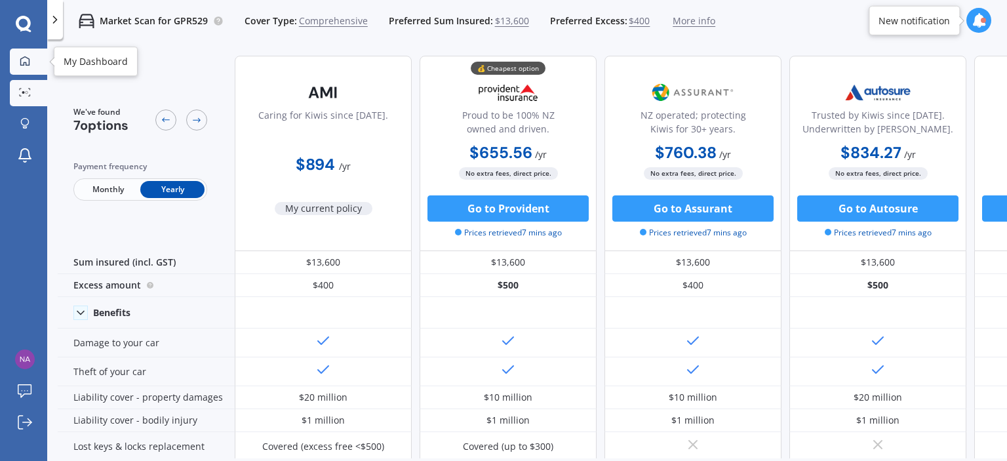
click at [26, 59] on icon at bounding box center [25, 61] width 10 height 10
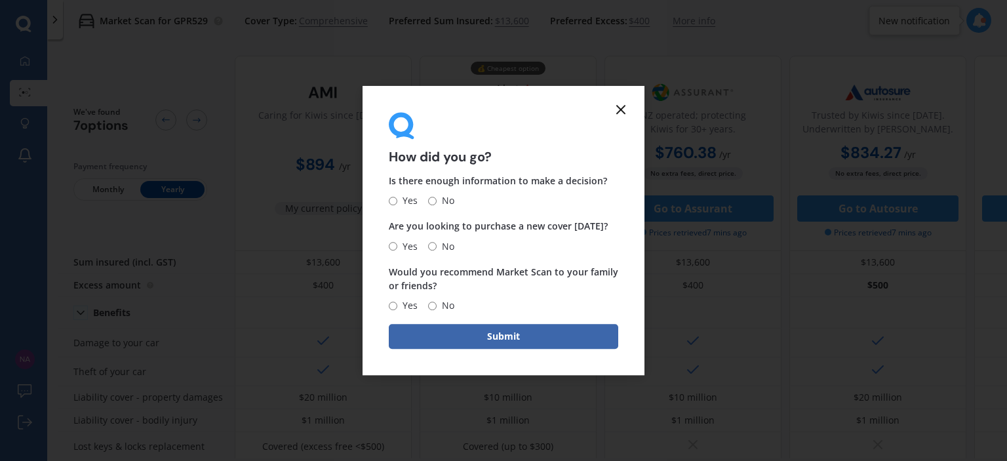
click at [617, 111] on icon at bounding box center [621, 110] width 16 height 16
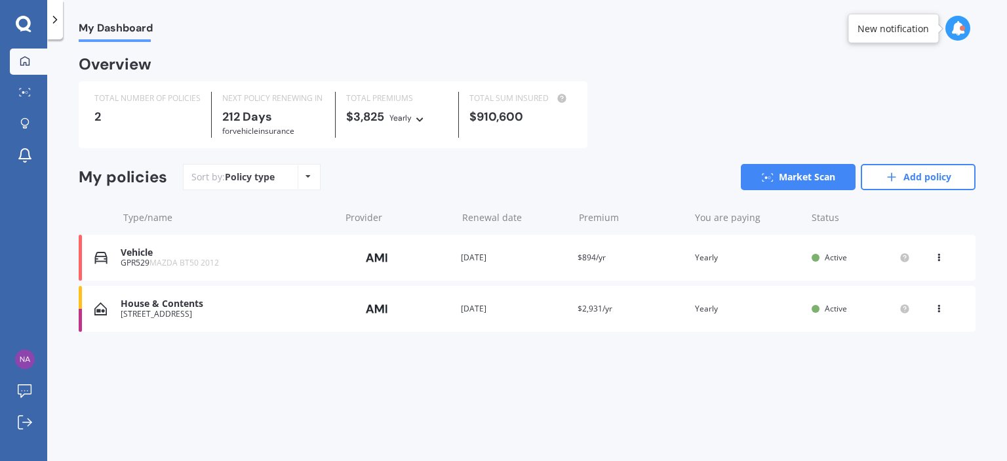
click at [191, 304] on div "House & Contents" at bounding box center [227, 303] width 213 height 11
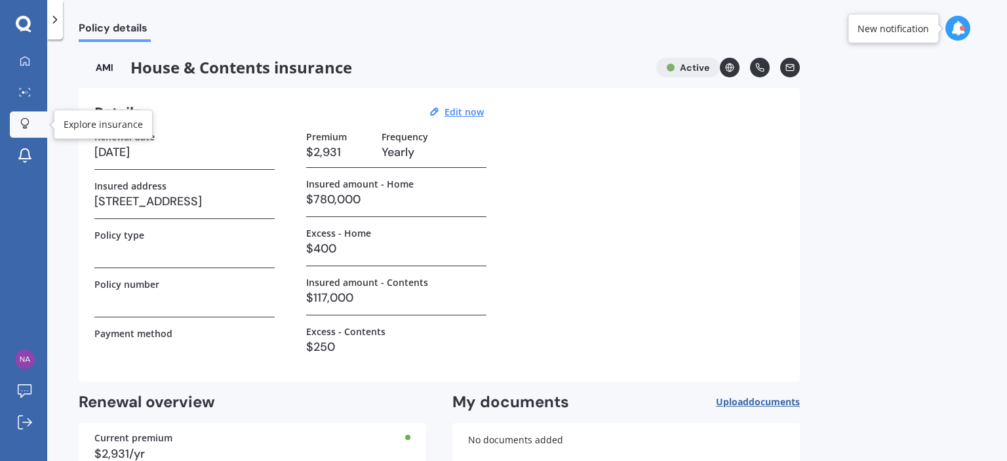
click at [26, 125] on icon at bounding box center [24, 123] width 9 height 11
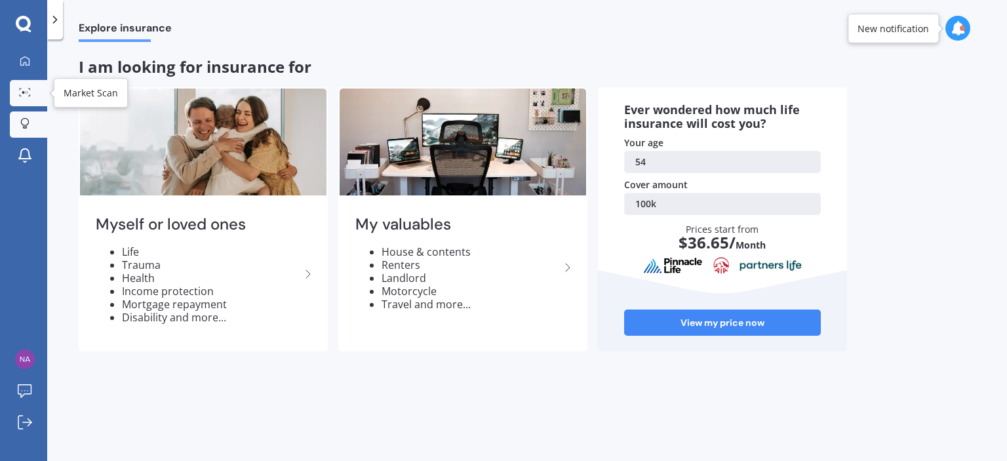
click at [20, 94] on icon at bounding box center [25, 92] width 12 height 9
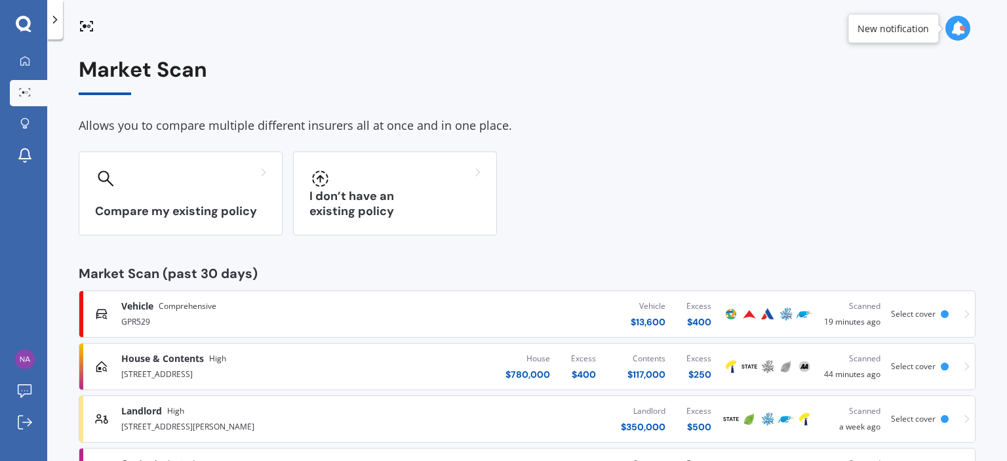
click at [964, 368] on icon at bounding box center [966, 366] width 5 height 9
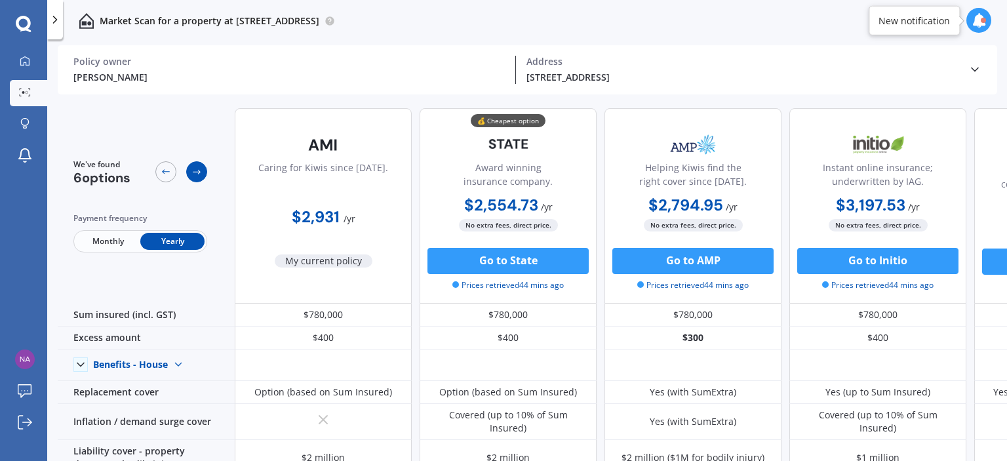
click at [194, 173] on icon at bounding box center [196, 172] width 10 height 10
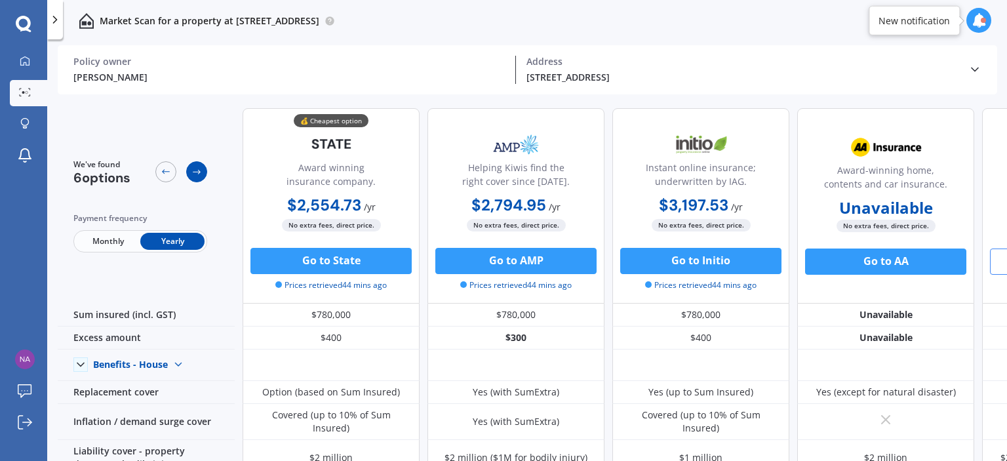
click at [194, 173] on icon at bounding box center [196, 172] width 10 height 10
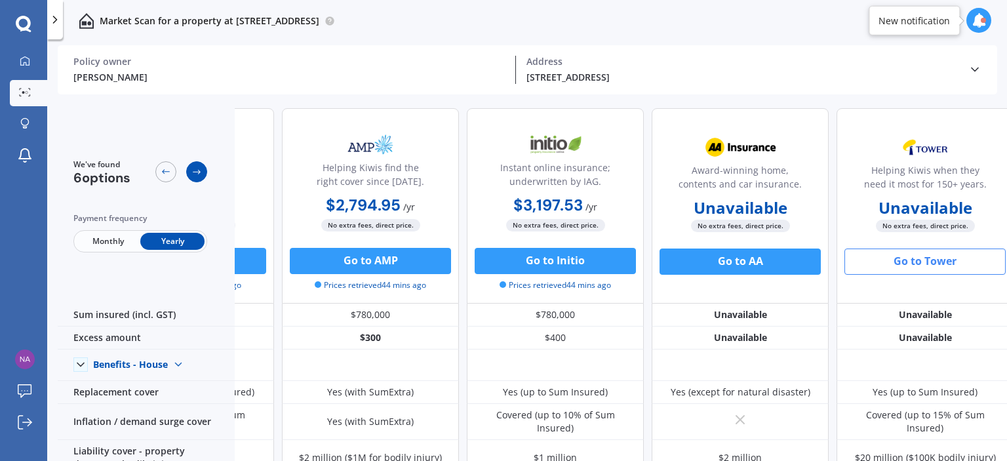
scroll to position [0, 336]
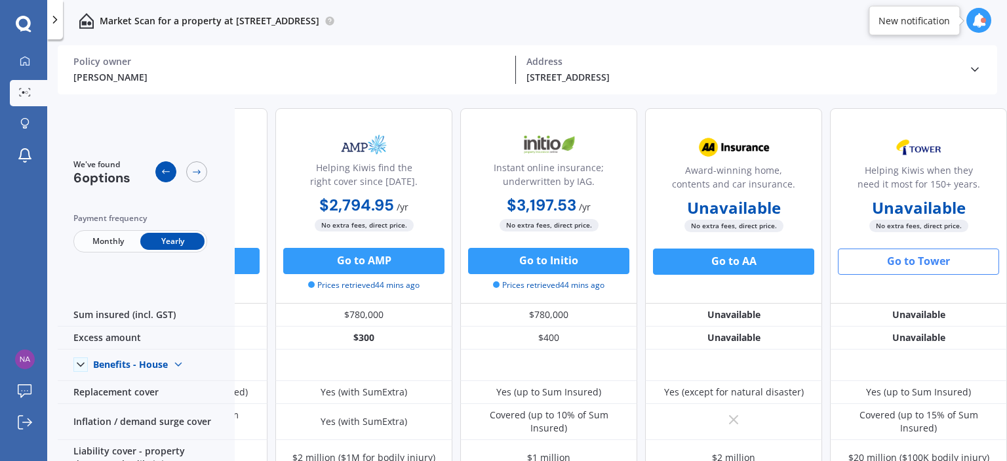
click at [159, 172] on div at bounding box center [165, 171] width 21 height 21
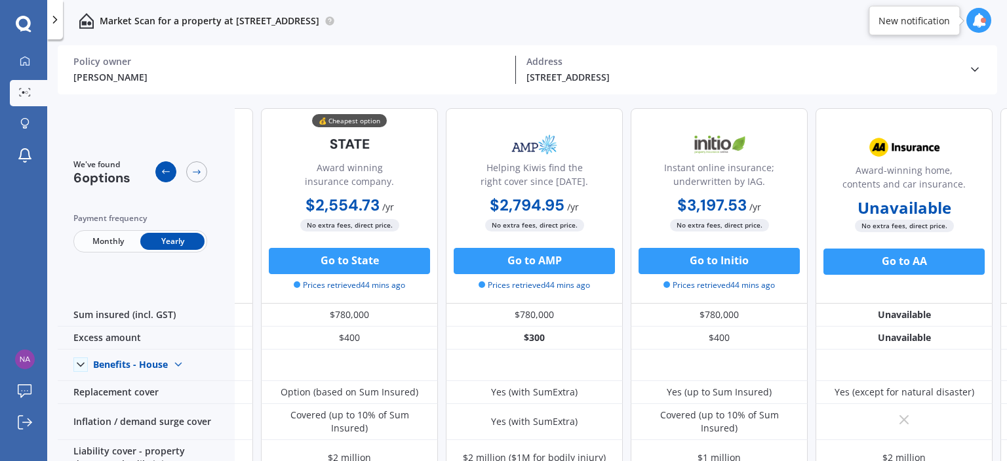
click at [159, 172] on div at bounding box center [165, 171] width 21 height 21
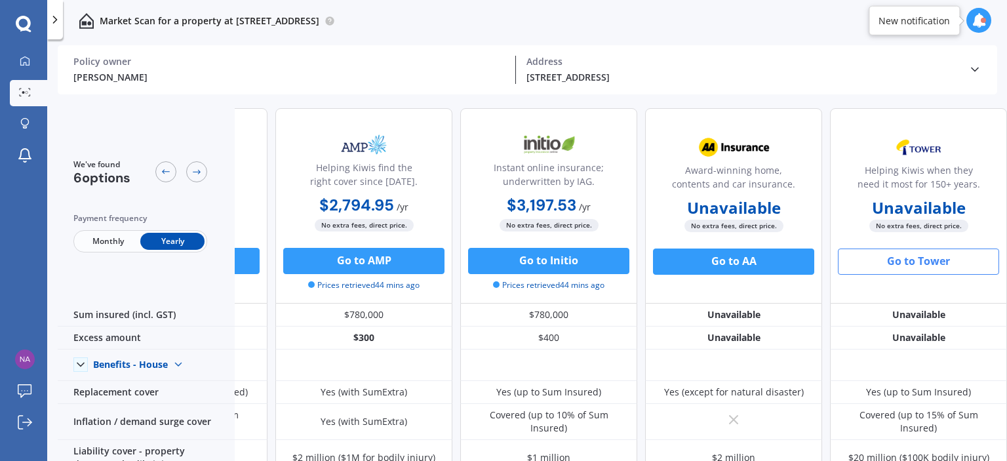
scroll to position [0, 0]
